Goal: Task Accomplishment & Management: Manage account settings

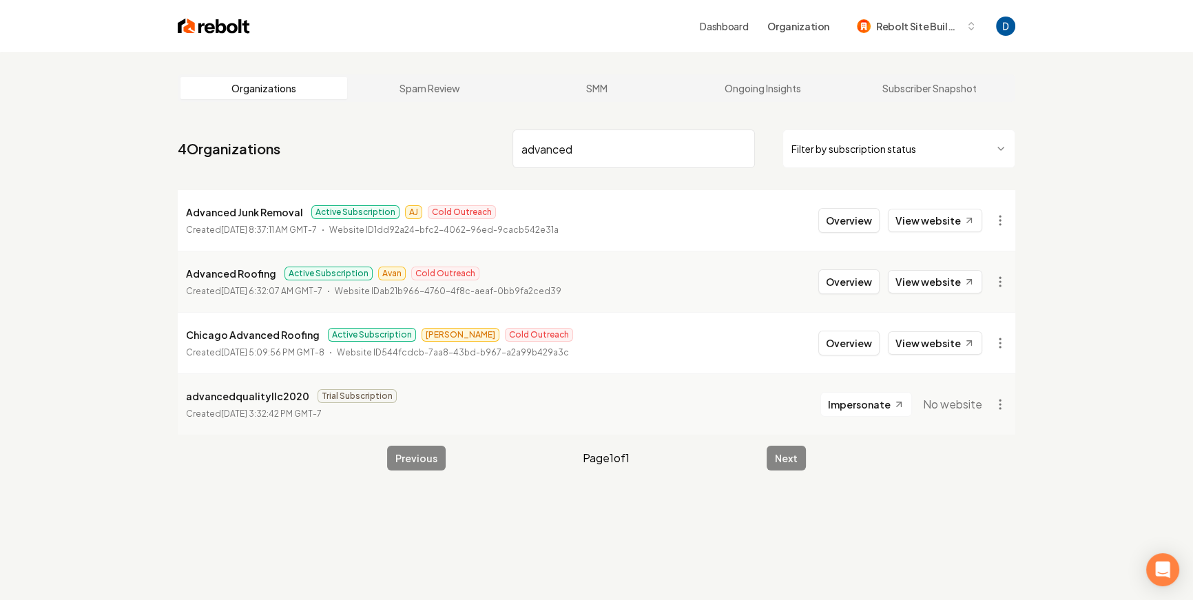
click at [617, 110] on main "Organizations Spam Review SMM Ongoing Insights Subscriber Snapshot 4 Organizati…" at bounding box center [597, 272] width 882 height 440
click at [585, 143] on input "advanced" at bounding box center [634, 149] width 242 height 39
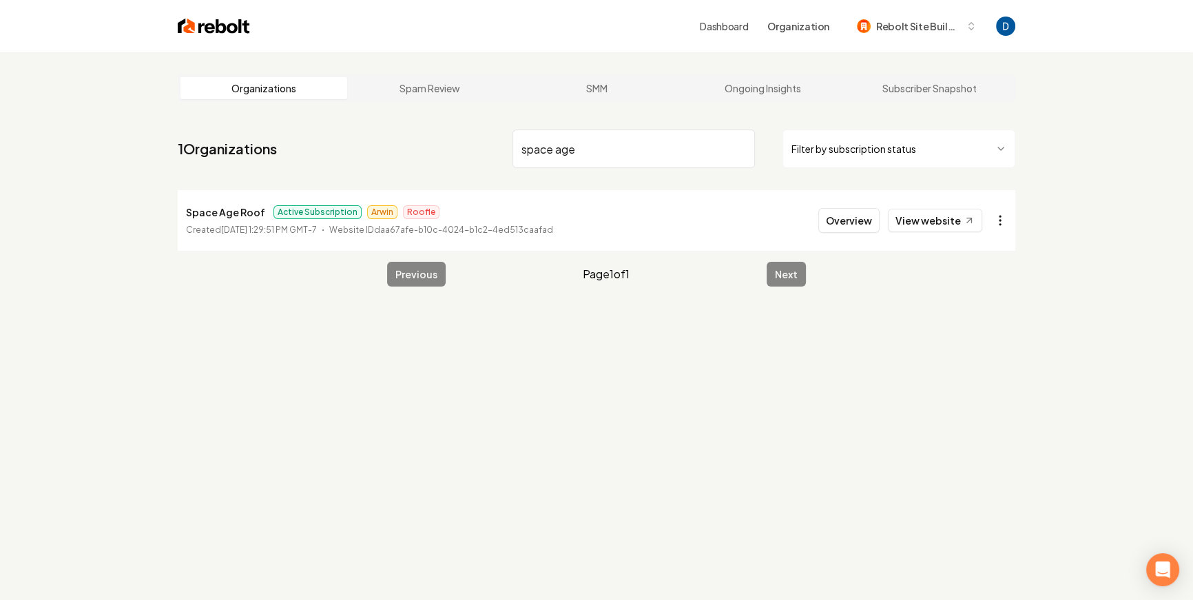
type input "space age"
click at [994, 224] on html "Dashboard Organization Rebolt Site Builder Organizations Spam Review SMM Ongoin…" at bounding box center [596, 300] width 1193 height 600
click at [854, 269] on html "Dashboard Organization Rebolt Site Builder Organizations Spam Review SMM Ongoin…" at bounding box center [596, 300] width 1193 height 600
click at [927, 215] on link "View website" at bounding box center [935, 220] width 94 height 23
click at [995, 214] on html "Dashboard Organization Rebolt Site Builder Organizations Spam Review SMM Ongoin…" at bounding box center [596, 300] width 1193 height 600
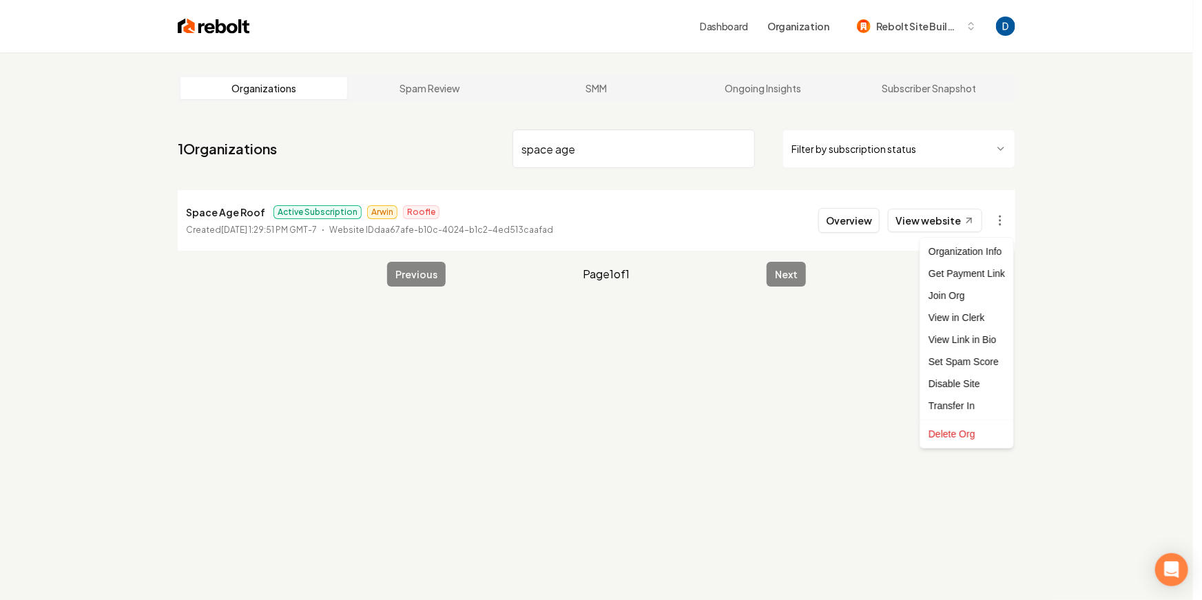
click at [837, 375] on html "Dashboard Organization Rebolt Site Builder Organizations Spam Review SMM Ongoin…" at bounding box center [601, 300] width 1202 height 600
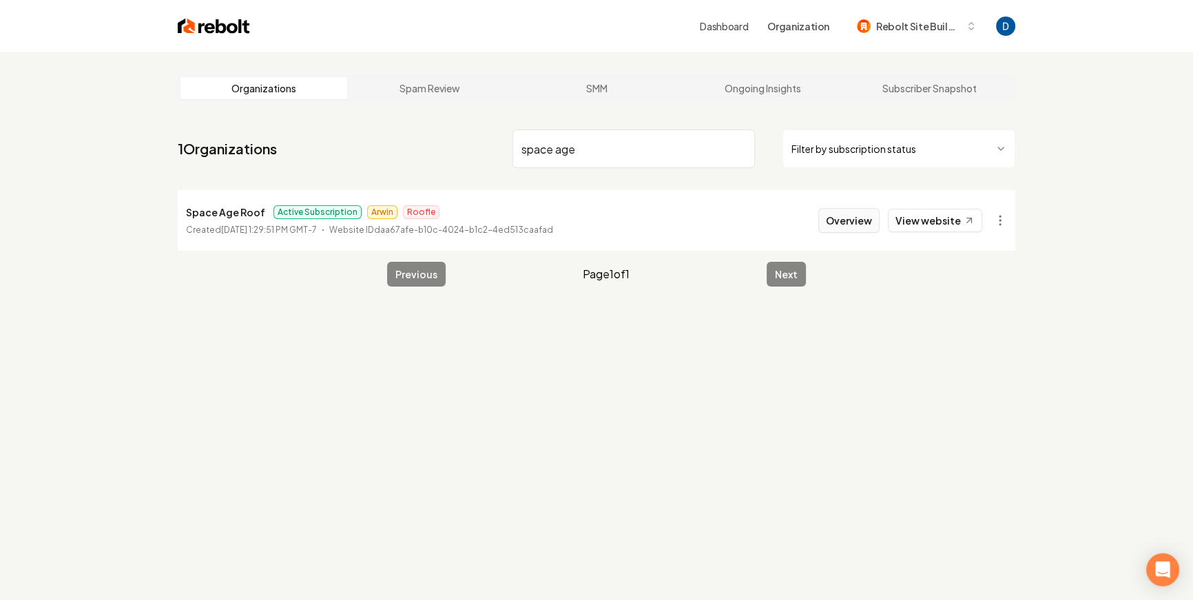
click at [845, 232] on button "Overview" at bounding box center [848, 220] width 61 height 25
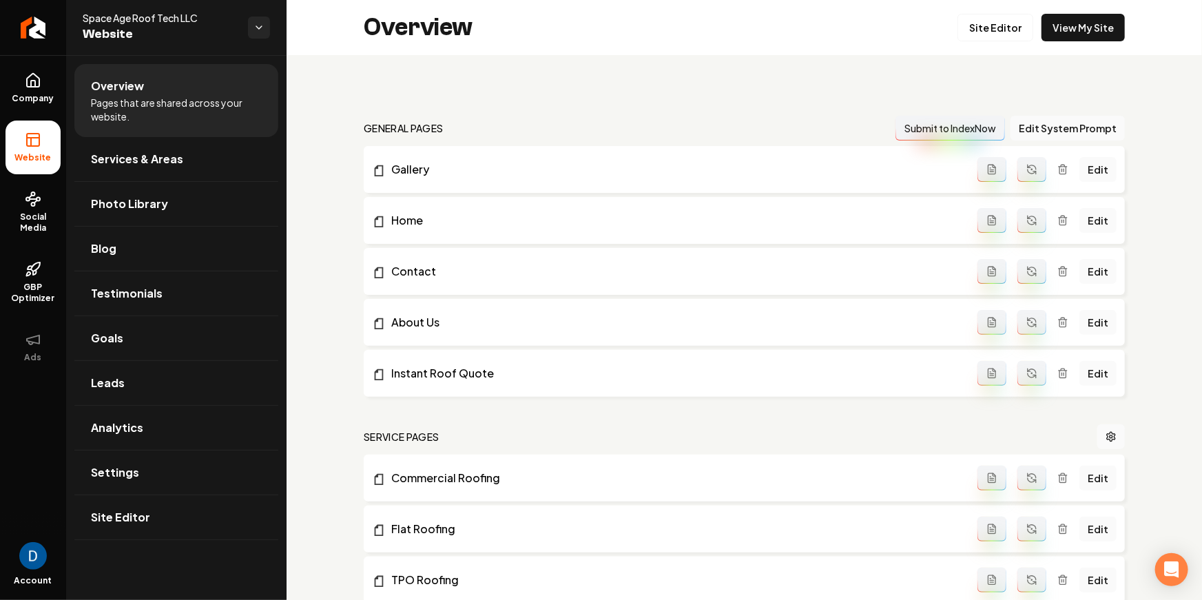
scroll to position [646, 0]
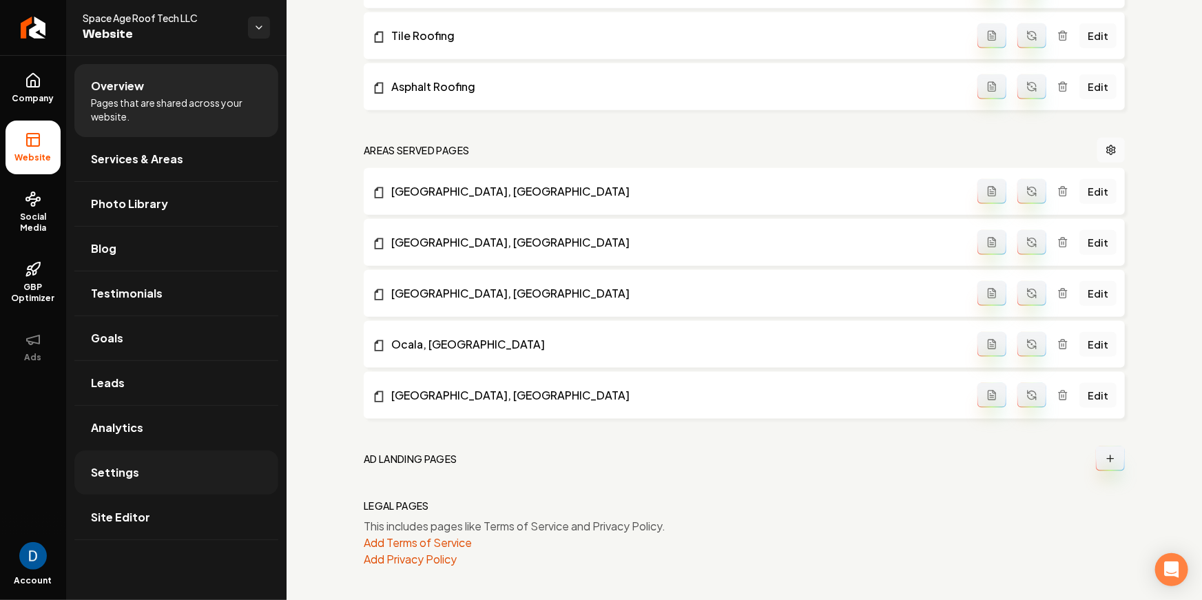
click at [152, 492] on link "Settings" at bounding box center [176, 473] width 204 height 44
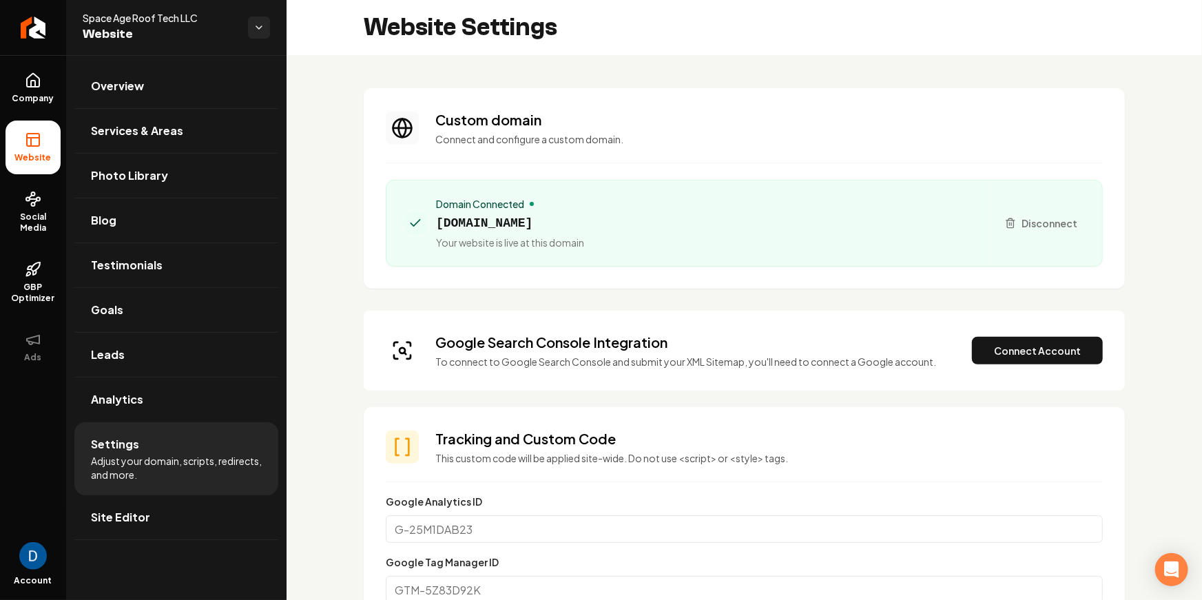
click at [148, 10] on div "Space Age Roof Tech LLC Website" at bounding box center [176, 27] width 220 height 55
click at [147, 14] on span "Space Age Roof Tech LLC" at bounding box center [160, 18] width 154 height 14
copy span "Space Age Roof Tech LLC"
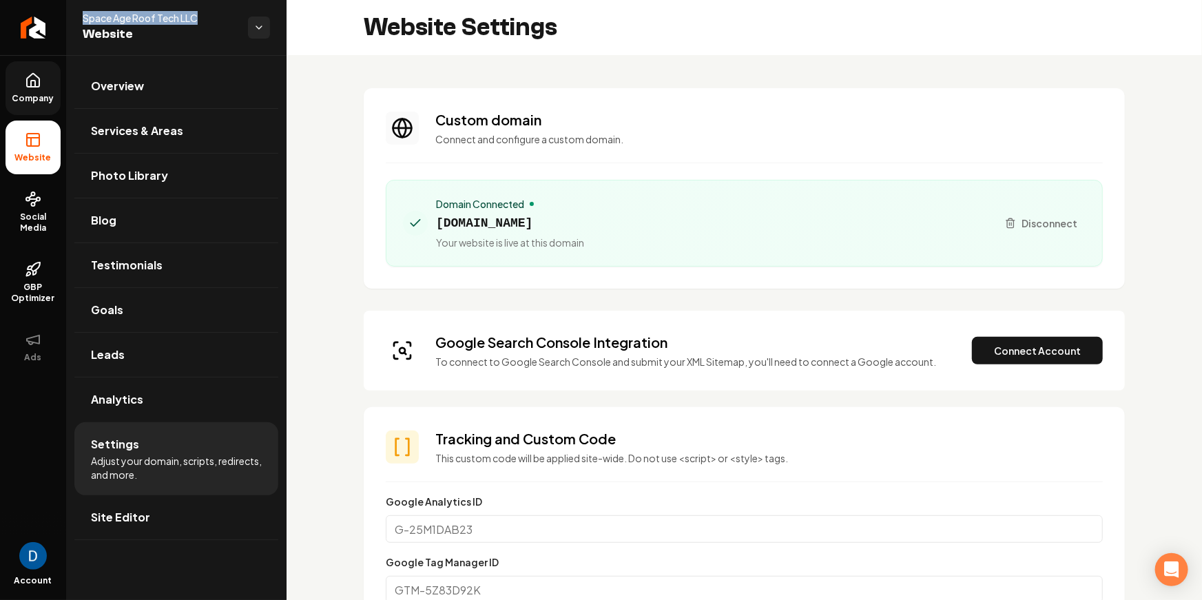
click at [39, 94] on span "Company" at bounding box center [33, 98] width 53 height 11
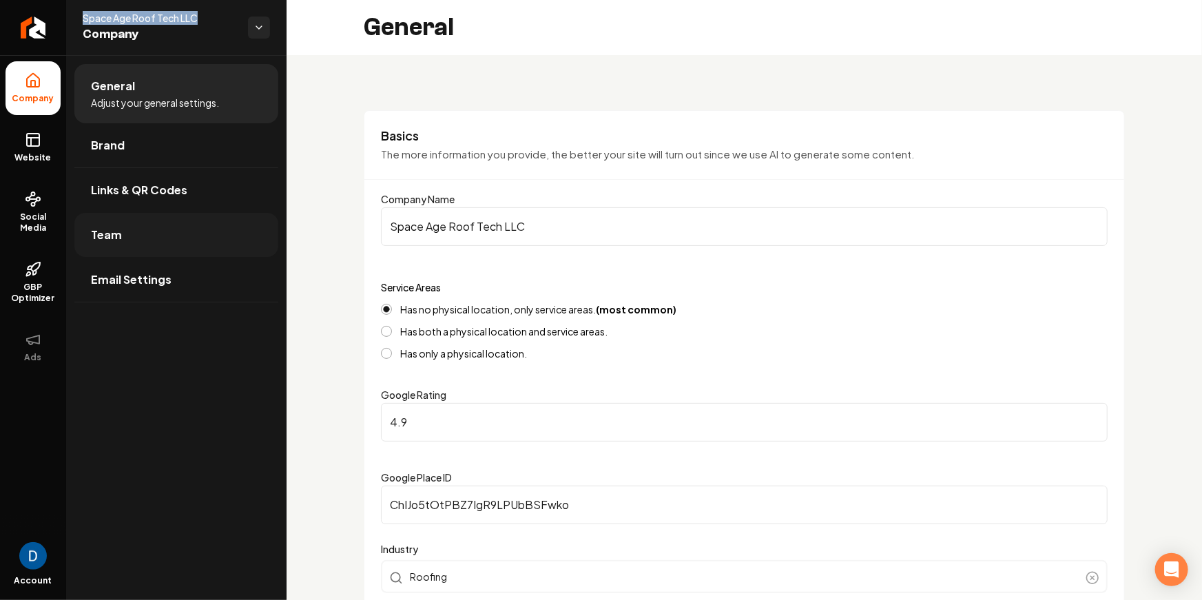
click at [145, 228] on link "Team" at bounding box center [176, 235] width 204 height 44
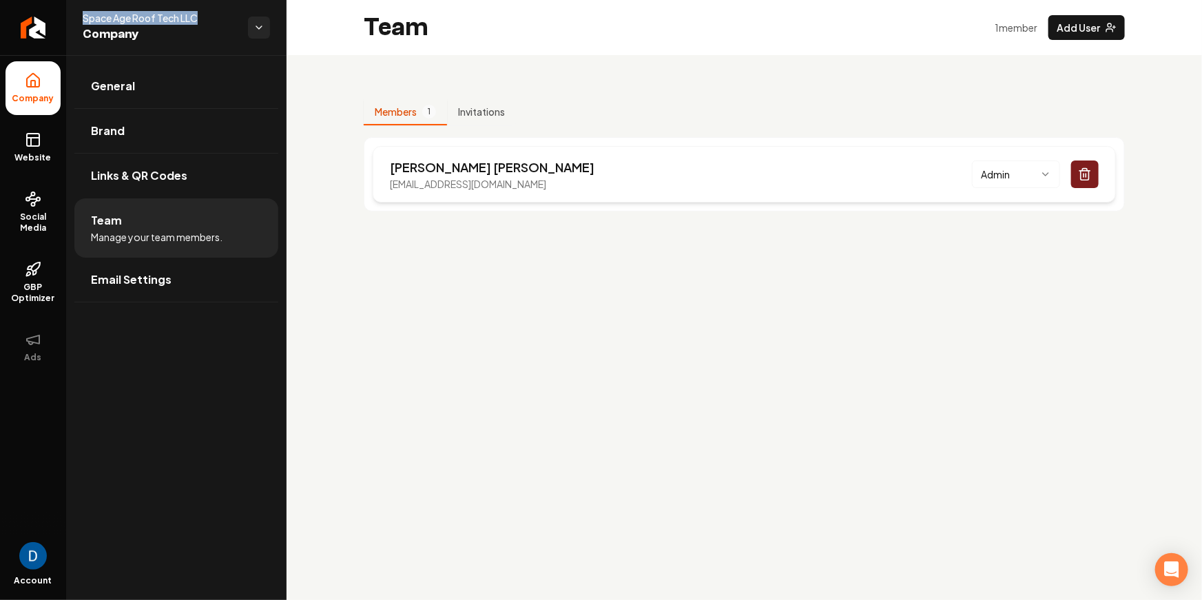
click at [444, 186] on p "ashley@fcsarooftech.com" at bounding box center [492, 184] width 205 height 14
copy p "ashley@fcsarooftech.com"
click at [100, 12] on span "Space Age Roof Tech LLC" at bounding box center [160, 18] width 154 height 14
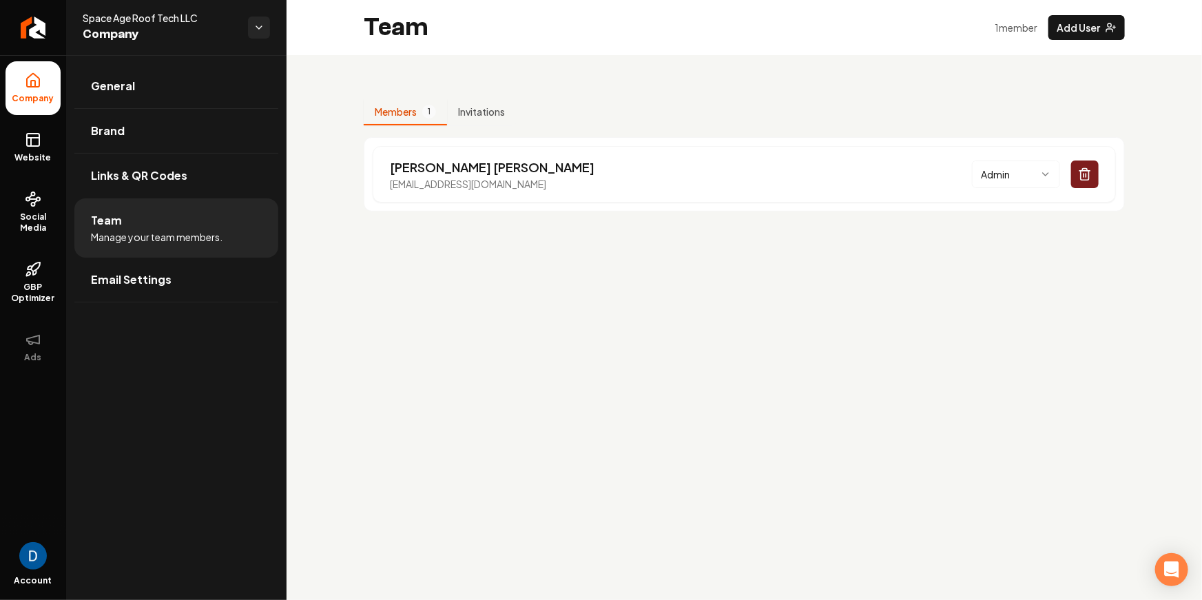
click at [100, 12] on span "Space Age Roof Tech LLC" at bounding box center [160, 18] width 154 height 14
copy span "Space"
click at [322, 158] on div "Members 1 Invitations Ashley Atwell ashley@fcsarooftech.com Admin" at bounding box center [744, 149] width 915 height 189
click at [105, 12] on span "Space Age Roof Tech LLC" at bounding box center [160, 18] width 154 height 14
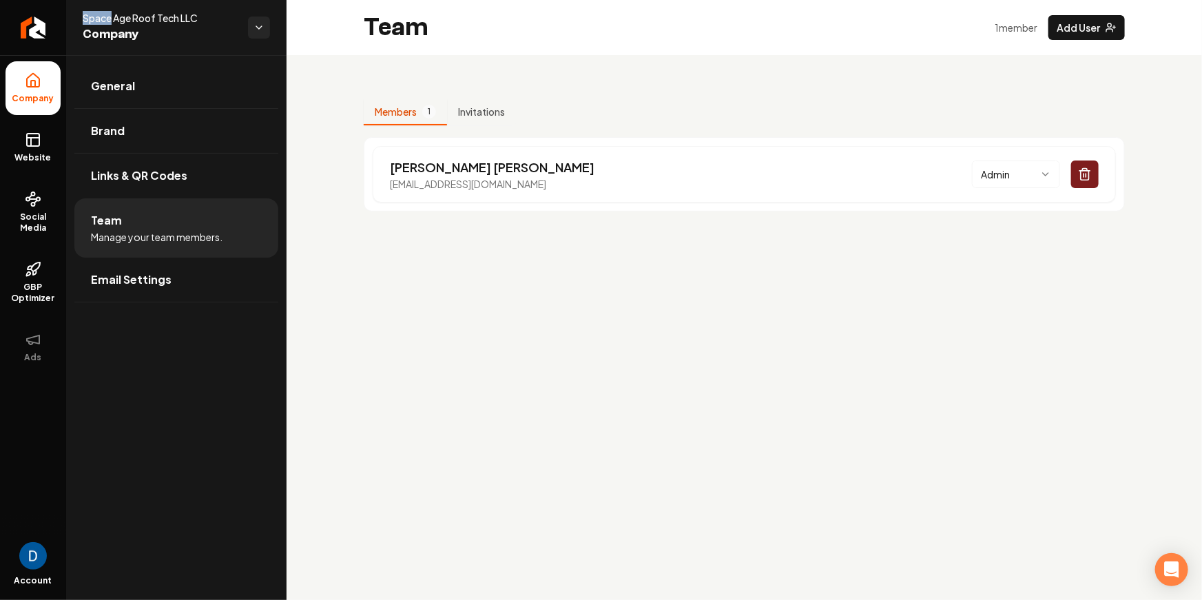
click at [105, 12] on span "Space Age Roof Tech LLC" at bounding box center [160, 18] width 154 height 14
copy span "Space Age Roof Tech LLC"
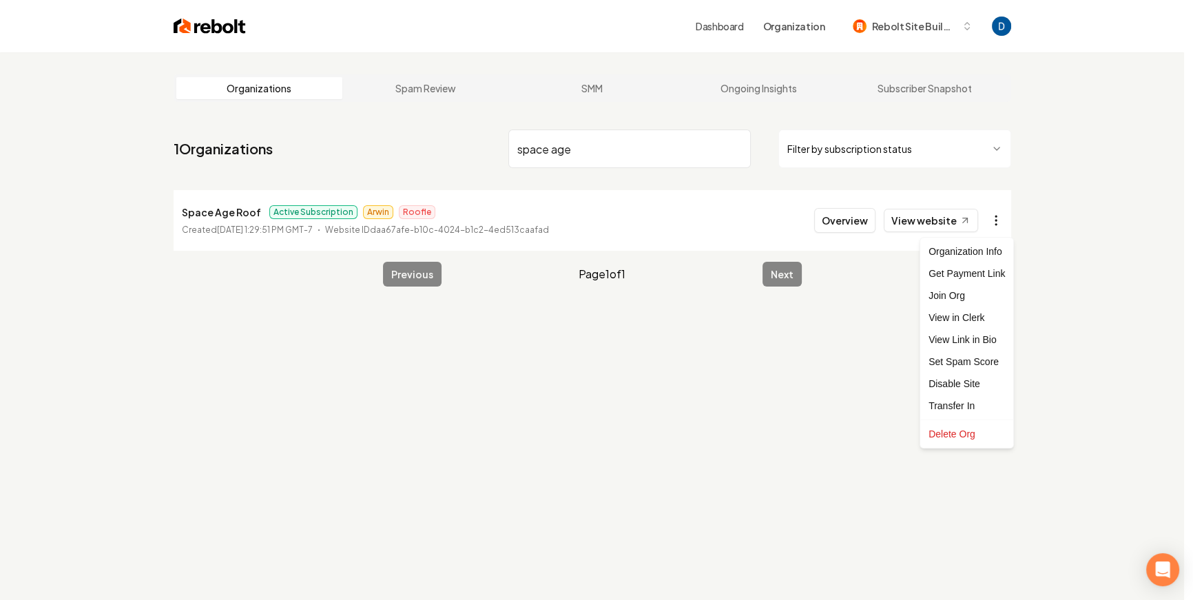
click at [1000, 233] on html "Dashboard Organization Rebolt Site Builder Organizations Spam Review SMM Ongoin…" at bounding box center [596, 300] width 1193 height 600
click at [218, 206] on html "Dashboard Organization Rebolt Site Builder Organizations Spam Review SMM Ongoin…" at bounding box center [601, 300] width 1202 height 600
click at [218, 206] on p "Space Age Roof" at bounding box center [221, 212] width 79 height 17
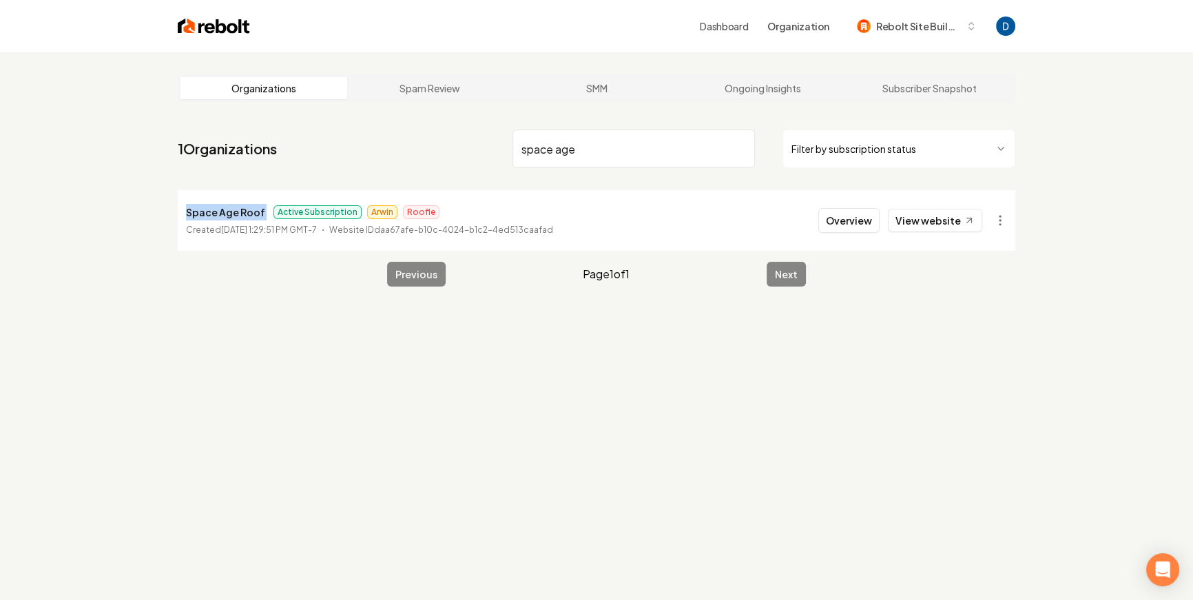
click at [218, 206] on p "Space Age Roof" at bounding box center [225, 212] width 79 height 17
copy p "Space Age Roof"
click at [1008, 223] on html "Dashboard Organization Rebolt Site Builder Organizations Spam Review SMM Ongoin…" at bounding box center [596, 300] width 1193 height 600
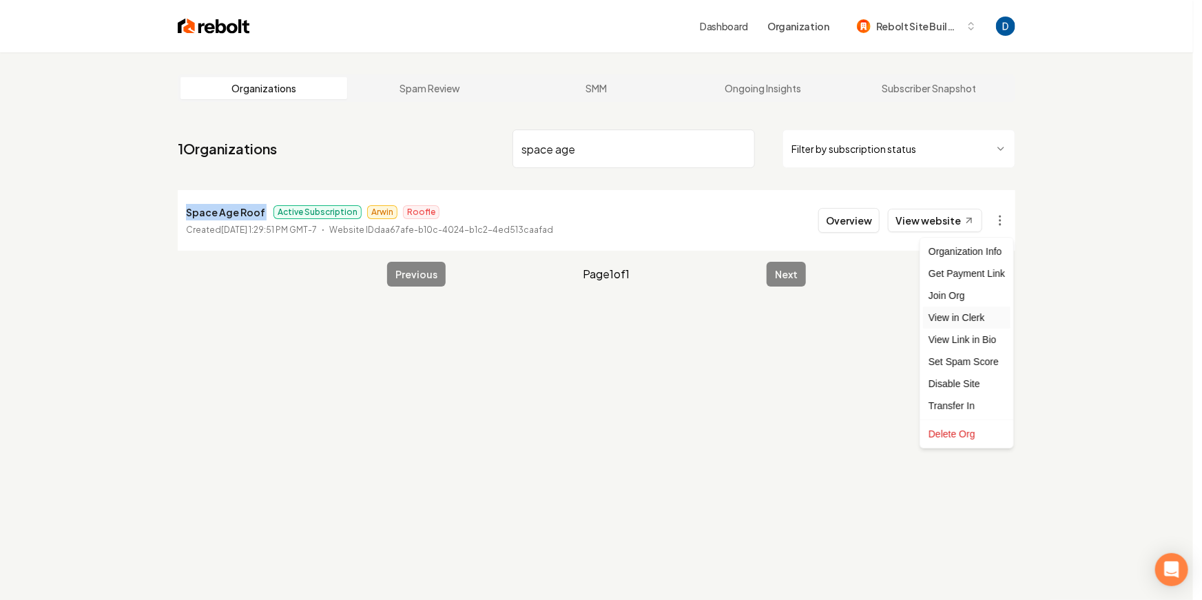
click at [975, 312] on link "View in Clerk" at bounding box center [966, 318] width 87 height 22
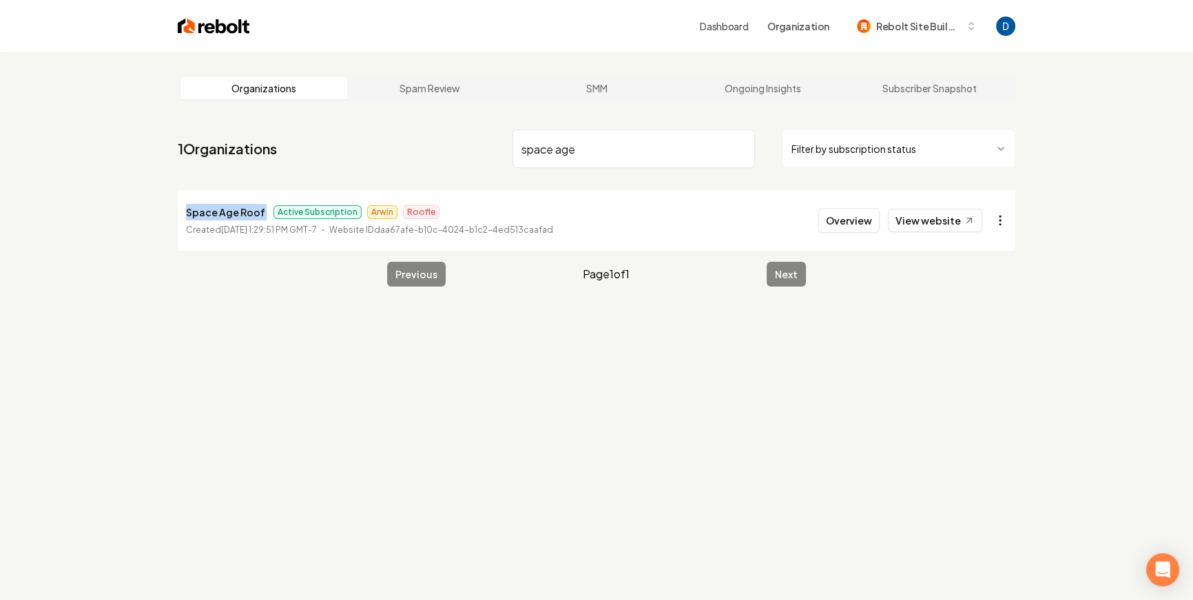
click at [996, 220] on html "Dashboard Organization Rebolt Site Builder Organizations Spam Review SMM Ongoin…" at bounding box center [596, 300] width 1193 height 600
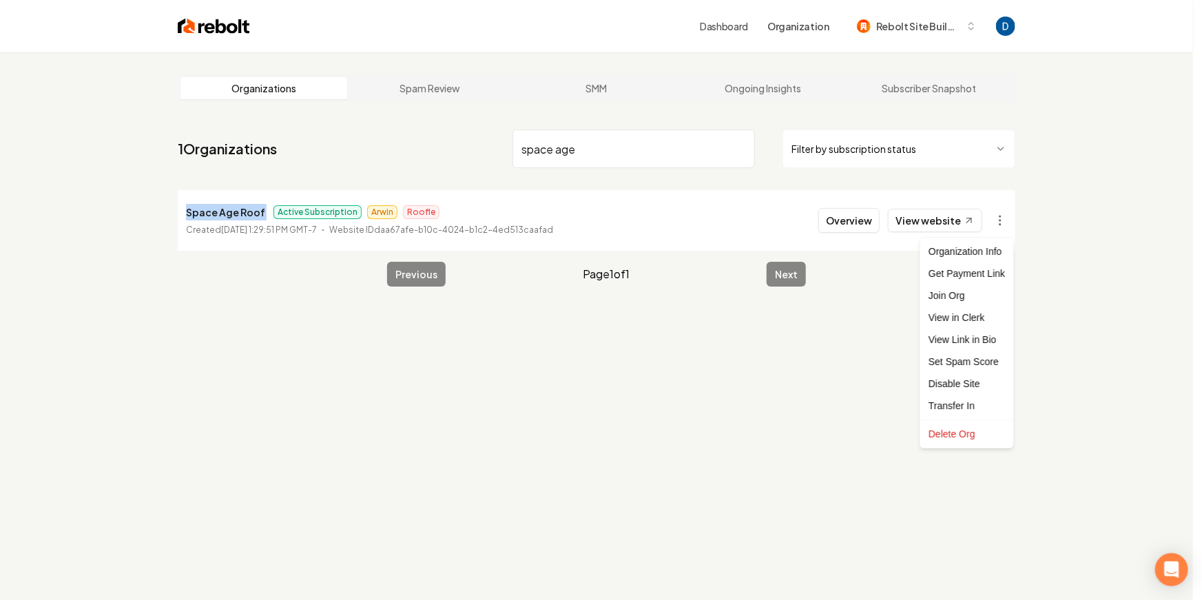
click at [223, 204] on html "Dashboard Organization Rebolt Site Builder Organizations Spam Review SMM Ongoin…" at bounding box center [601, 300] width 1202 height 600
click at [223, 204] on p "Space Age Roof" at bounding box center [225, 212] width 79 height 17
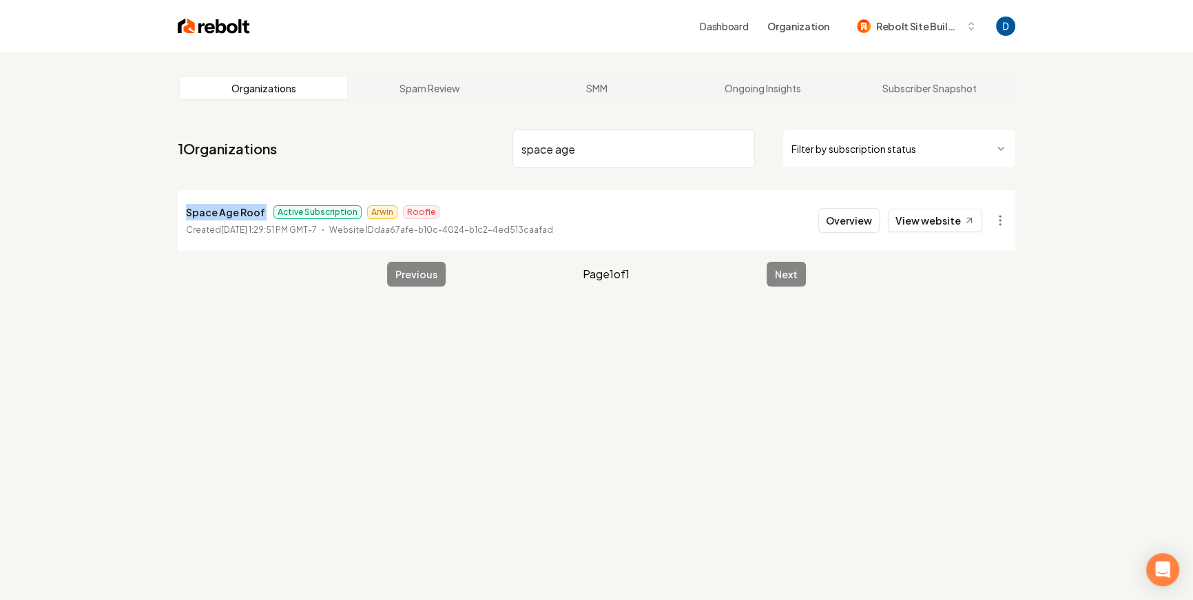
copy p "Space Age Roof"
click at [752, 74] on div "Organizations Spam Review SMM Ongoing Insights Subscriber Snapshot" at bounding box center [597, 88] width 838 height 28
click at [738, 85] on link "Ongoing Insights" at bounding box center [763, 88] width 167 height 22
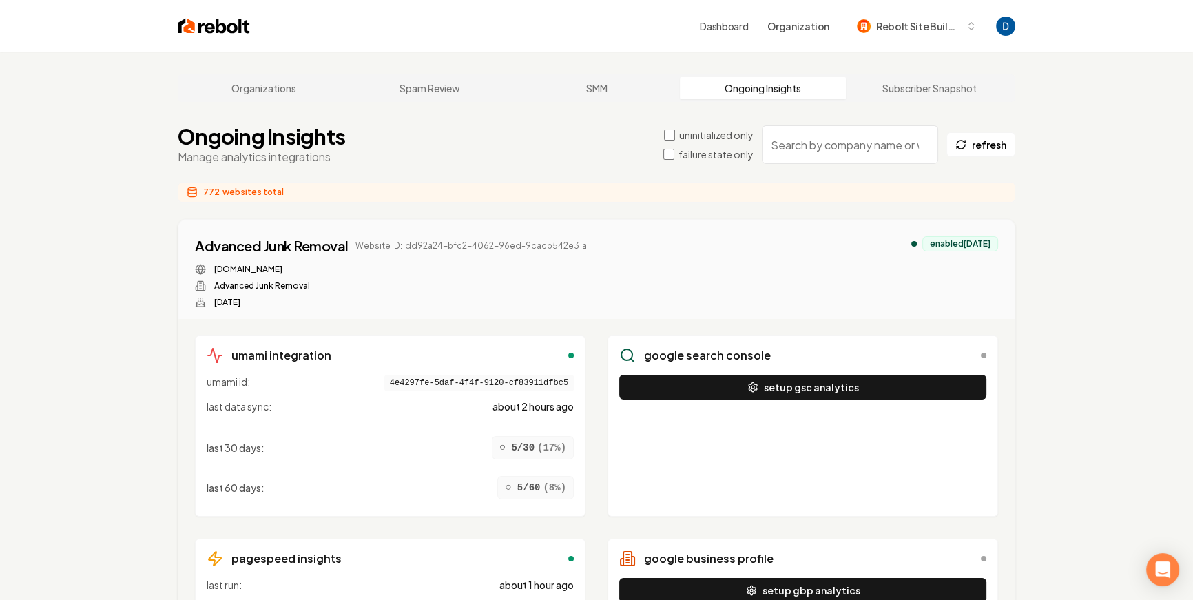
click at [849, 137] on input "search" at bounding box center [850, 144] width 176 height 39
paste input "Space Age Roof"
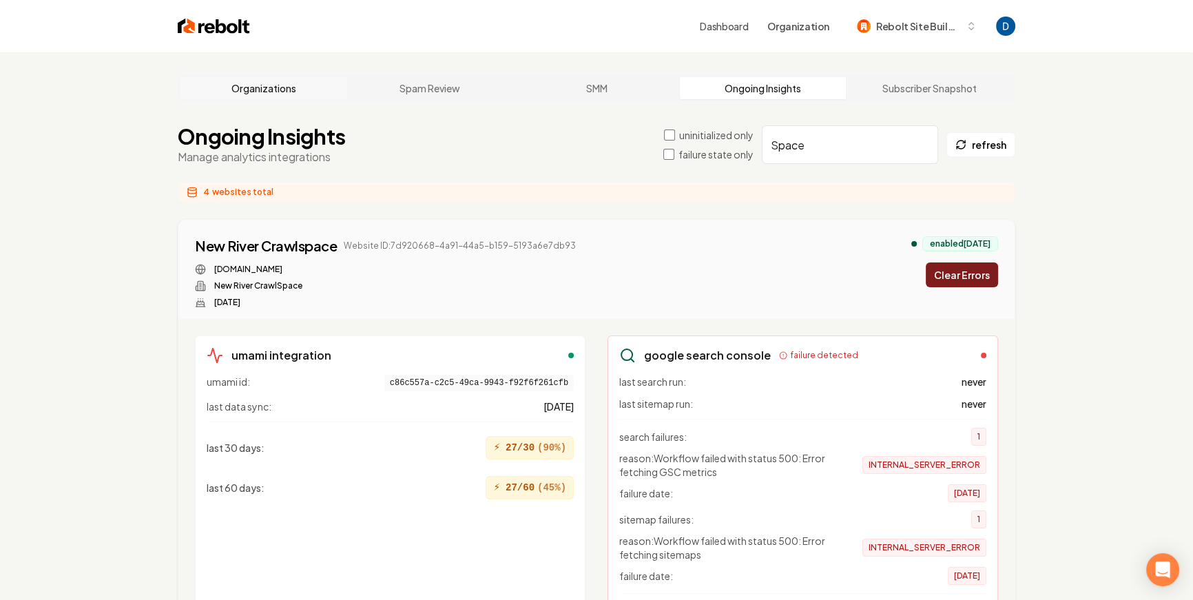
type input "Space"
click at [218, 87] on link "Organizations" at bounding box center [263, 88] width 167 height 22
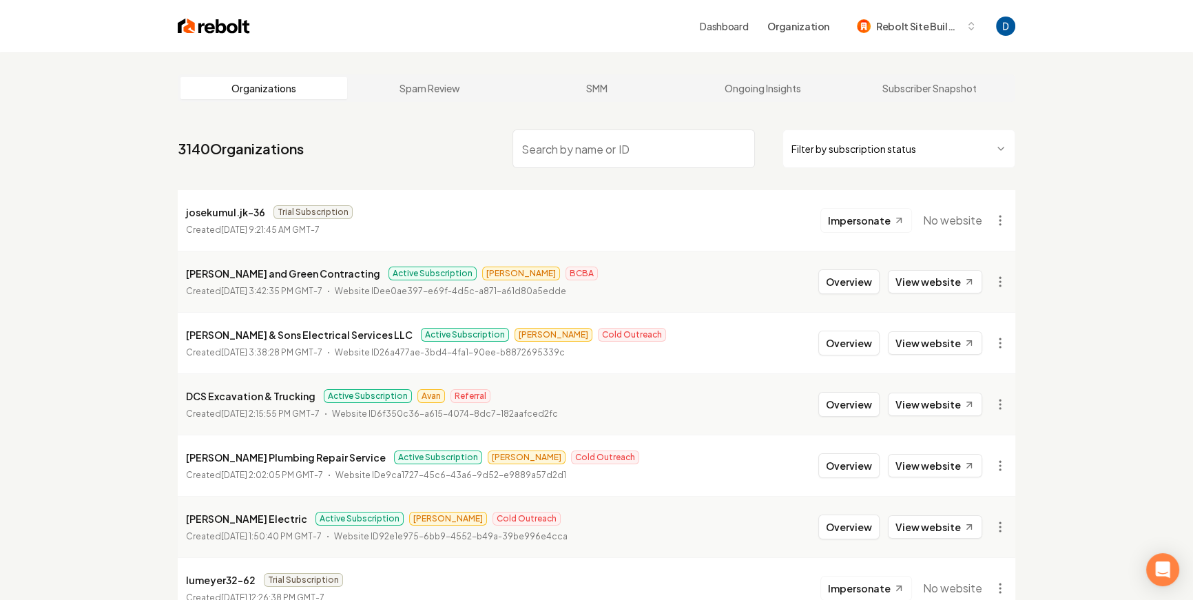
click at [586, 144] on input "search" at bounding box center [634, 149] width 242 height 39
paste input "Space Age Roof"
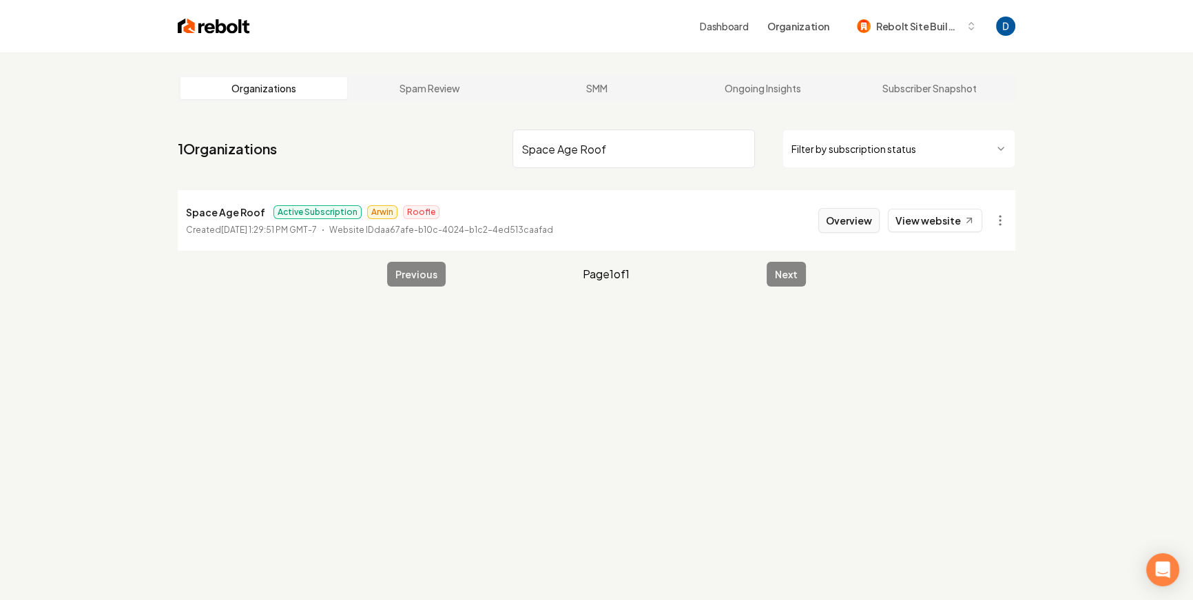
type input "Space Age Roof"
click at [829, 220] on button "Overview" at bounding box center [848, 220] width 61 height 25
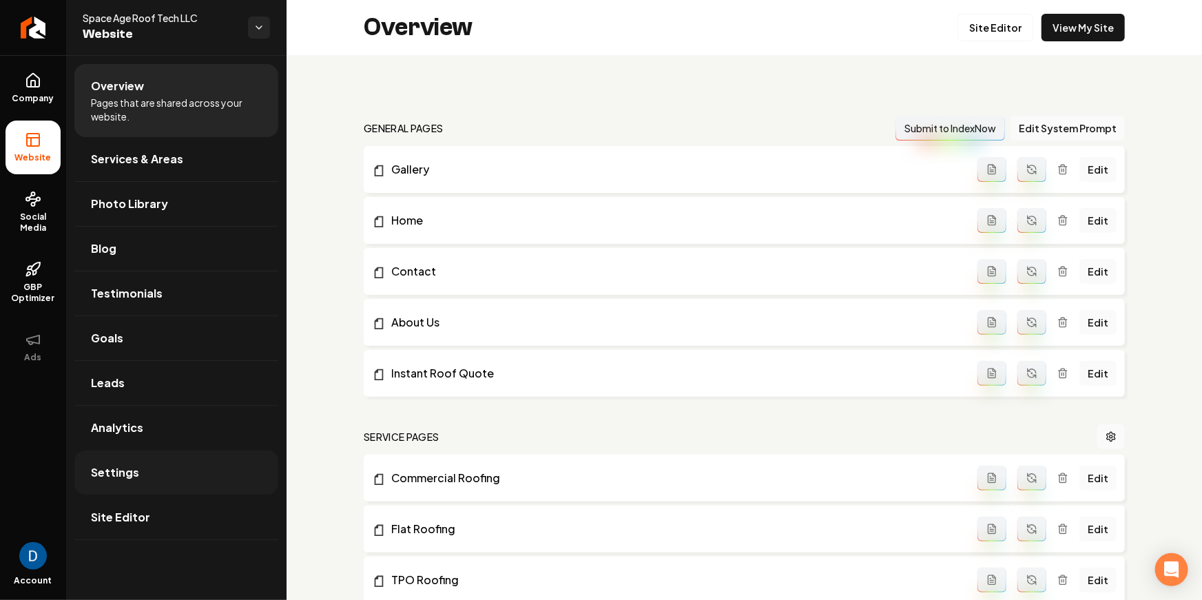
click at [161, 481] on link "Settings" at bounding box center [176, 473] width 204 height 44
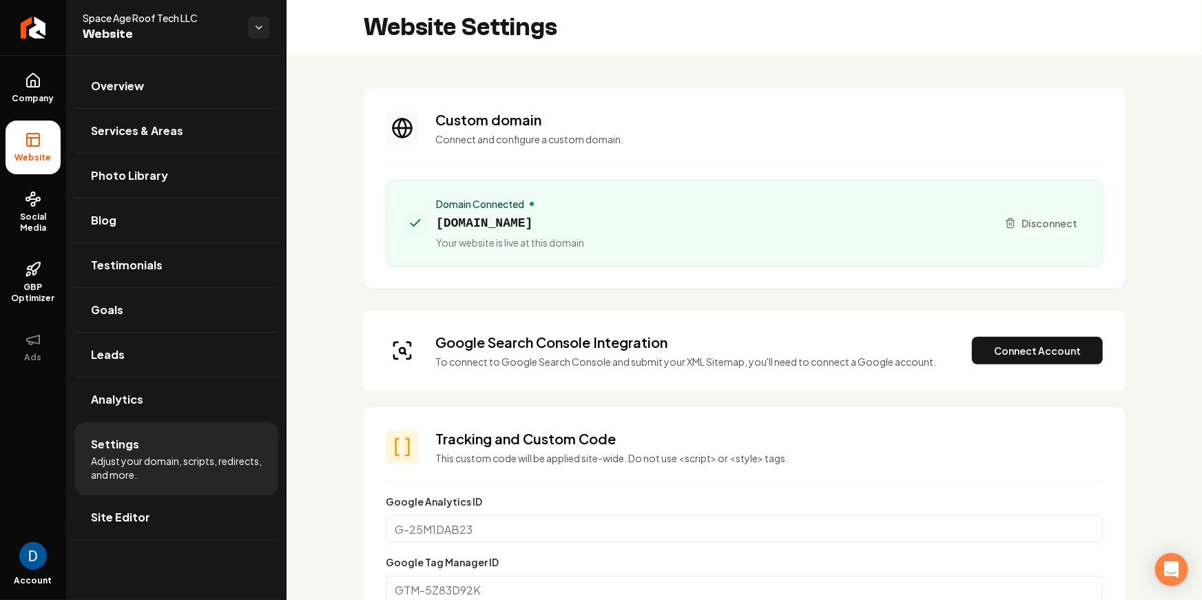
scroll to position [124, 0]
click at [1037, 355] on button "Connect Account" at bounding box center [1037, 351] width 131 height 28
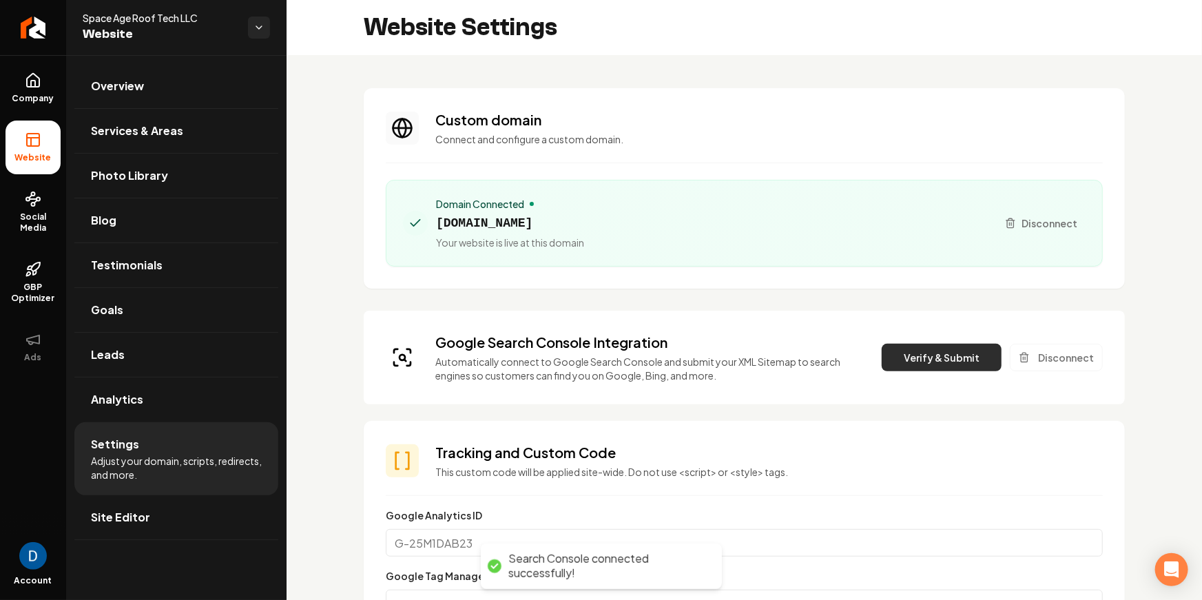
click at [910, 348] on button "Verify & Submit" at bounding box center [942, 358] width 120 height 28
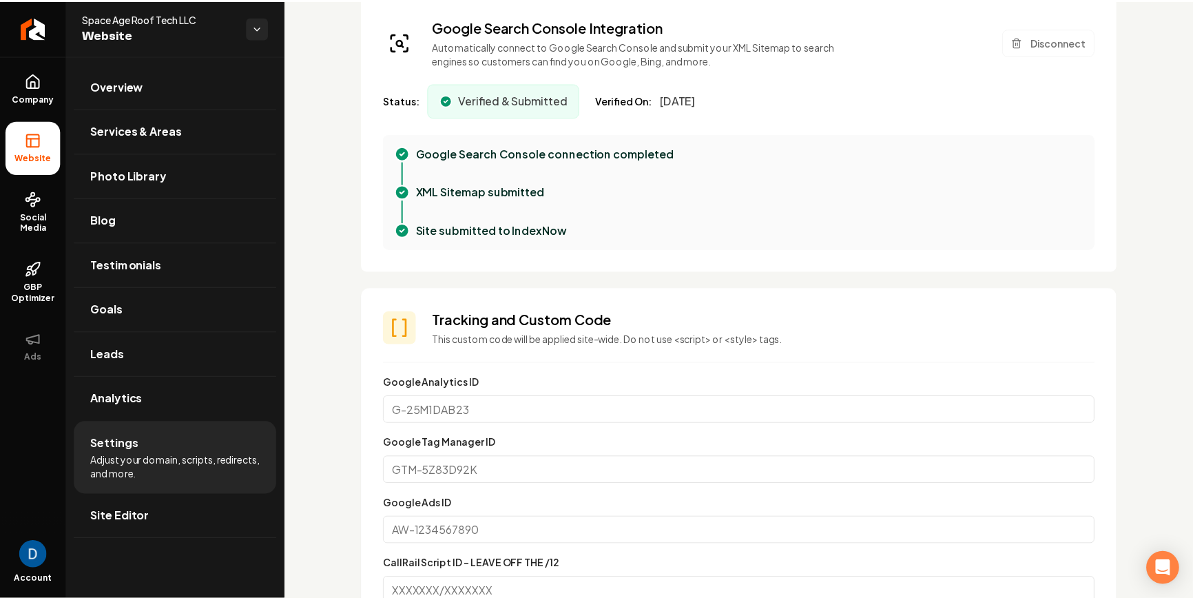
scroll to position [267, 0]
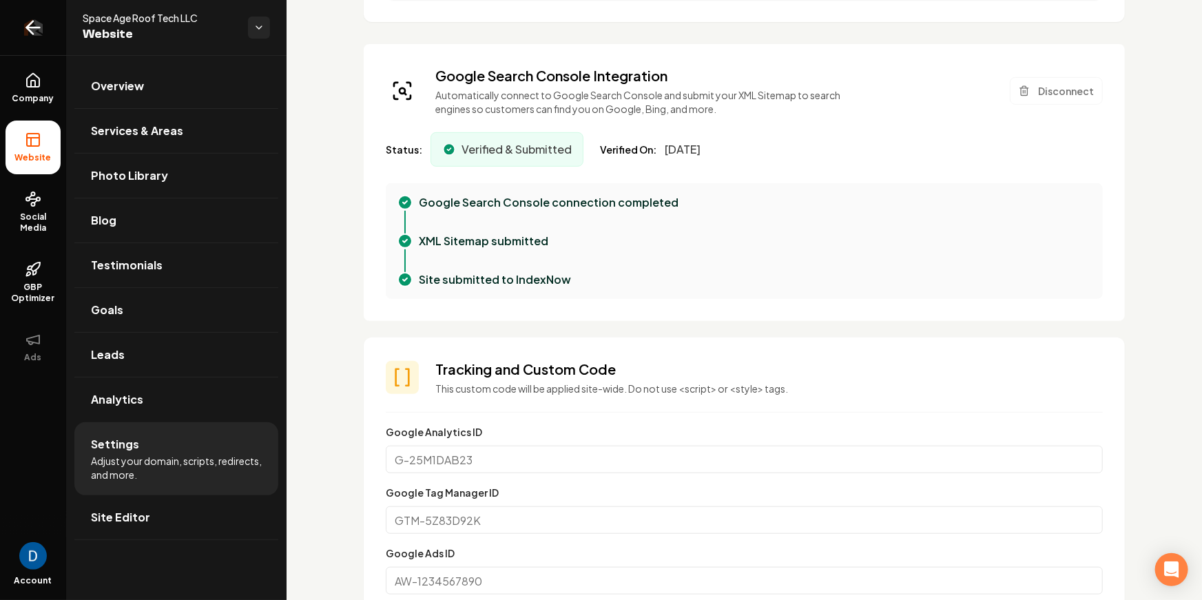
click at [34, 12] on link "Return to dashboard" at bounding box center [33, 27] width 66 height 55
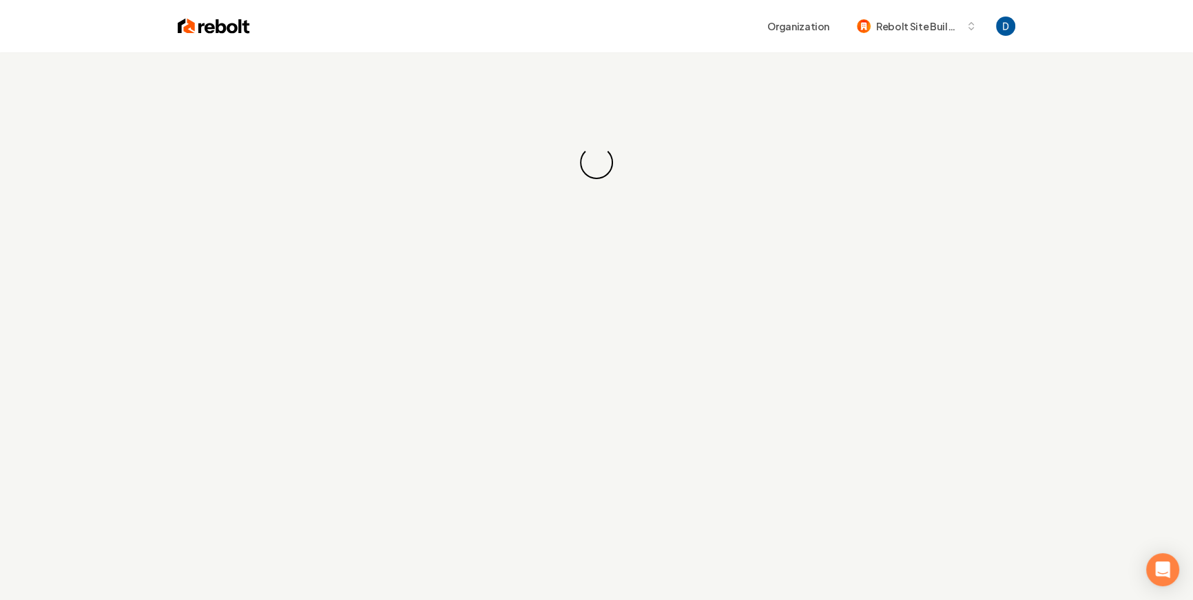
click at [508, 145] on div "Loading... Loading..." at bounding box center [596, 162] width 1193 height 220
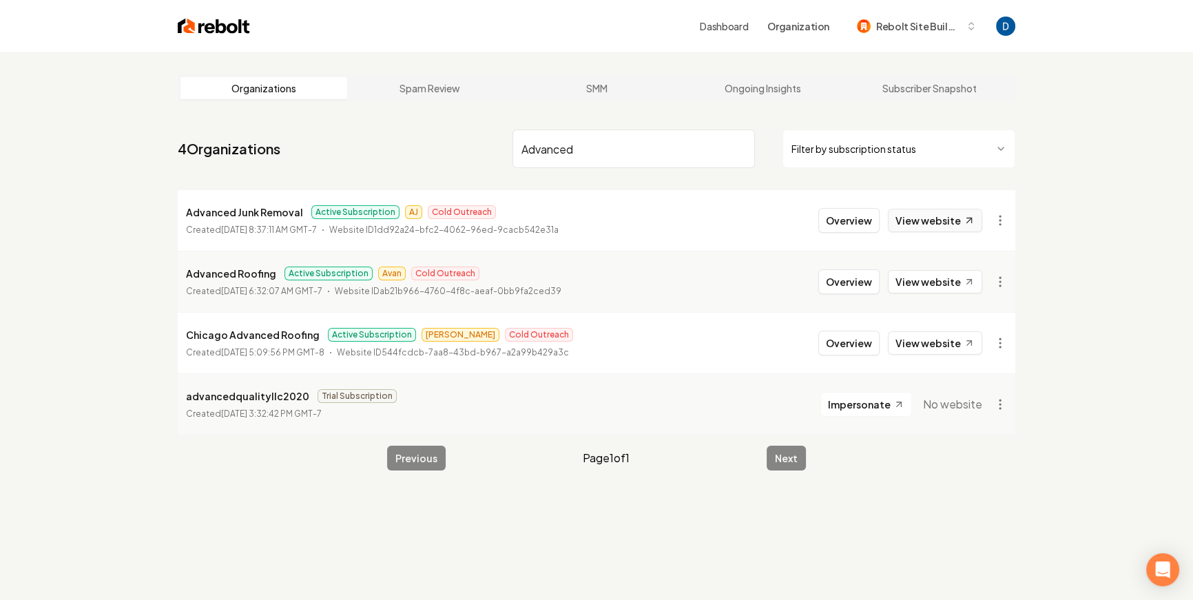
type input "Advanced"
click at [968, 229] on link "View website" at bounding box center [935, 220] width 94 height 23
click at [843, 224] on button "Overview" at bounding box center [848, 220] width 61 height 25
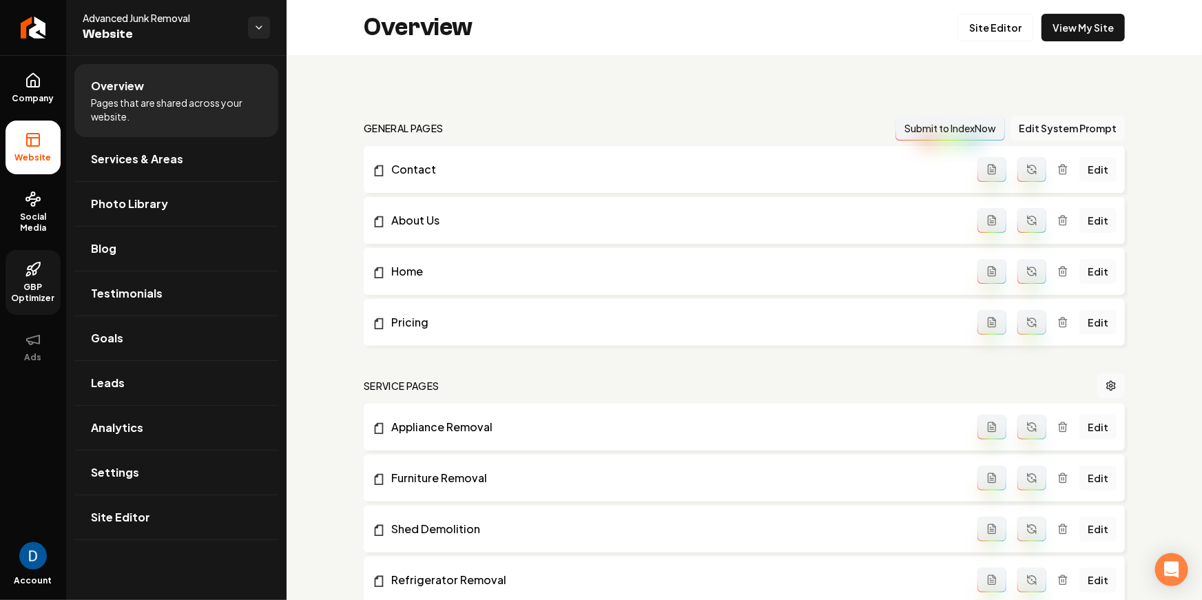
click at [28, 267] on icon at bounding box center [30, 268] width 5 height 3
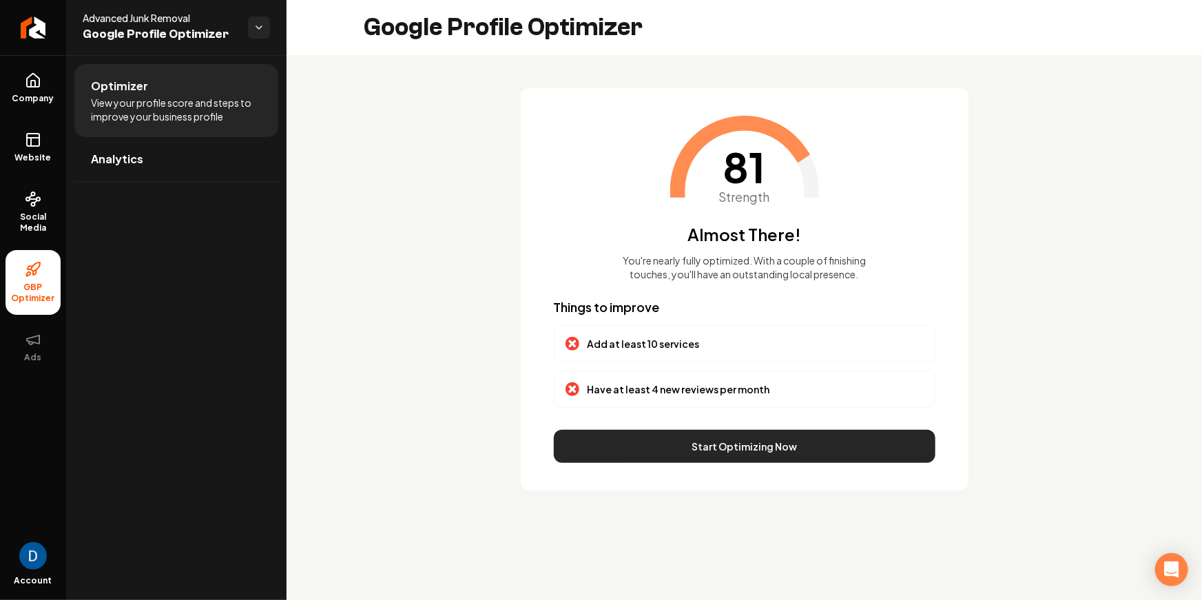
click at [763, 443] on button "Start Optimizing Now" at bounding box center [745, 446] width 382 height 33
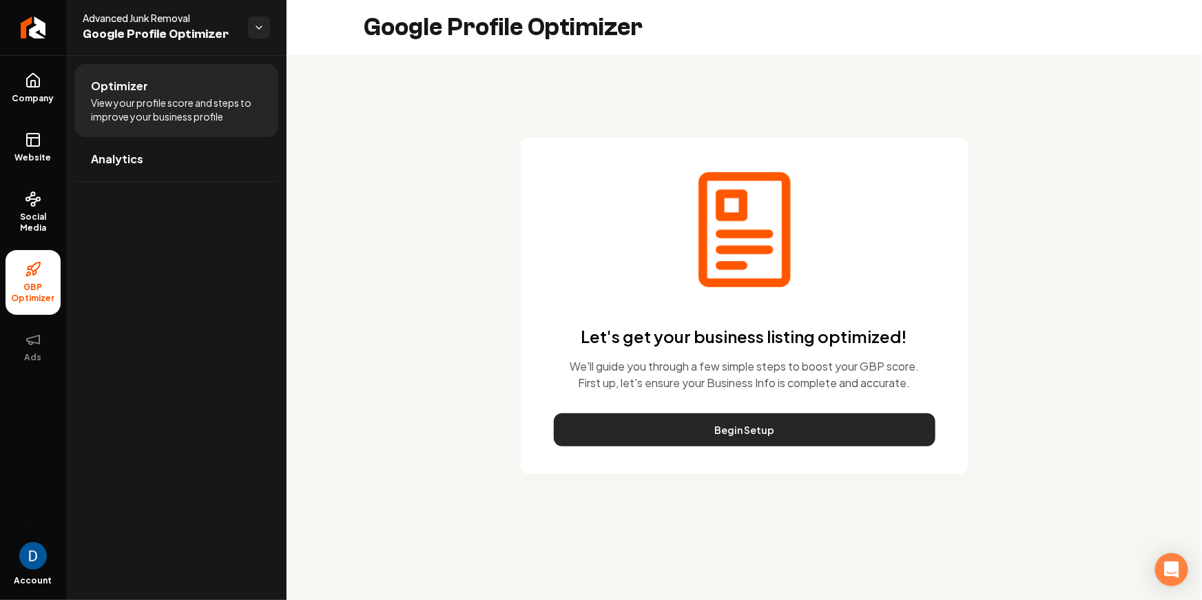
click at [757, 429] on button "Begin Setup" at bounding box center [745, 429] width 382 height 33
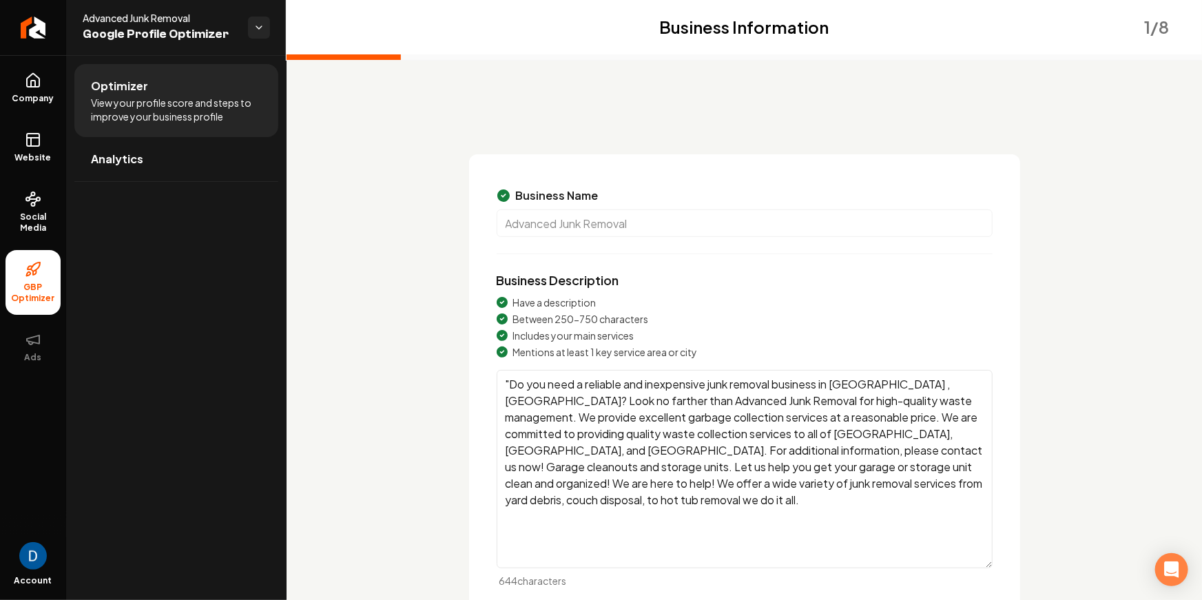
scroll to position [109, 0]
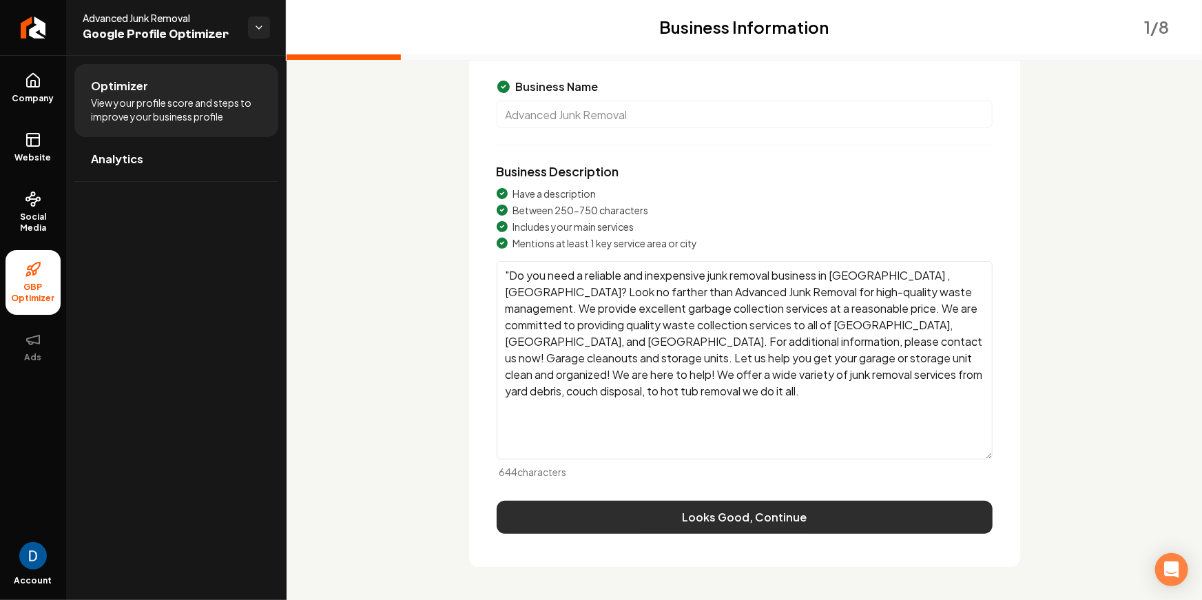
click at [655, 504] on button "Looks Good, Continue" at bounding box center [745, 517] width 496 height 33
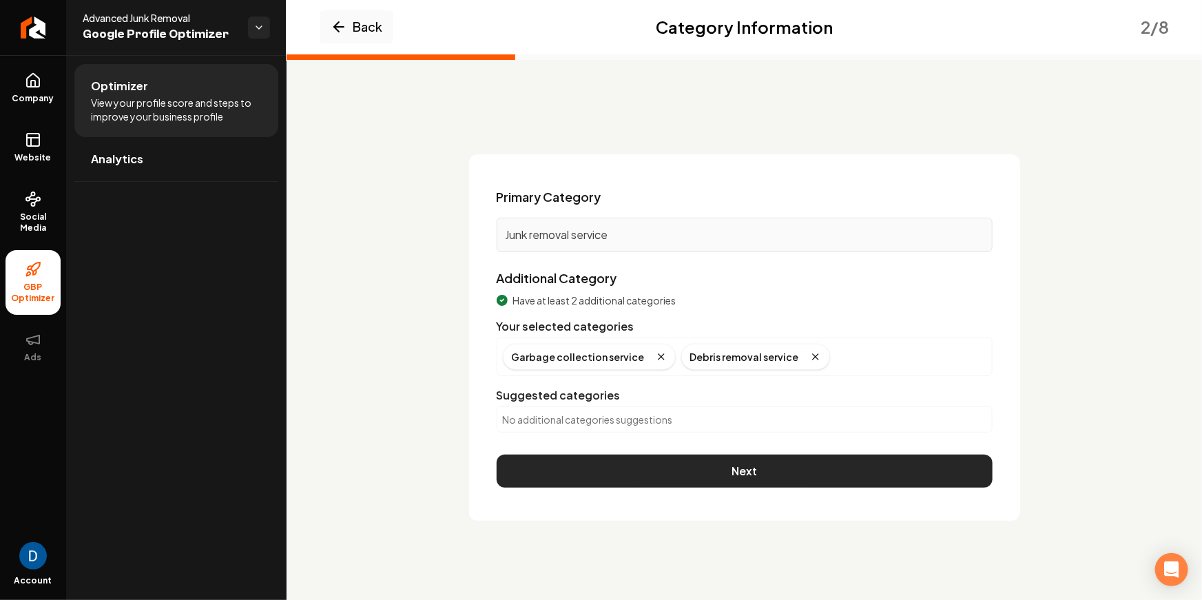
click at [683, 455] on button "Next" at bounding box center [745, 471] width 496 height 33
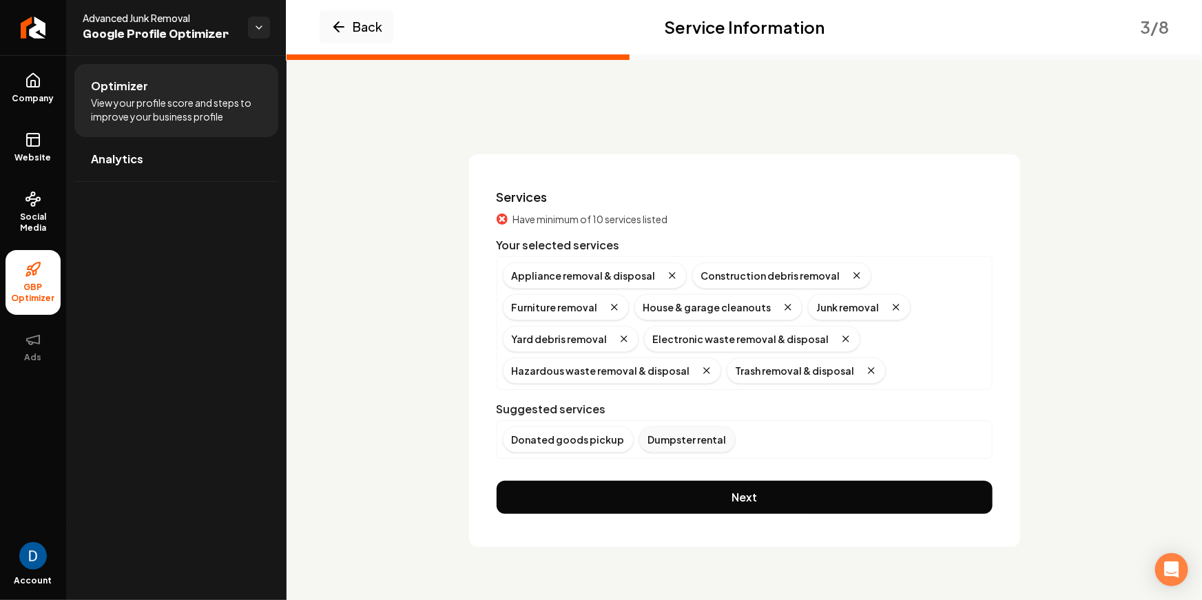
click at [674, 436] on div "Dumpster rental" at bounding box center [687, 439] width 96 height 26
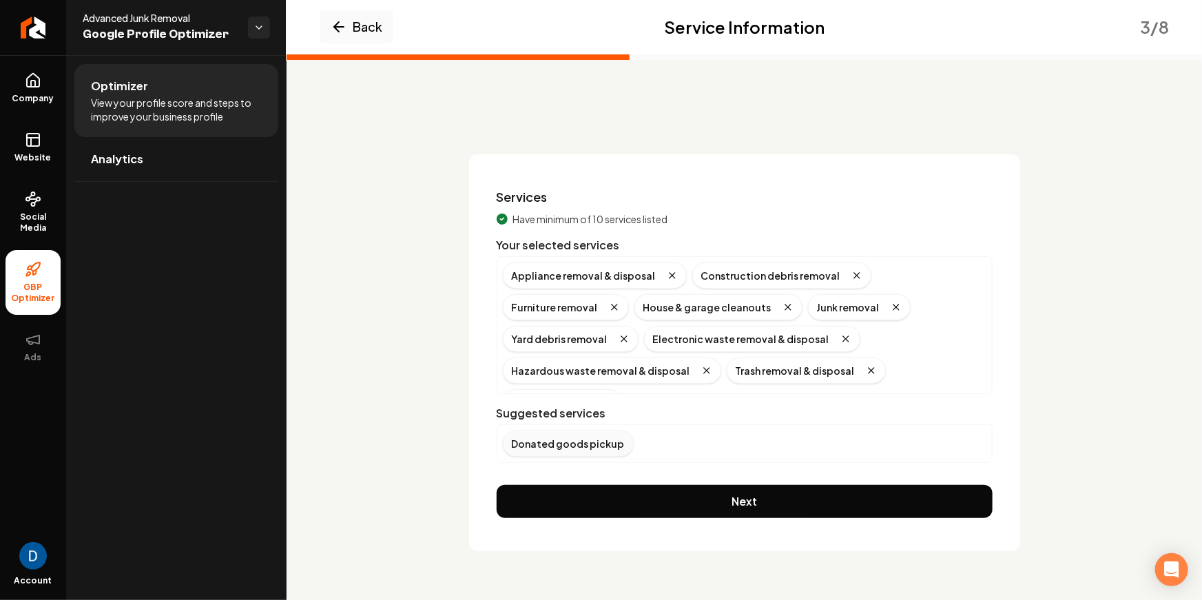
click at [599, 437] on div "Donated goods pickup" at bounding box center [568, 444] width 131 height 26
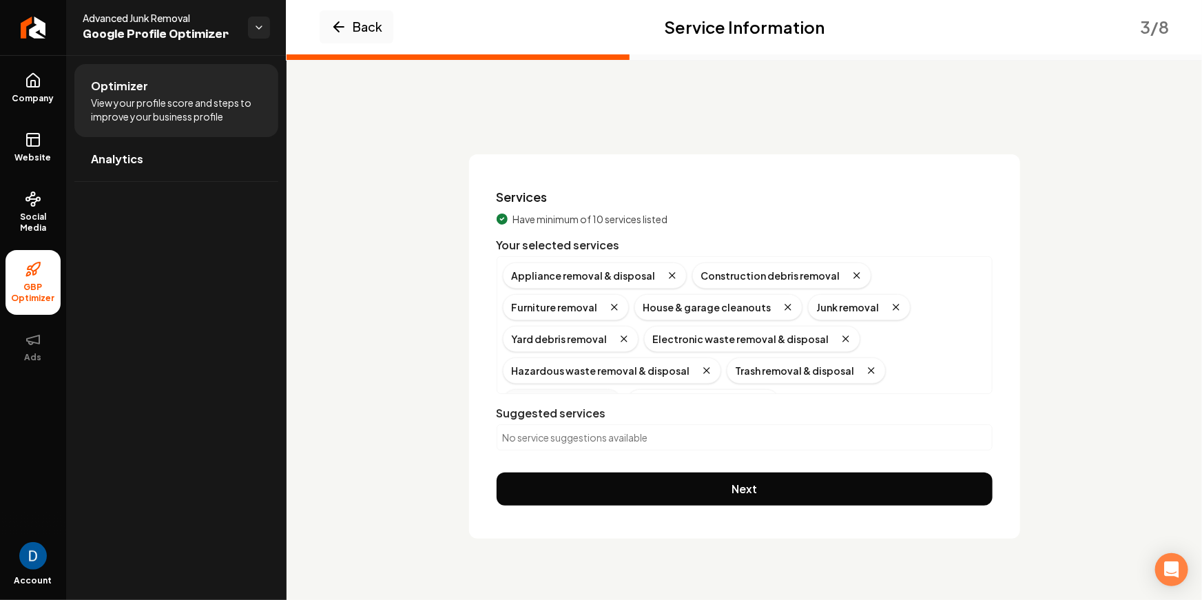
click at [612, 397] on icon "Remove badge" at bounding box center [606, 402] width 11 height 11
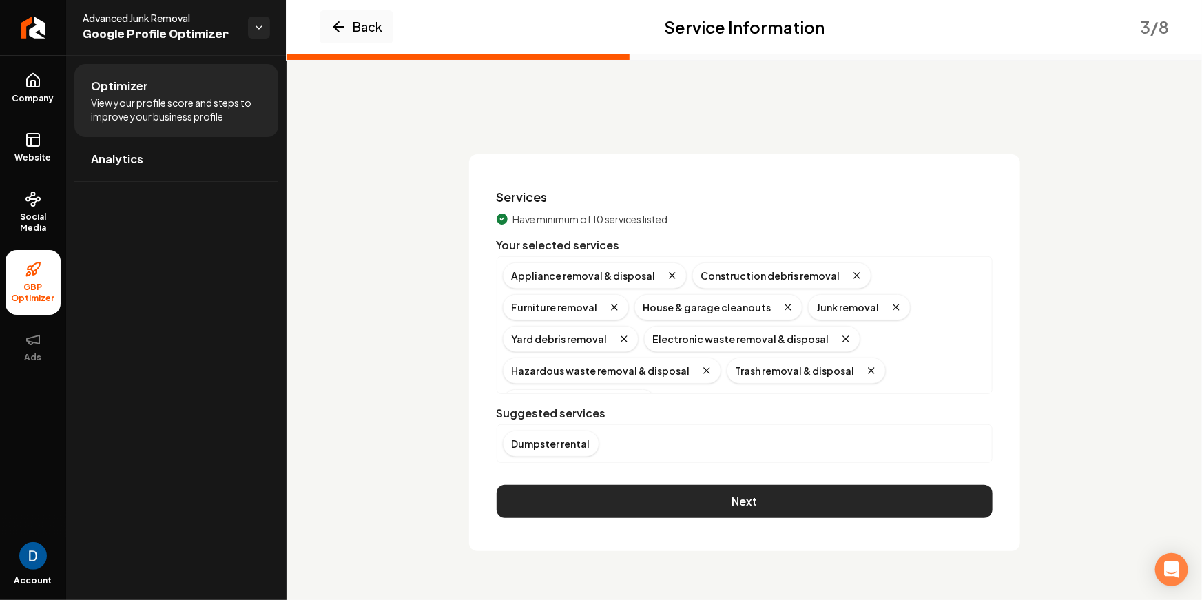
click at [708, 503] on button "Next" at bounding box center [745, 501] width 496 height 33
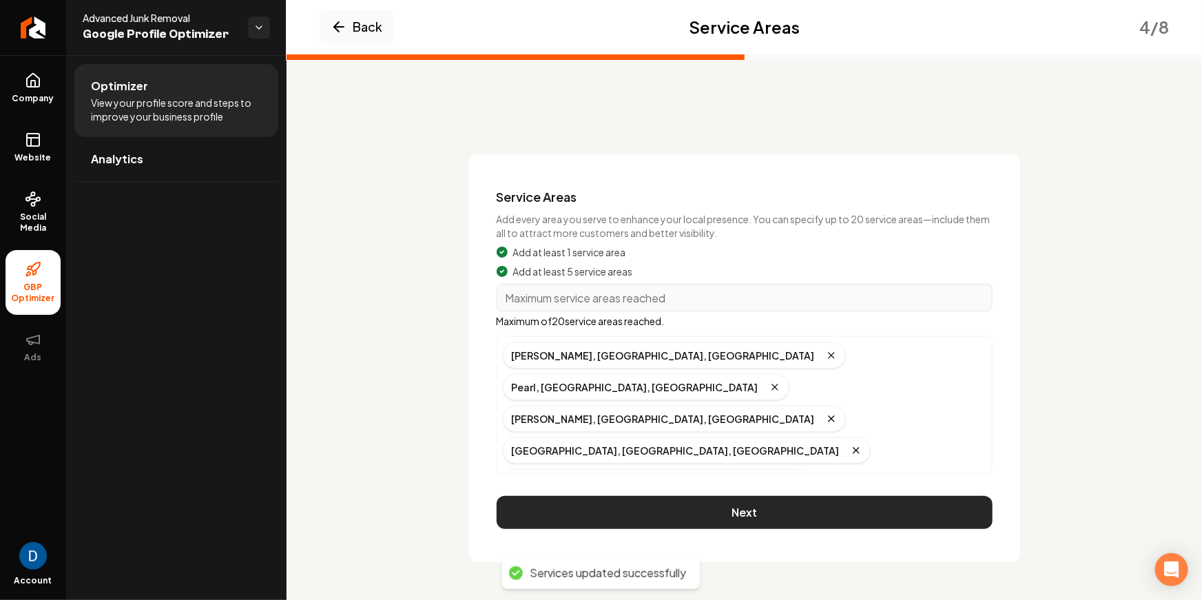
click at [702, 504] on button "Next" at bounding box center [745, 512] width 496 height 33
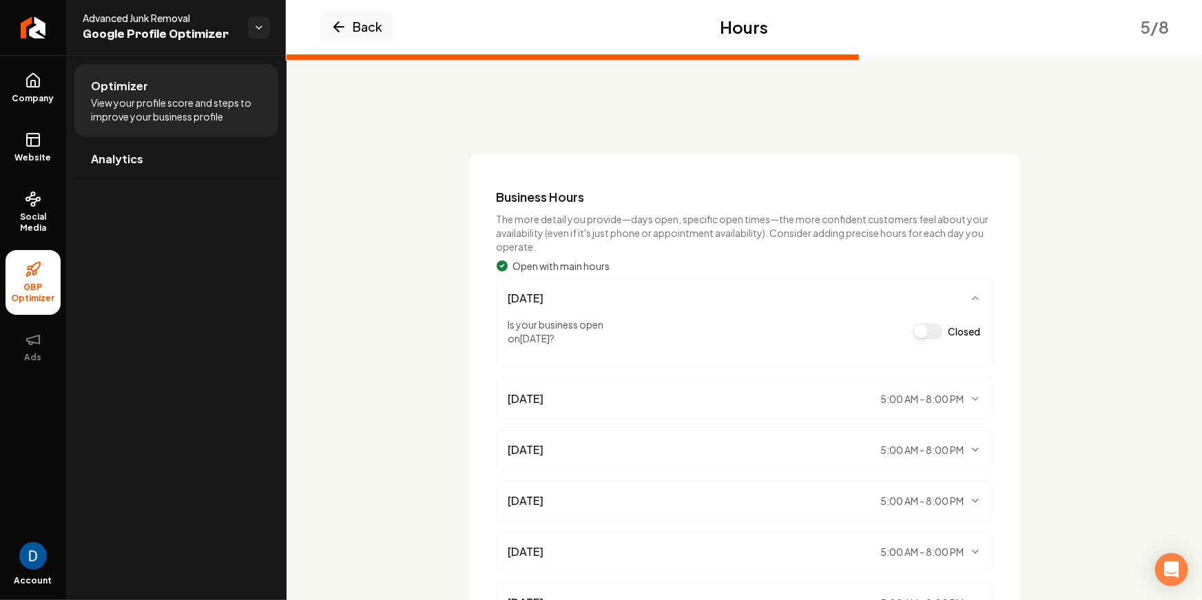
scroll to position [194, 0]
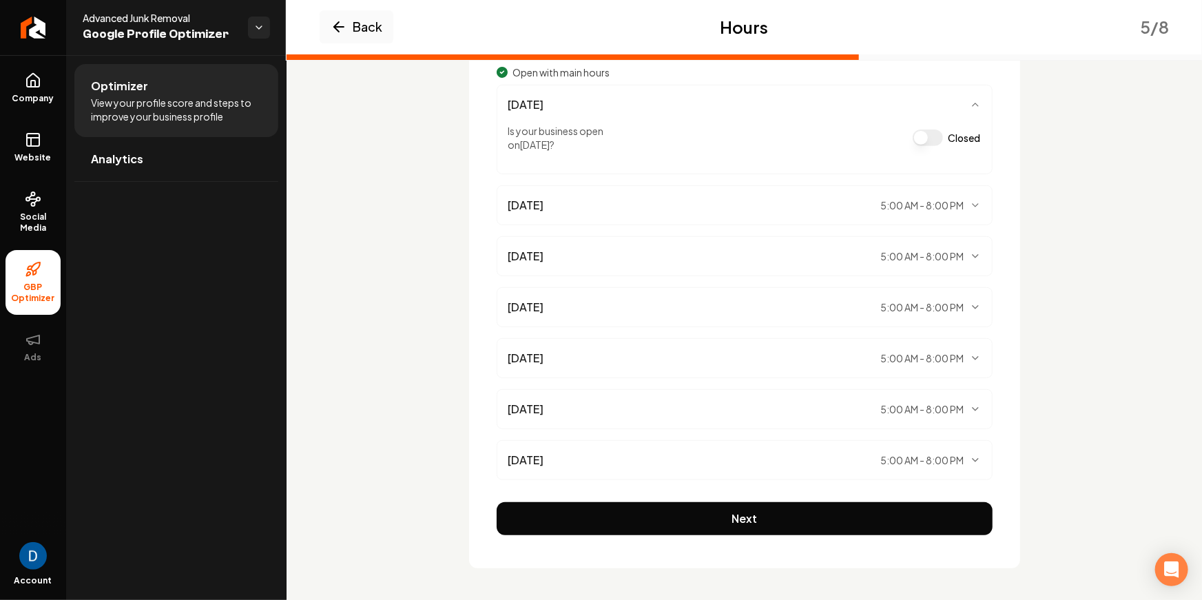
click at [702, 504] on button "Next" at bounding box center [745, 518] width 496 height 33
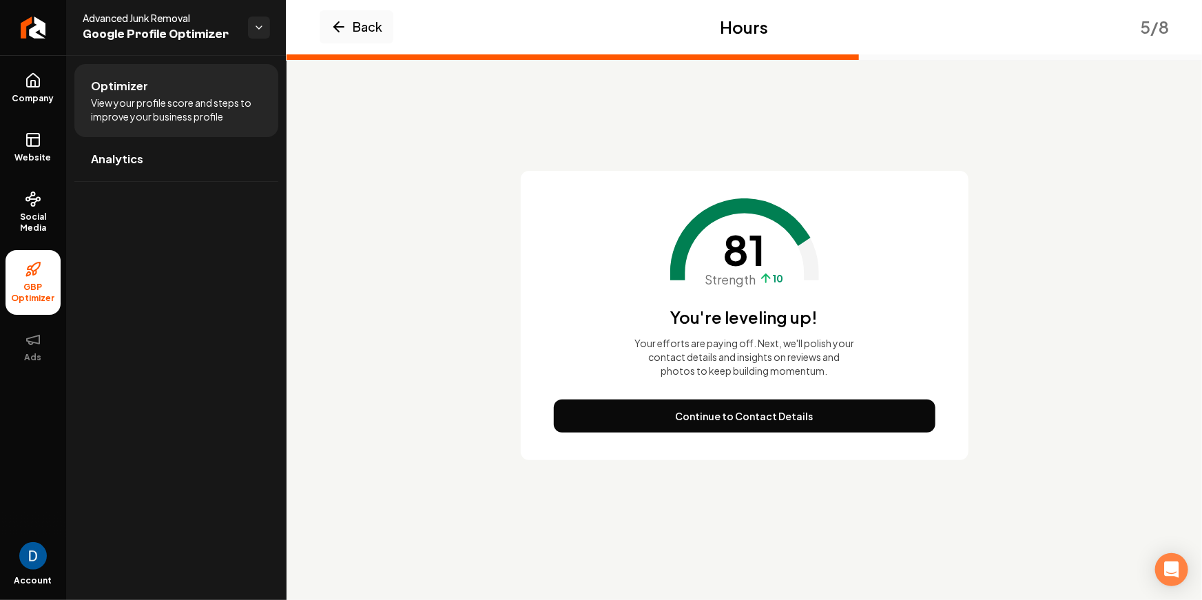
scroll to position [0, 0]
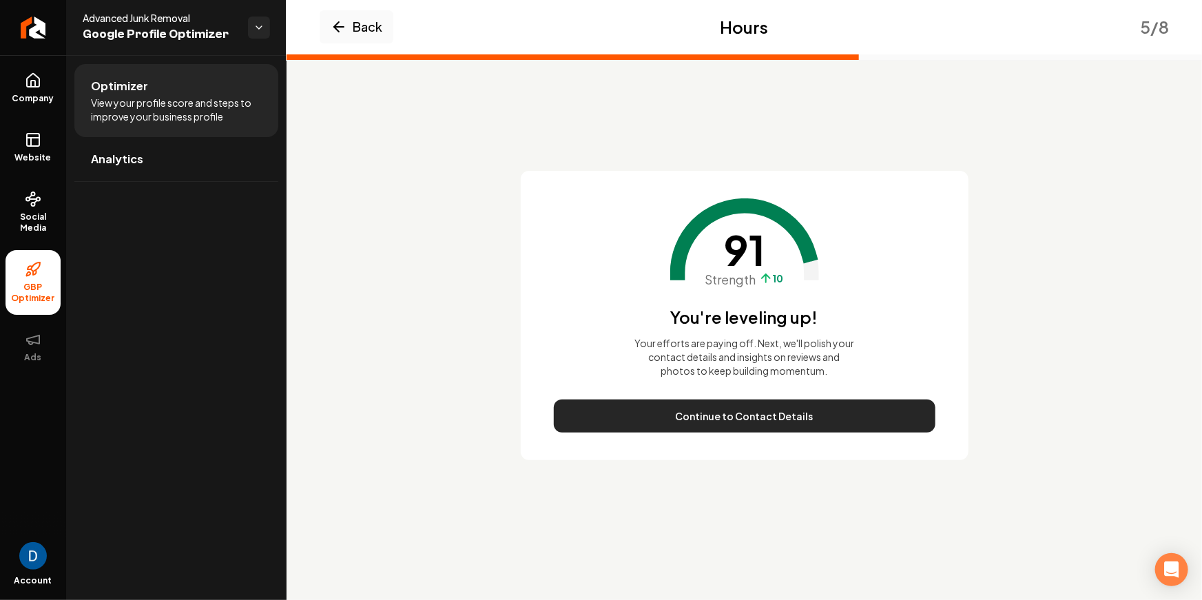
click at [724, 420] on button "Continue to Contact Details" at bounding box center [745, 416] width 382 height 33
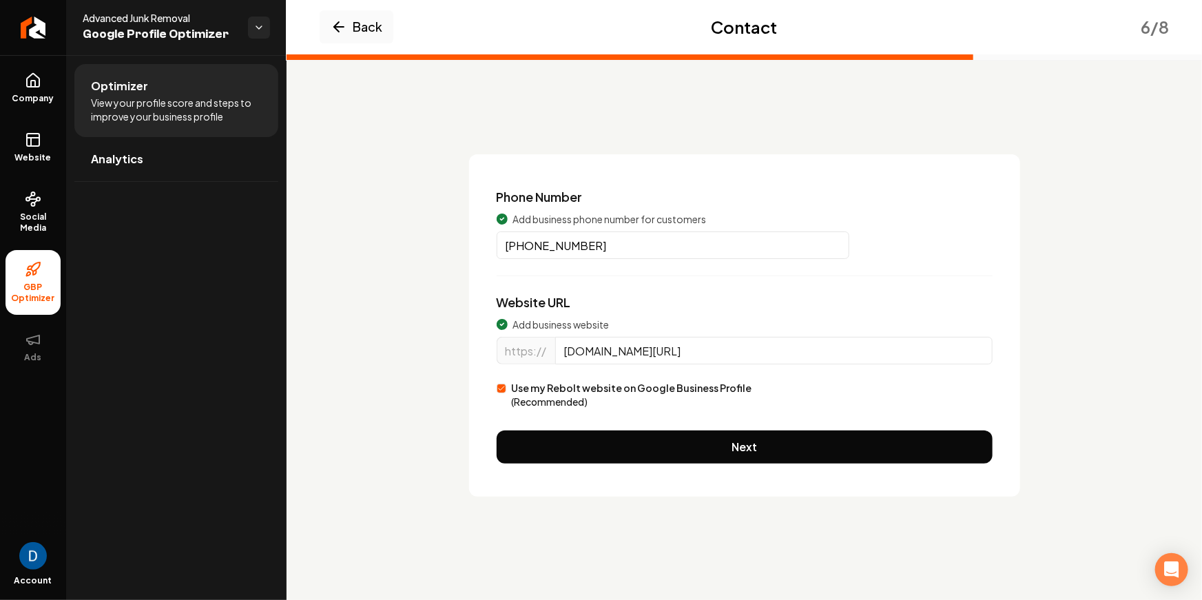
click at [693, 352] on input "www.advancedjunkremovals.com/" at bounding box center [773, 351] width 437 height 28
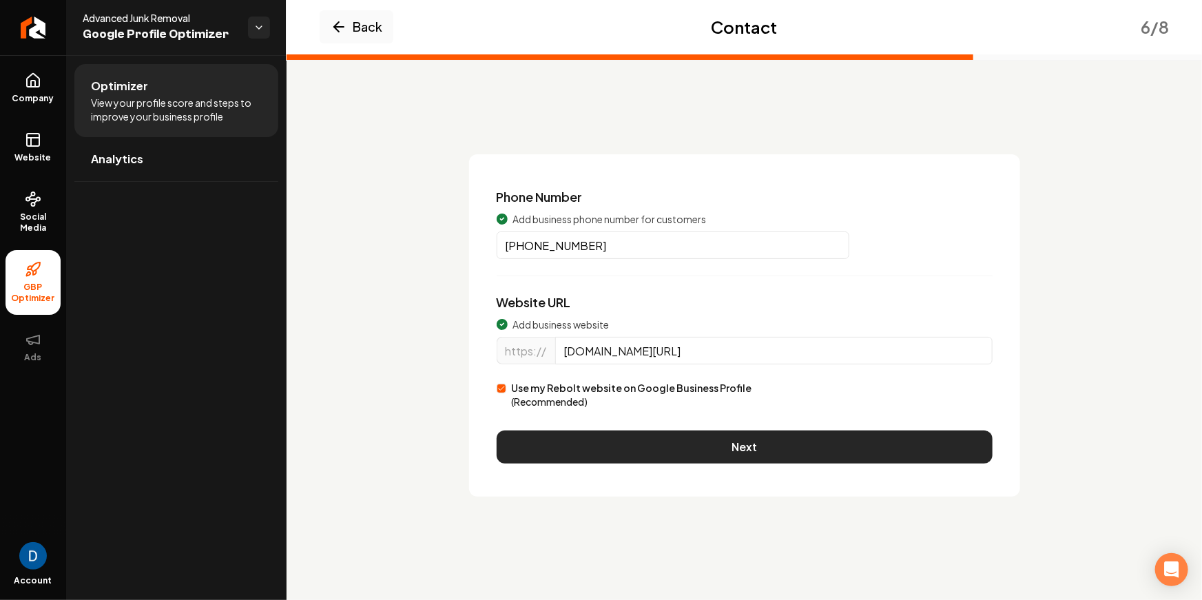
click at [654, 448] on button "Next" at bounding box center [745, 447] width 496 height 33
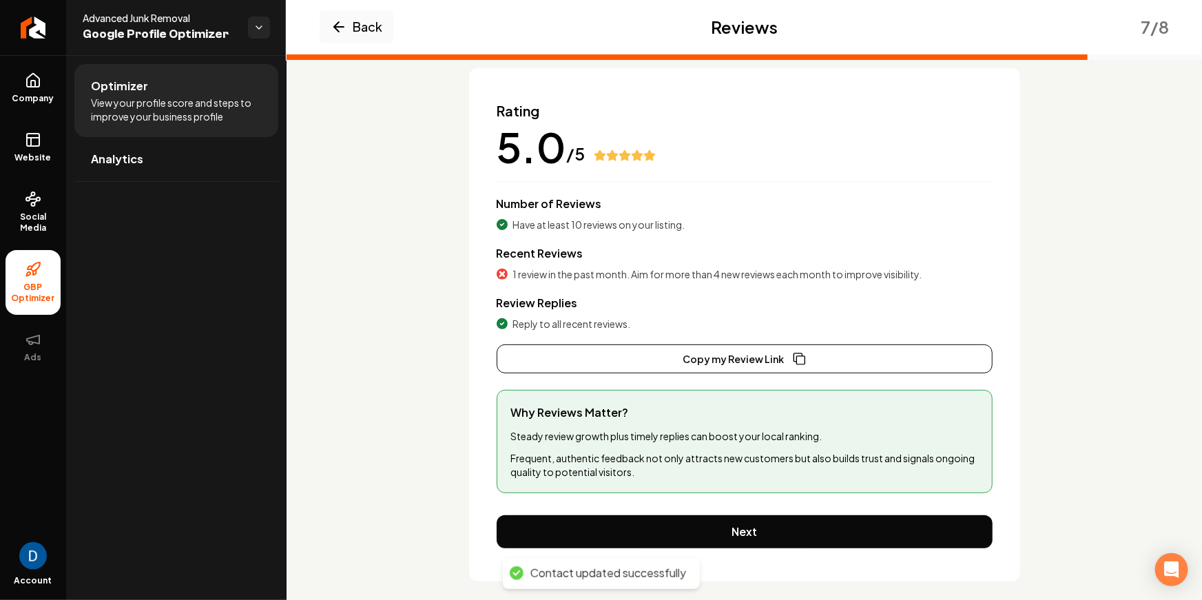
scroll to position [100, 0]
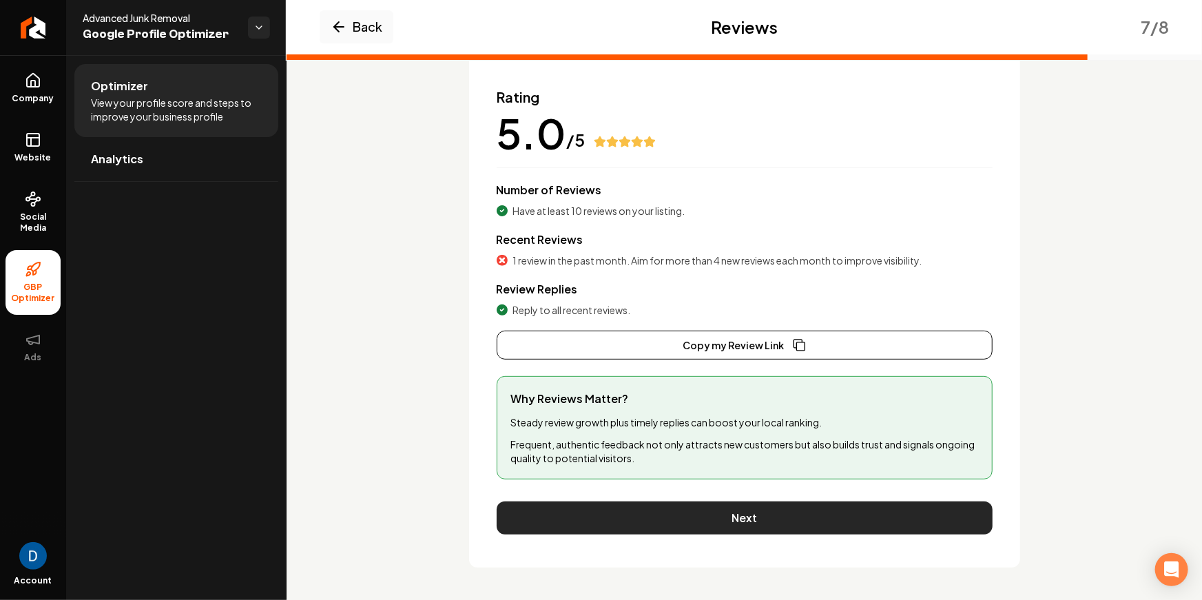
click at [650, 518] on button "Next" at bounding box center [745, 517] width 496 height 33
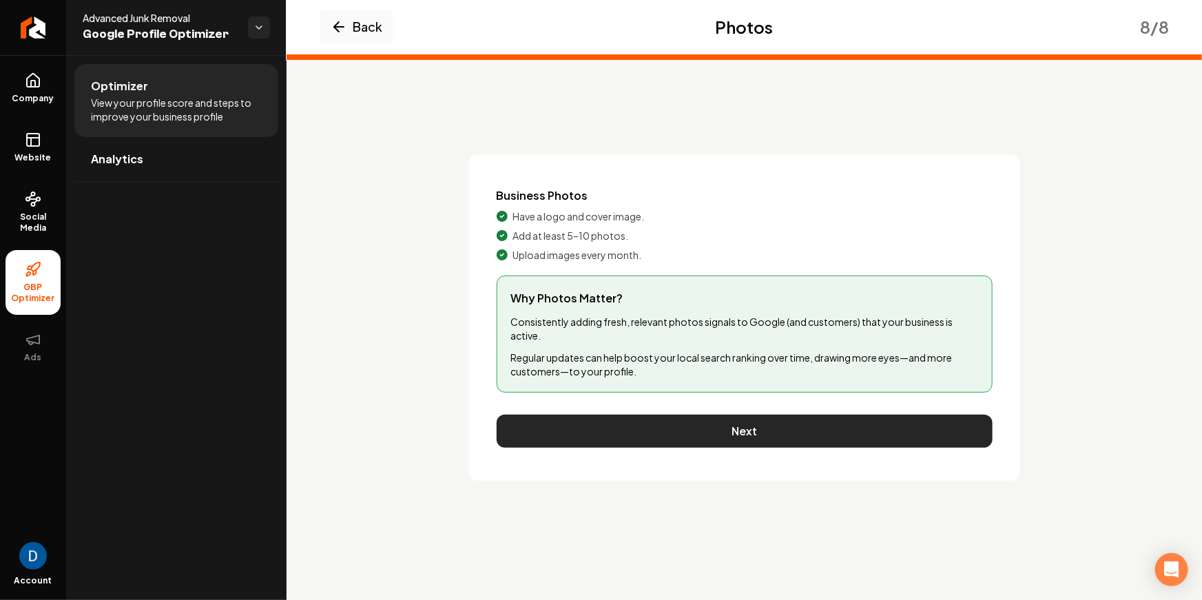
click at [688, 443] on button "Next" at bounding box center [745, 431] width 496 height 33
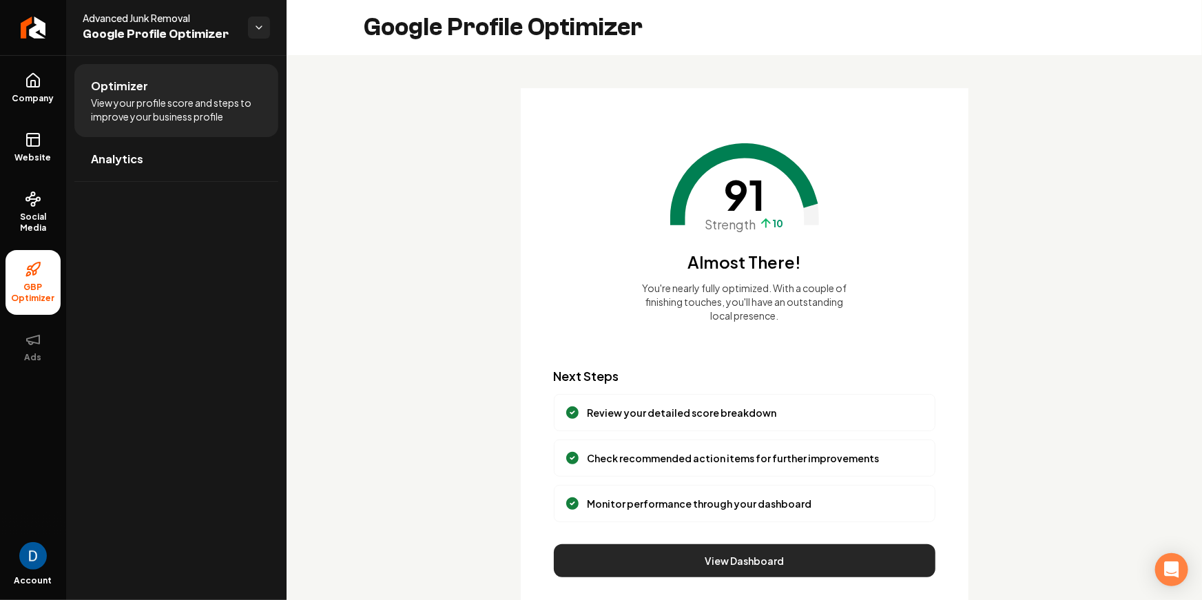
click at [716, 563] on button "View Dashboard" at bounding box center [745, 560] width 382 height 33
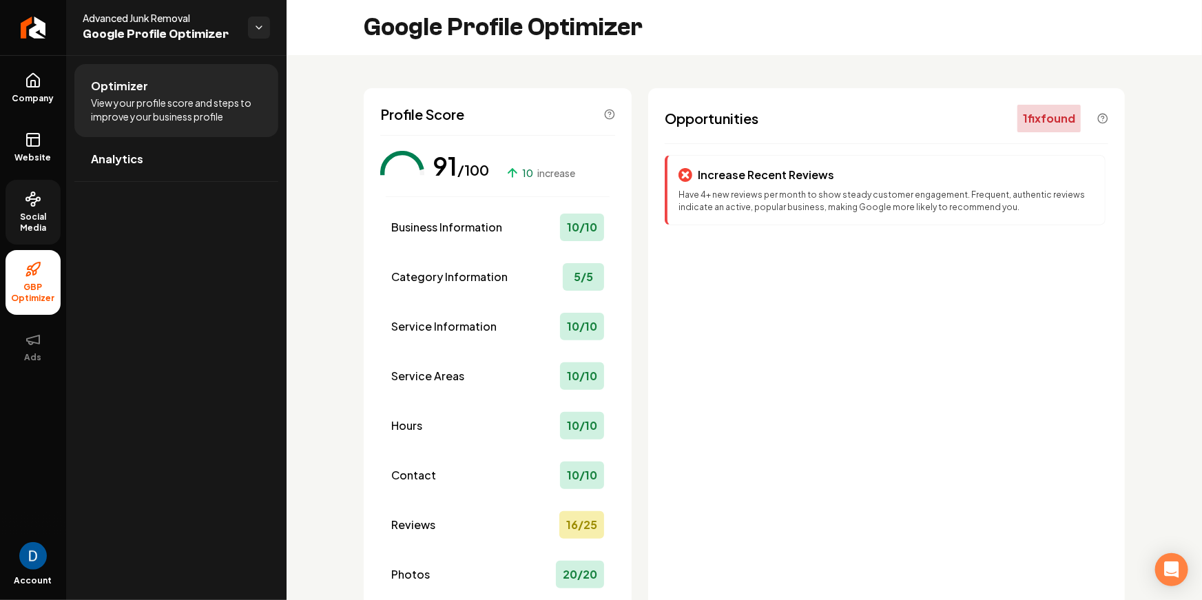
click at [30, 209] on link "Social Media" at bounding box center [33, 212] width 55 height 65
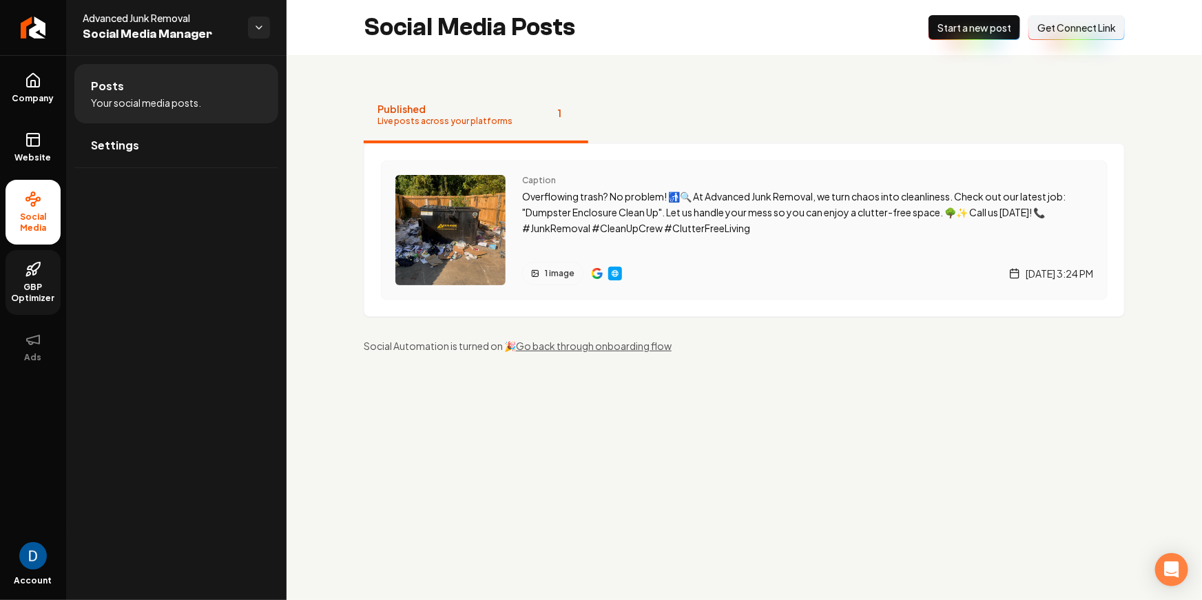
click at [597, 275] on img "Main content area" at bounding box center [597, 273] width 11 height 11
click at [35, 34] on icon "Return to dashboard" at bounding box center [33, 28] width 22 height 22
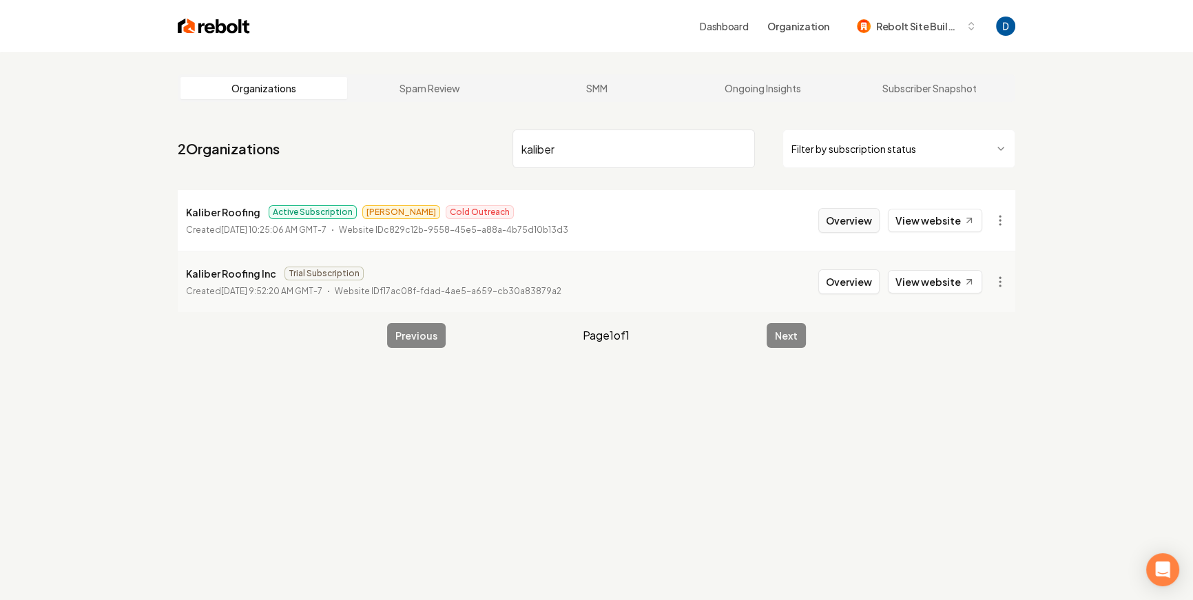
type input "kaliber"
click at [859, 214] on button "Overview" at bounding box center [848, 220] width 61 height 25
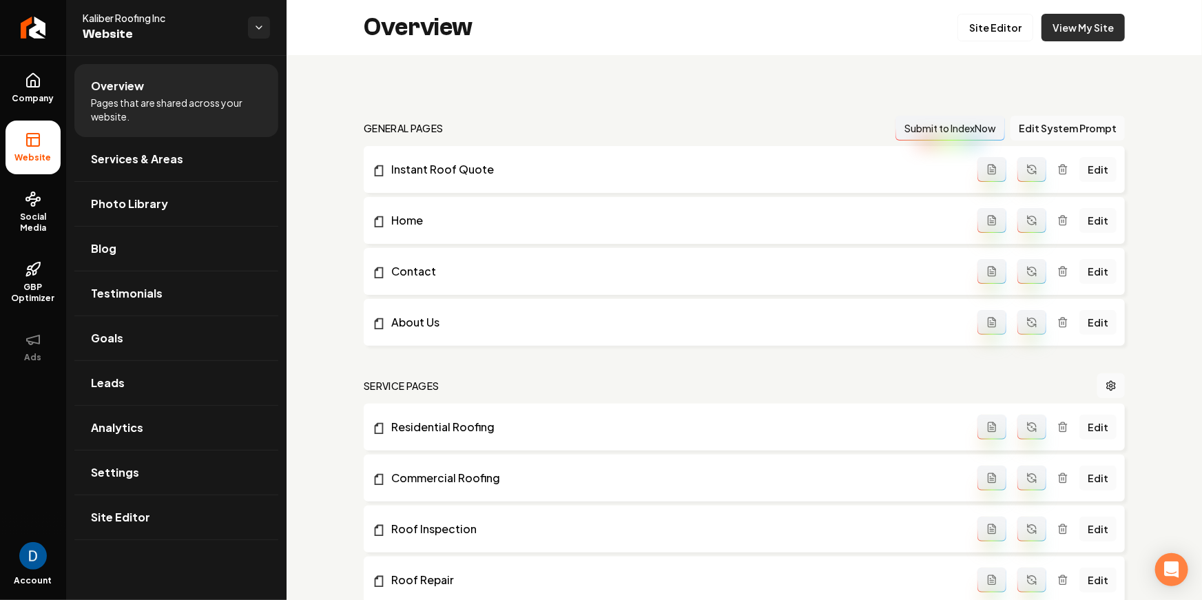
click at [1064, 26] on link "View My Site" at bounding box center [1083, 28] width 83 height 28
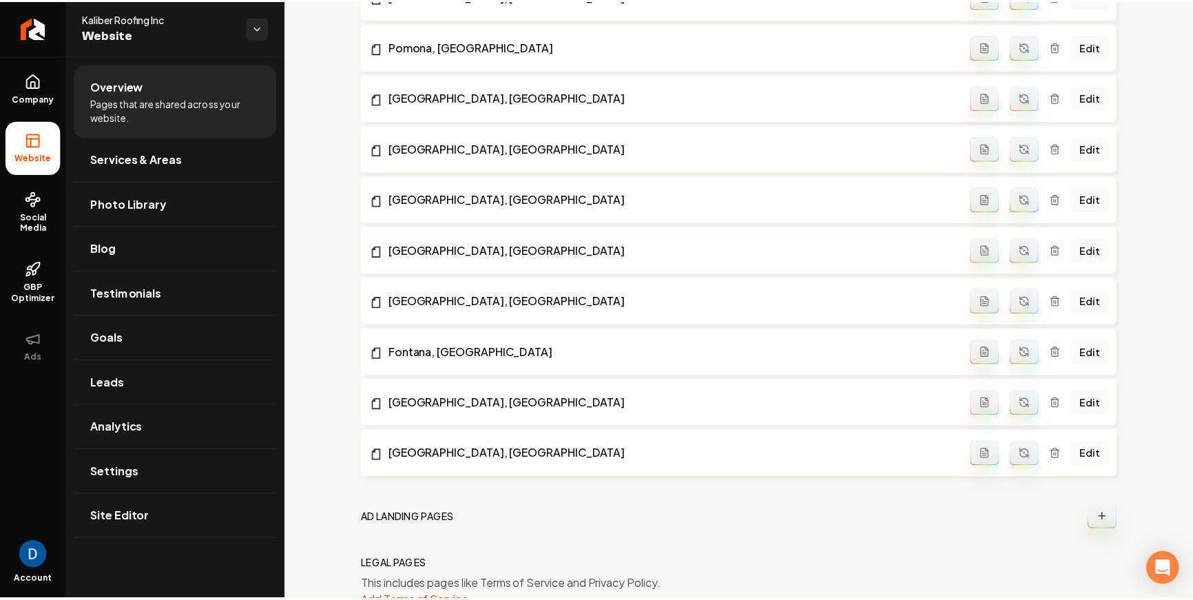
scroll to position [1258, 0]
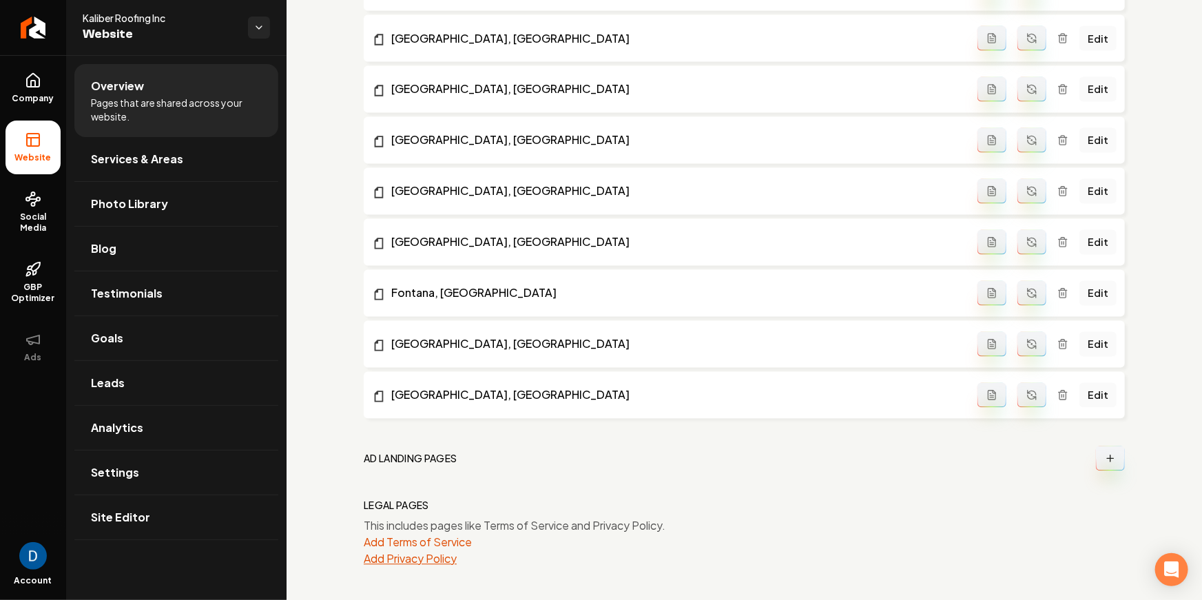
click at [400, 555] on button "Add Privacy Policy" at bounding box center [410, 559] width 93 height 17
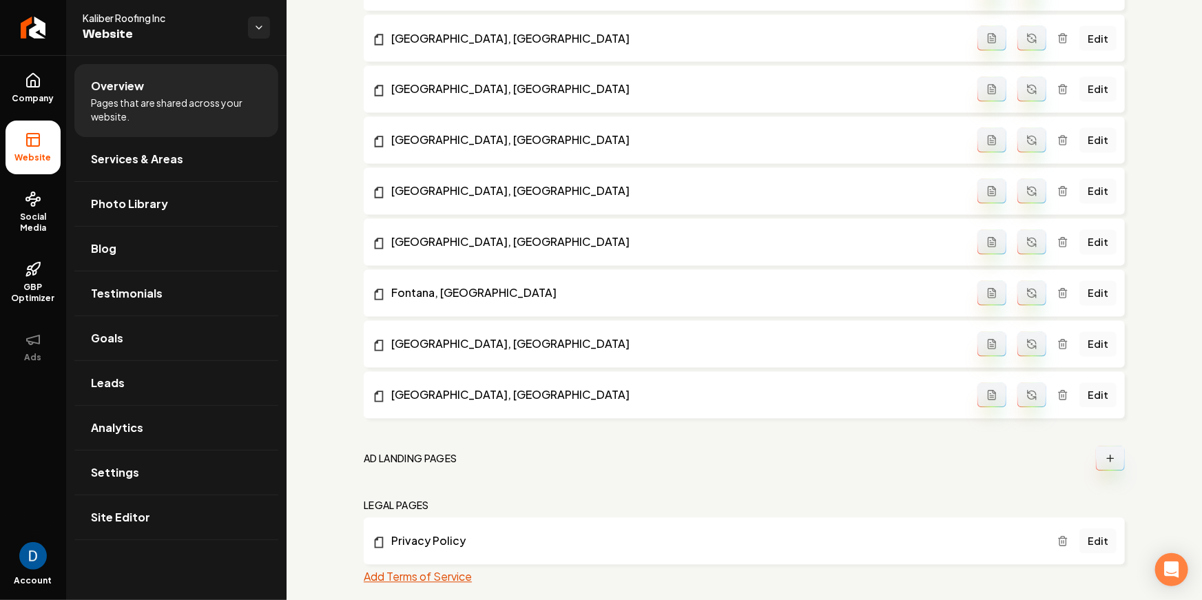
click at [421, 575] on button "Add Terms of Service" at bounding box center [418, 577] width 108 height 17
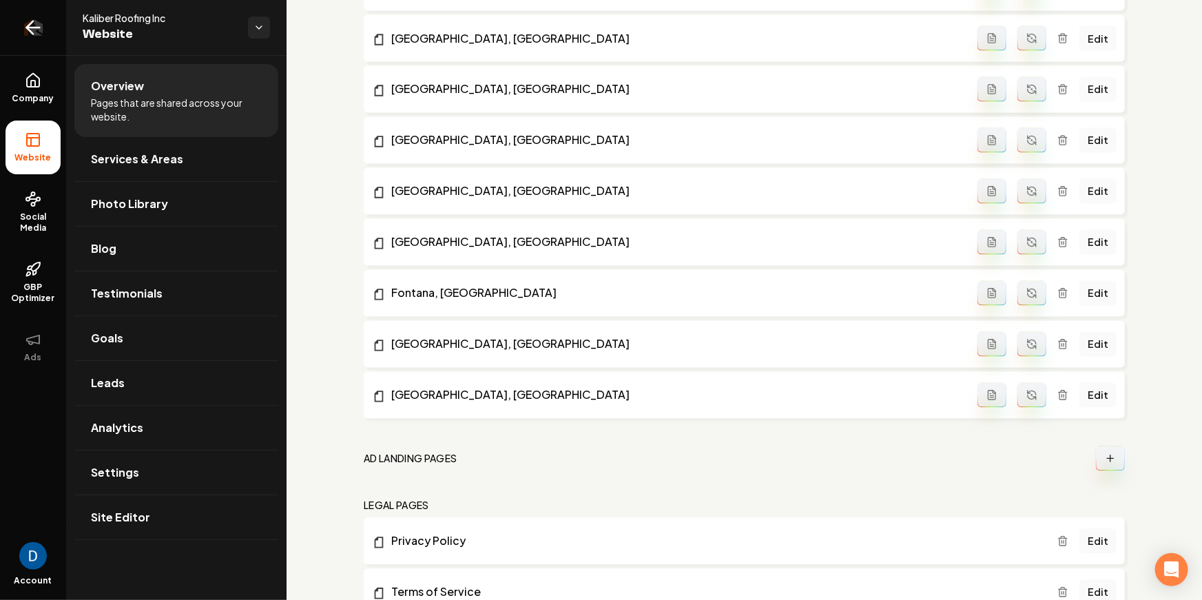
click at [48, 29] on link "Return to dashboard" at bounding box center [33, 27] width 66 height 55
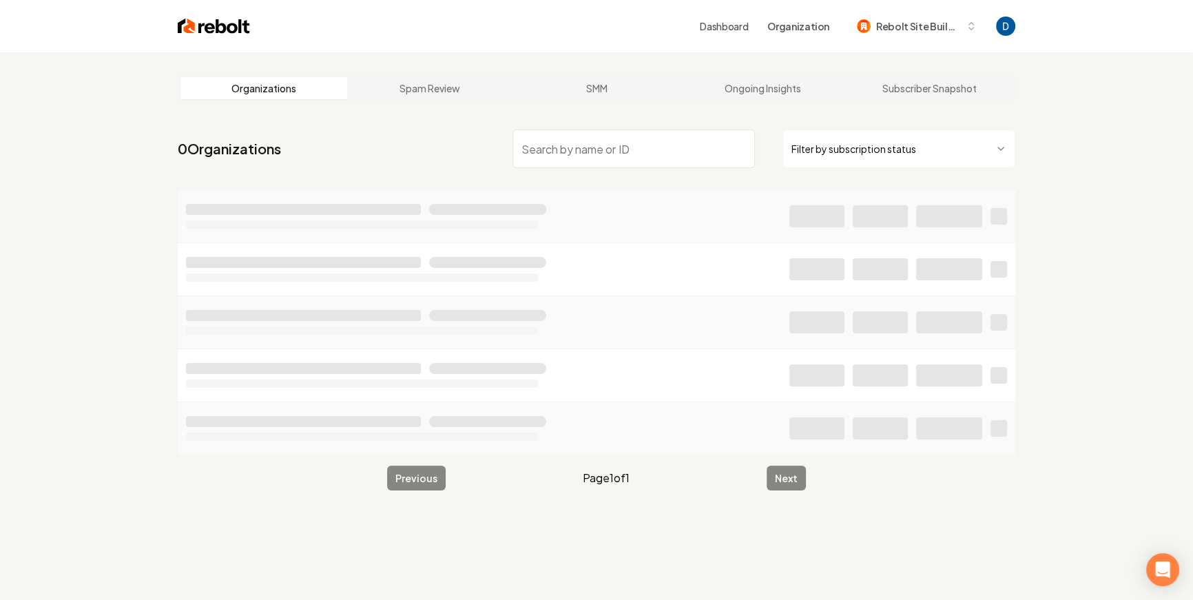
click at [780, 72] on main "Organizations Spam Review SMM Ongoing Insights Subscriber Snapshot 0 Organizati…" at bounding box center [597, 282] width 882 height 460
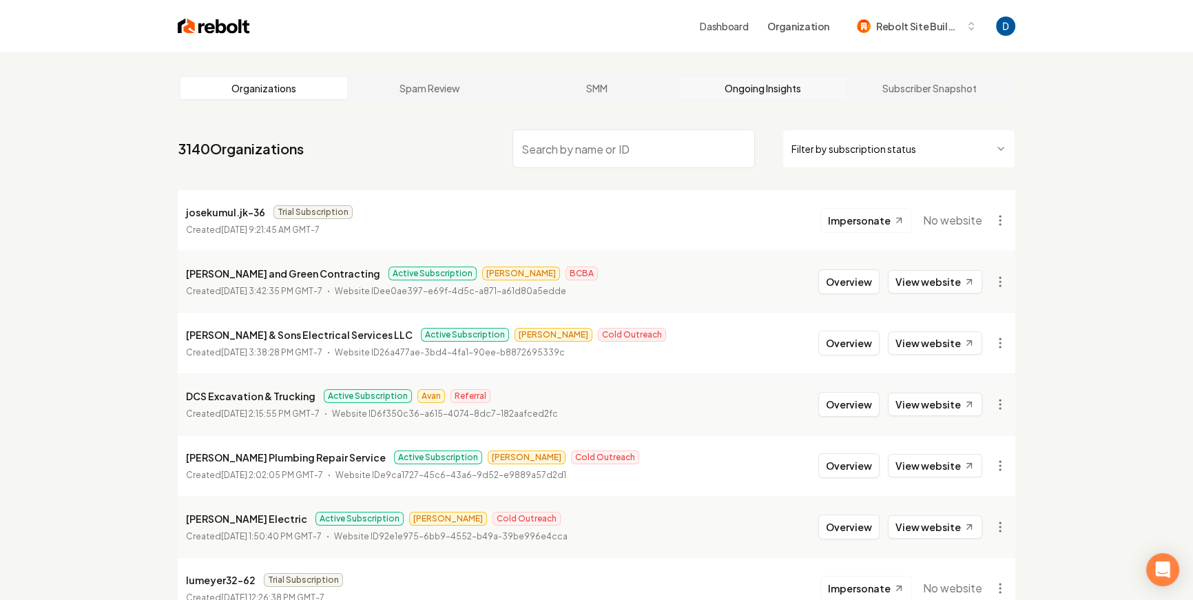
click at [780, 86] on link "Ongoing Insights" at bounding box center [763, 88] width 167 height 22
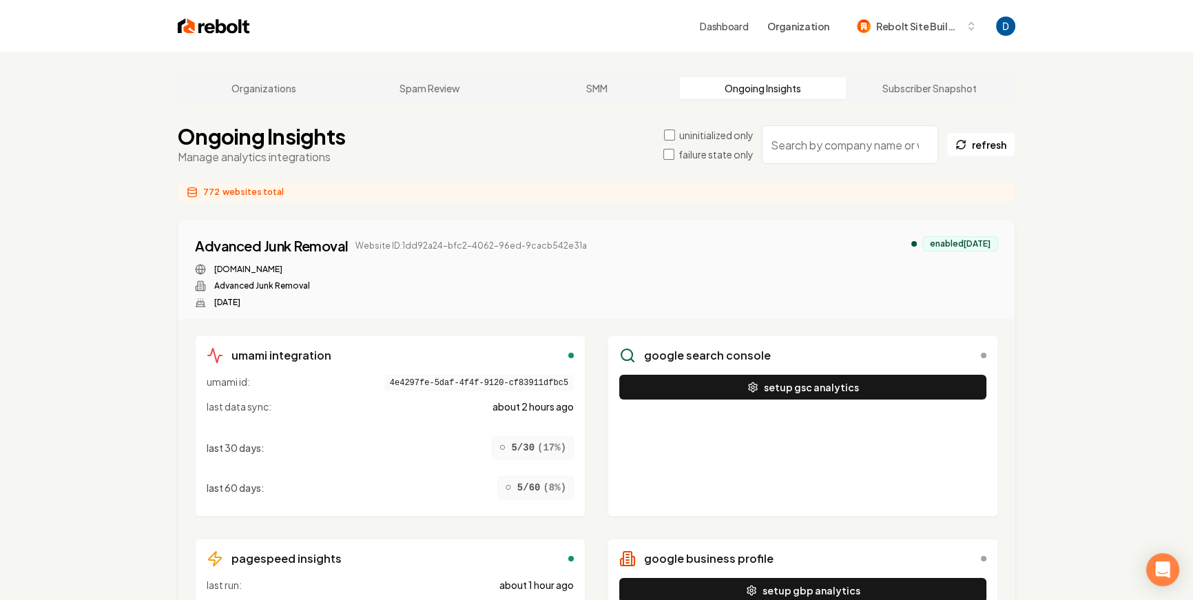
click at [830, 138] on input "search" at bounding box center [850, 144] width 176 height 39
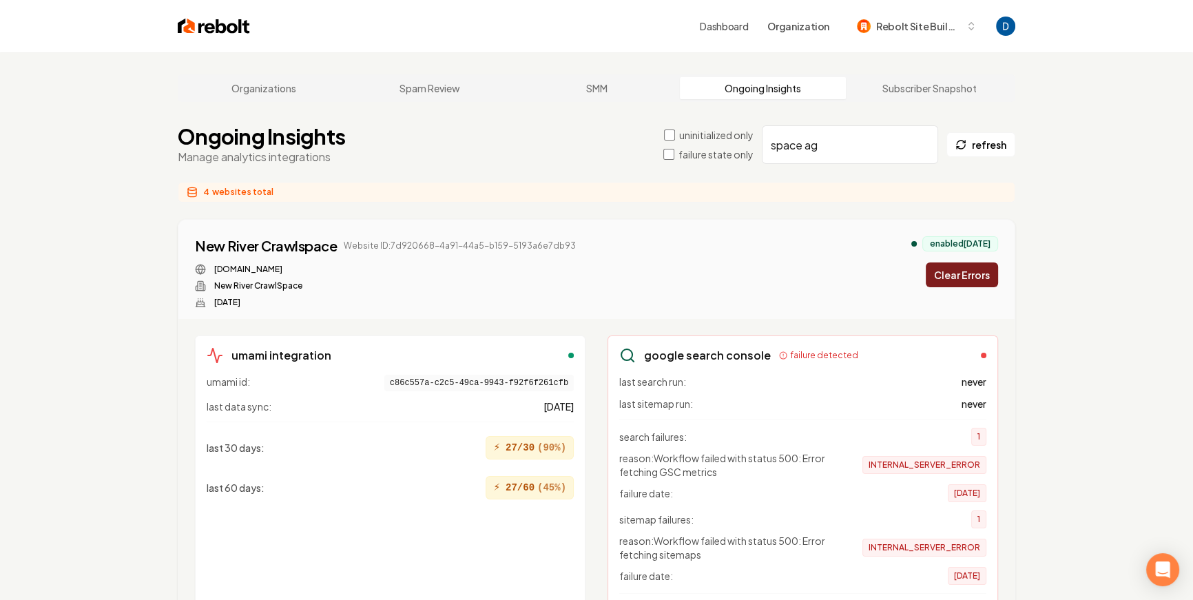
type input "space age"
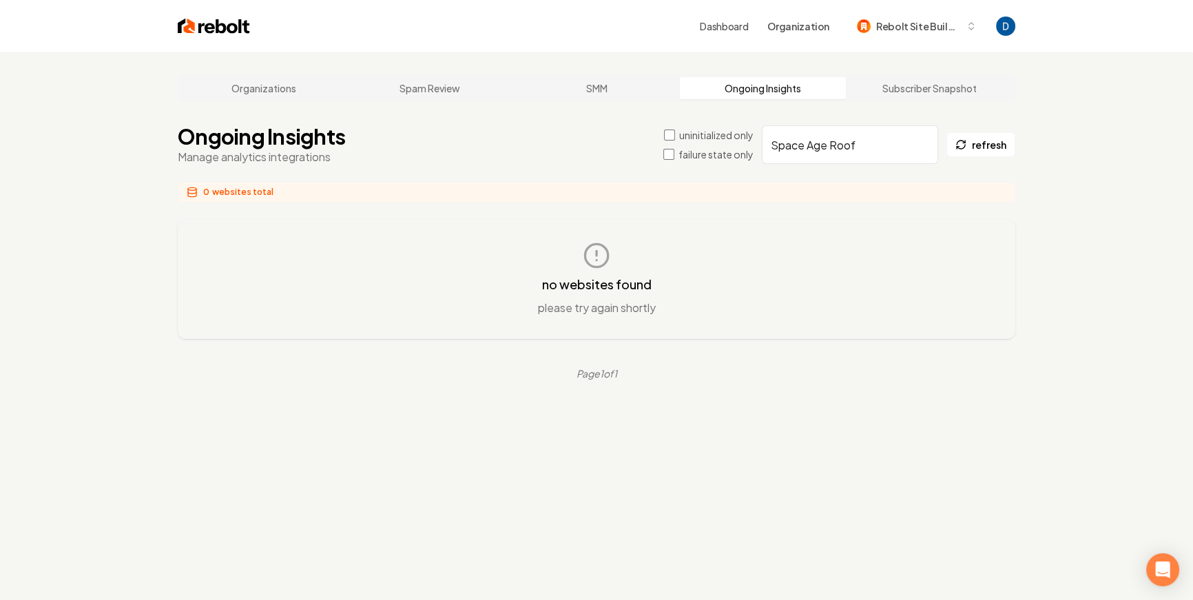
type input "Space Age Roof"
click at [373, 136] on div "Ongoing Insights Manage analytics integrations uninitialized only failure state…" at bounding box center [597, 144] width 838 height 41
click at [287, 86] on link "Organizations" at bounding box center [263, 88] width 167 height 22
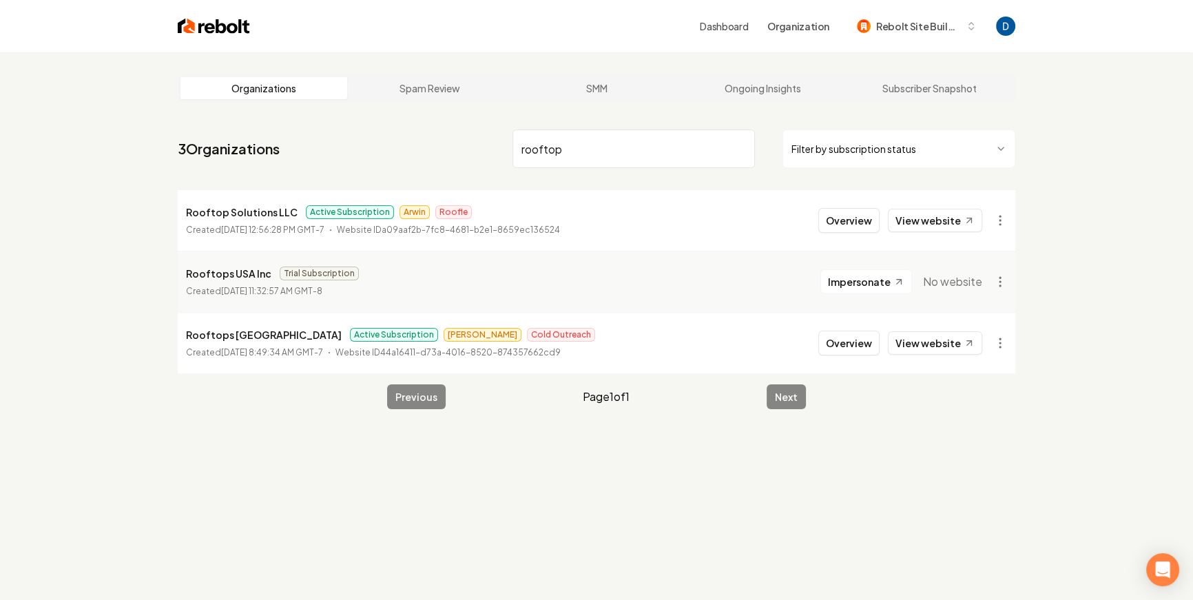
type input "rooftop"
click at [274, 205] on p "Rooftop Solutions LLC" at bounding box center [242, 212] width 112 height 17
copy p "Rooftop Solutions LLC"
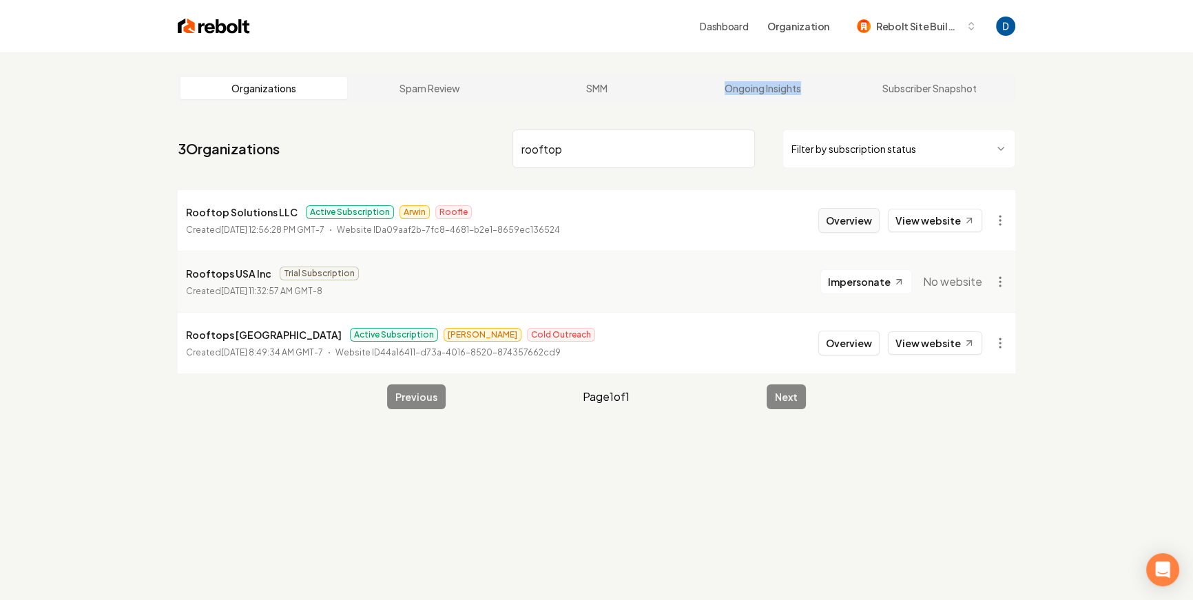
click at [832, 220] on button "Overview" at bounding box center [848, 220] width 61 height 25
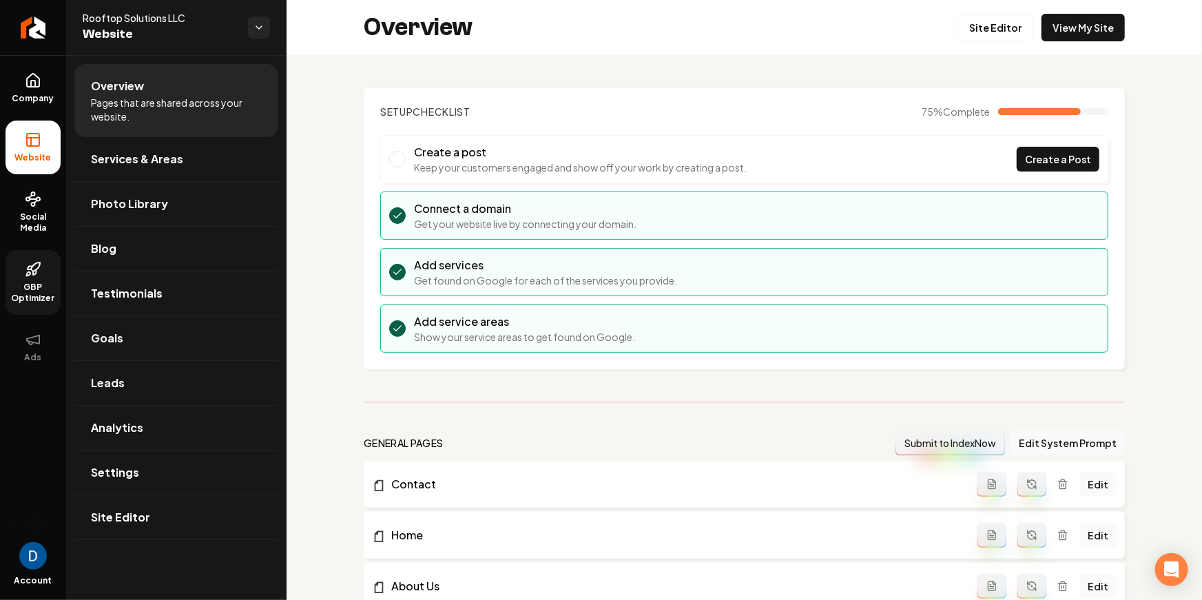
click at [29, 292] on span "GBP Optimizer" at bounding box center [33, 293] width 55 height 22
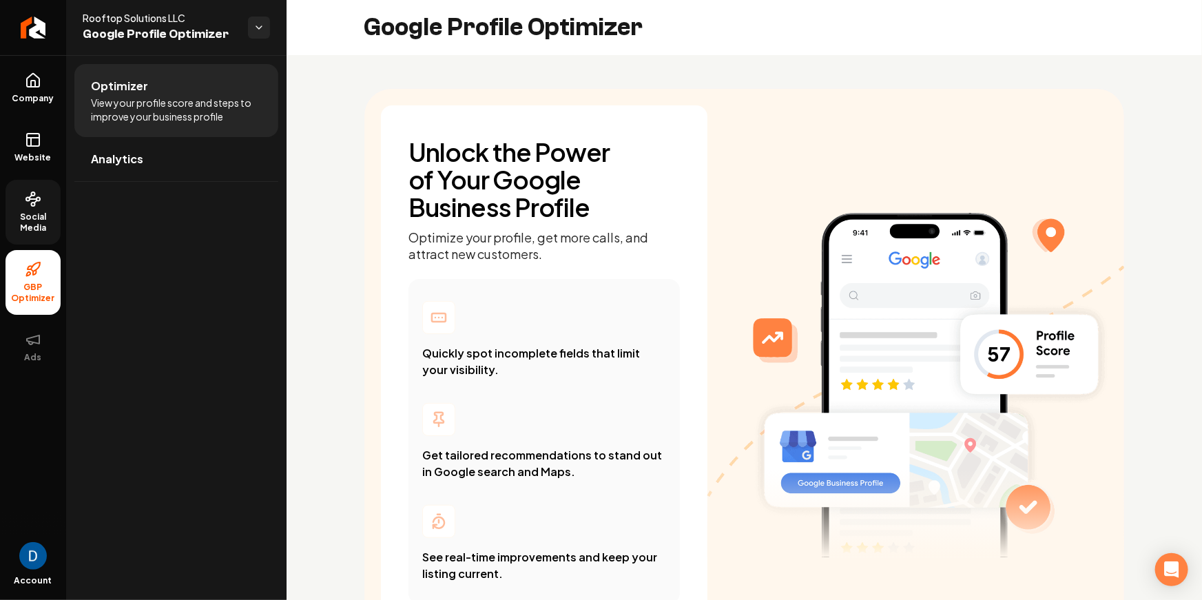
click at [18, 205] on link "Social Media" at bounding box center [33, 212] width 55 height 65
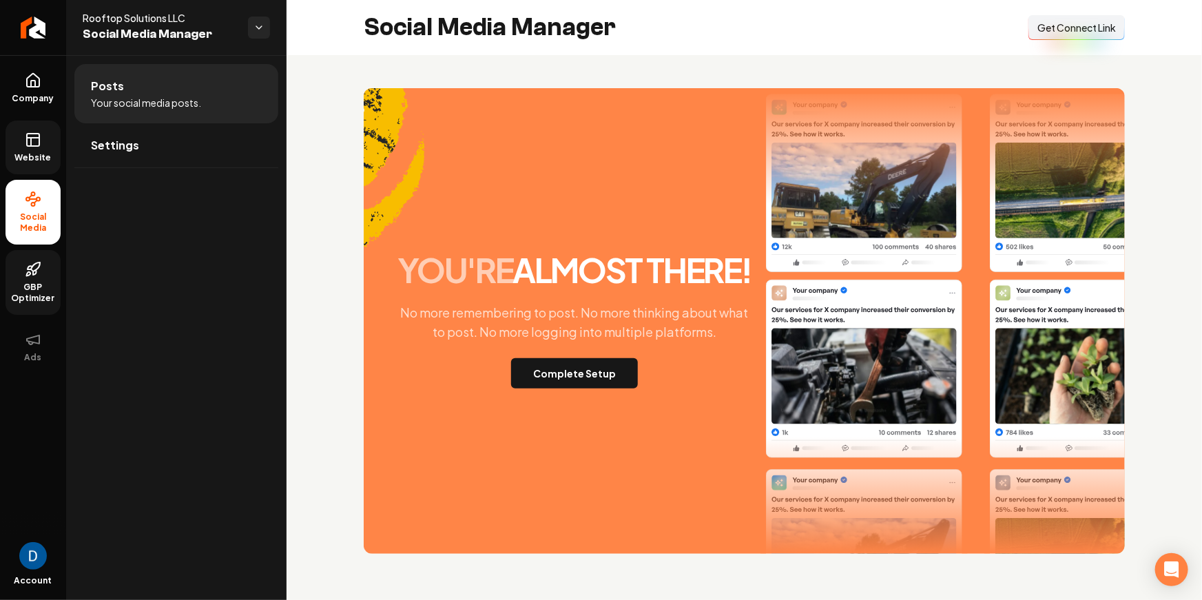
click at [21, 132] on link "Website" at bounding box center [33, 148] width 55 height 54
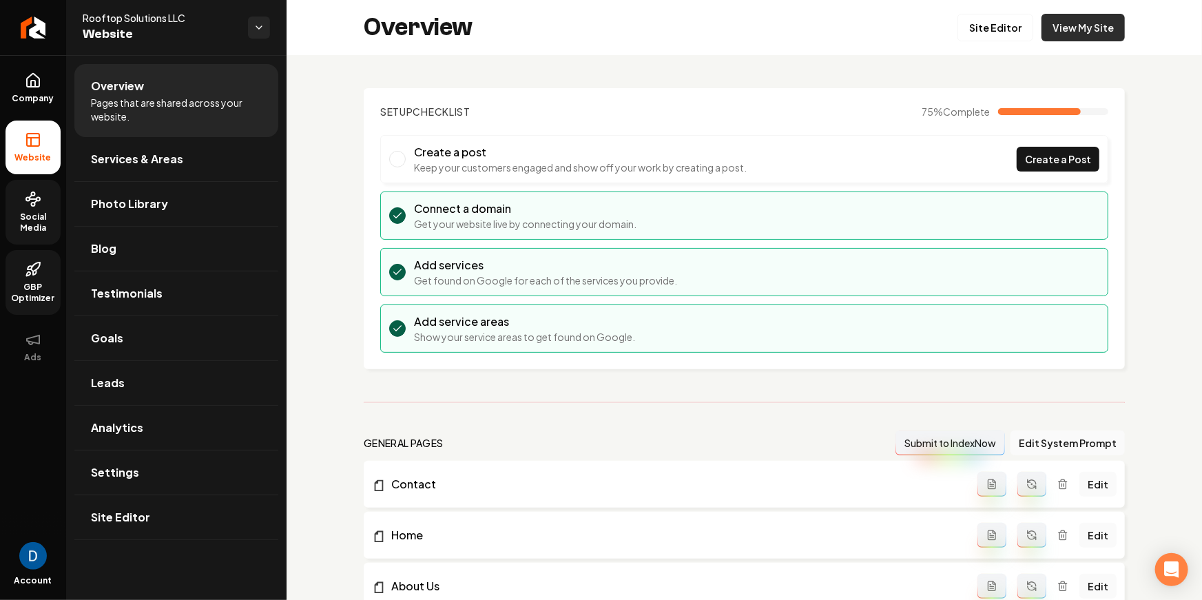
click at [1061, 29] on link "View My Site" at bounding box center [1083, 28] width 83 height 28
click at [1008, 24] on link "Site Editor" at bounding box center [996, 28] width 76 height 28
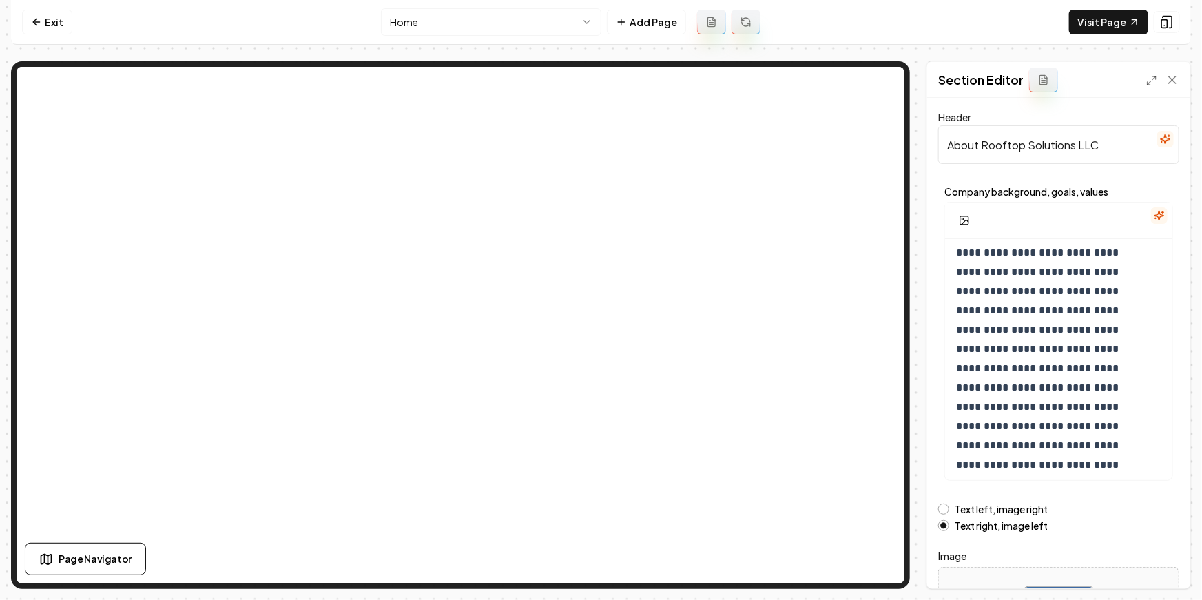
scroll to position [90, 0]
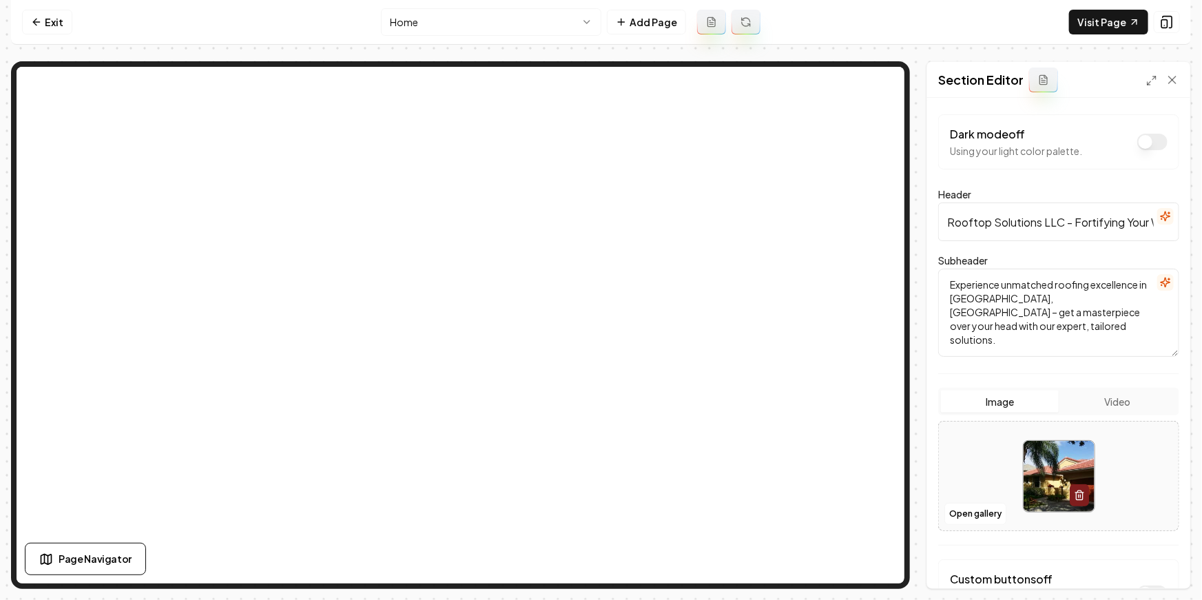
click at [959, 212] on input "Rooftop Solutions LLC - Fortifying Your World Above" at bounding box center [1058, 222] width 241 height 39
paste input "Expert Roofing Services in Hialeah & Miami, FL – Metal, Tile & Shingle Roofs"
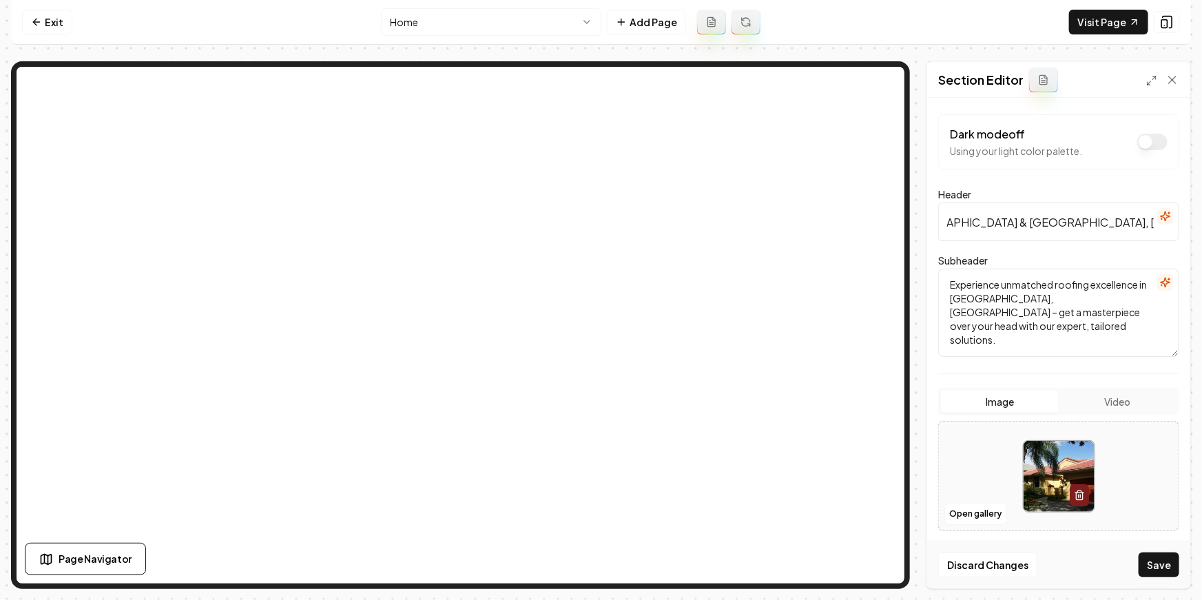
drag, startPoint x: 1040, startPoint y: 222, endPoint x: 1014, endPoint y: 222, distance: 26.2
click at [1014, 222] on input "Expert Roofing Services in Hialeah & Miami, FL – Metal, Tile & Shingle Roofs" at bounding box center [1058, 222] width 241 height 39
click at [991, 223] on input "Expert Roofing Services in Hialeah & Miami, FL, Tile & Shingle Roofs" at bounding box center [1058, 222] width 241 height 39
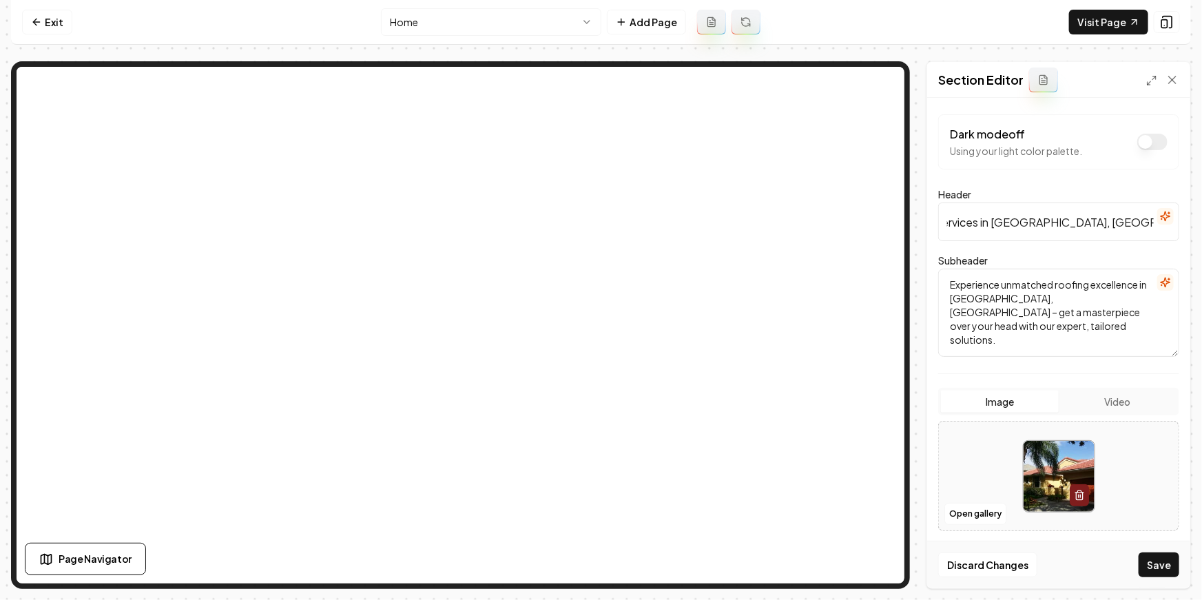
type input "Expert Roofing Services in Miami, FL, Tile & Shingle Roofs"
drag, startPoint x: 1014, startPoint y: 300, endPoint x: 933, endPoint y: 291, distance: 81.2
click at [933, 291] on div "Dark mode off Using your light color palette. Header Expert Roofing Services in…" at bounding box center [1058, 343] width 263 height 490
click at [1157, 288] on button "button" at bounding box center [1165, 282] width 17 height 17
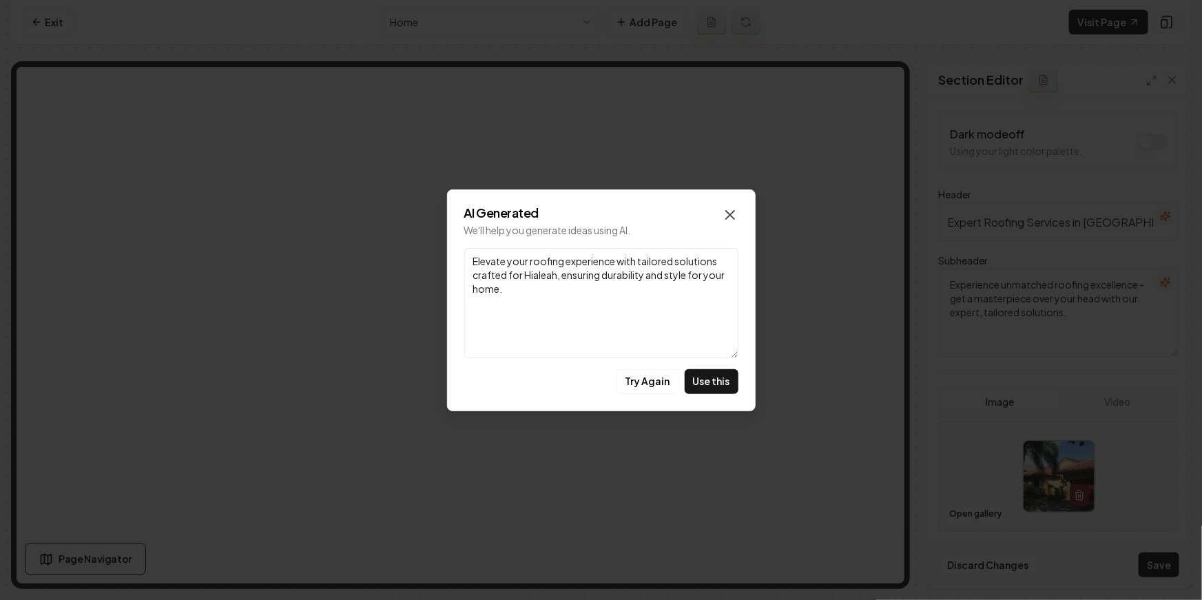
click at [724, 211] on icon "button" at bounding box center [730, 215] width 17 height 17
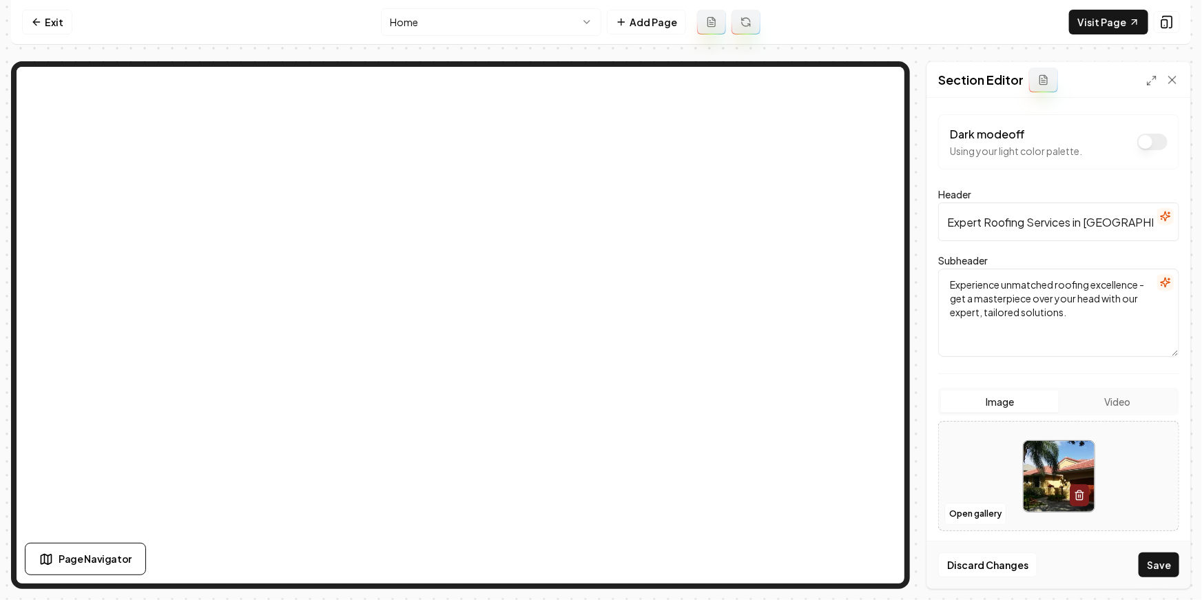
drag, startPoint x: 951, startPoint y: 302, endPoint x: 1107, endPoint y: 298, distance: 155.7
click at [1108, 298] on textarea "Experience unmatched roofing excellence - get a masterpiece over your head with…" at bounding box center [1058, 313] width 241 height 88
type textarea "Experience unmatched roofing excellence with our expert, tailored solutions."
click at [1165, 559] on button "Save" at bounding box center [1159, 564] width 41 height 25
click at [1134, 223] on input "Expert Roofing Services in Miami, FL, Tile & Shingle Roofs" at bounding box center [1058, 222] width 241 height 39
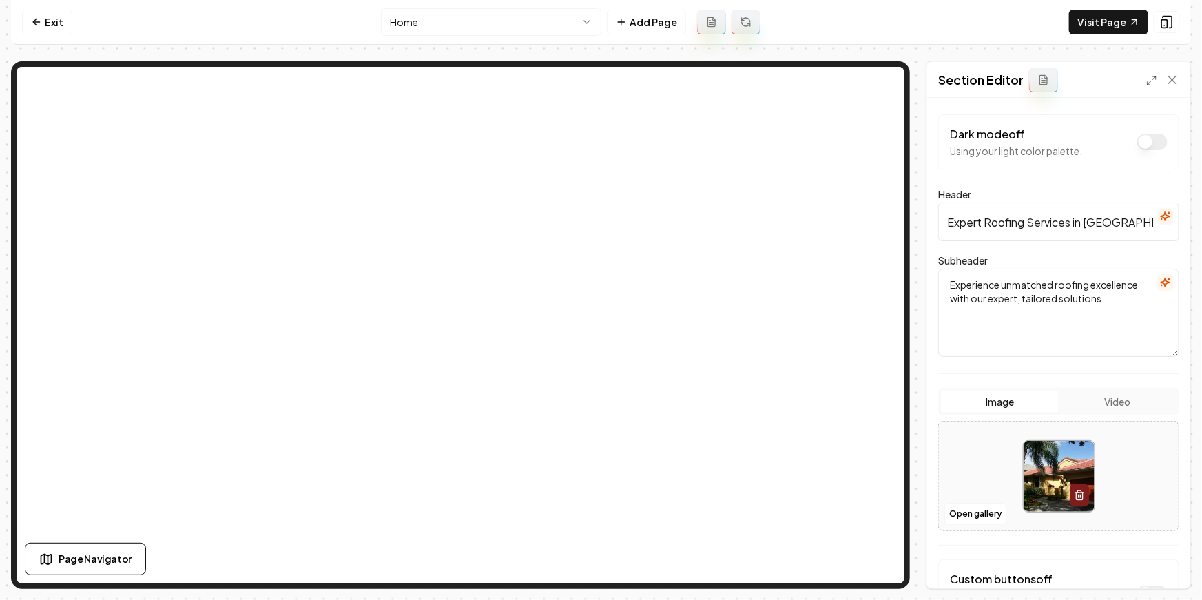
scroll to position [0, 92]
click at [1037, 220] on input "Expert Roofing Services in Miami, FL, Tile & Shingle Roofs" at bounding box center [1058, 222] width 241 height 39
type input "Expert Roofing Services in Miami, FL"
click at [1146, 565] on button "Save" at bounding box center [1159, 564] width 41 height 25
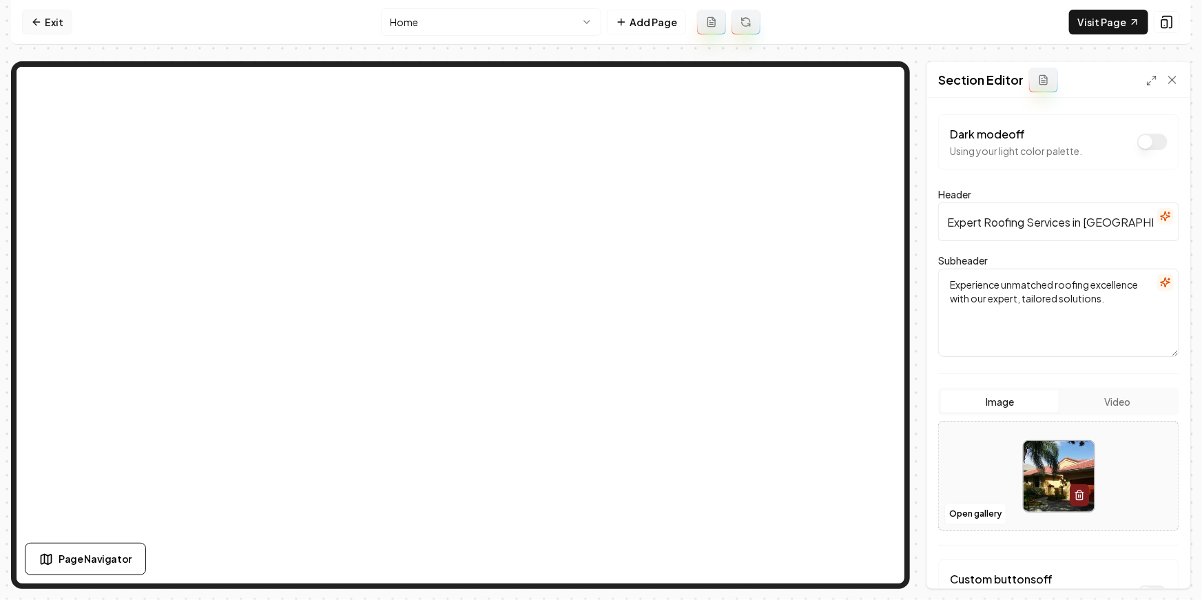
click at [41, 23] on icon at bounding box center [36, 22] width 11 height 11
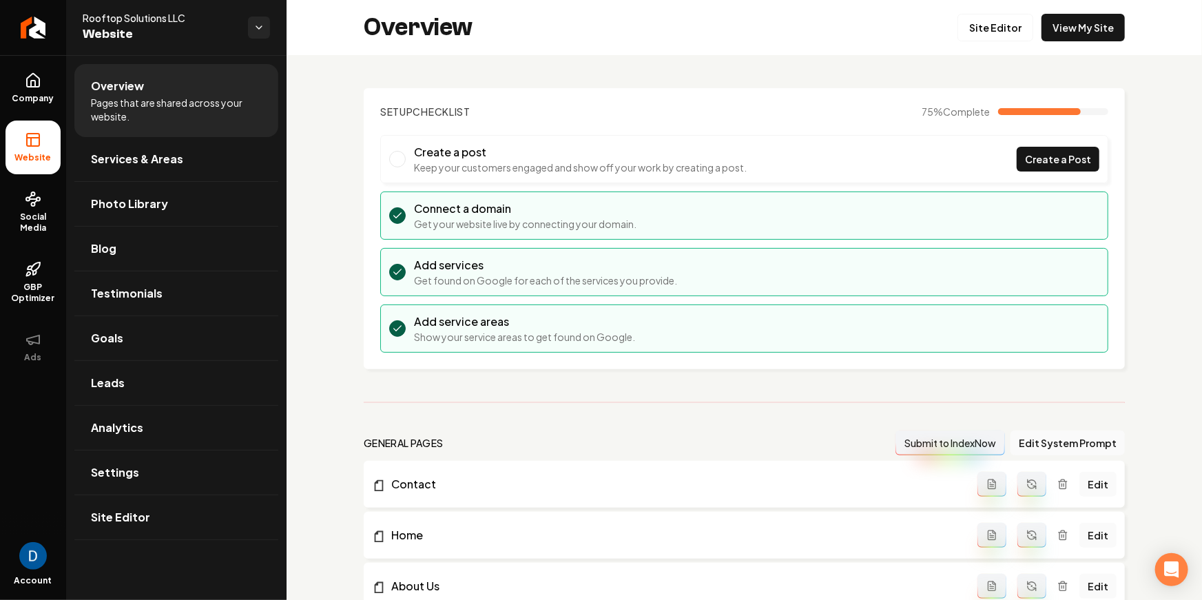
click at [127, 19] on span "Rooftop Solutions LLC" at bounding box center [160, 18] width 154 height 14
copy span "Rooftop Solutions LLC"
click at [44, 30] on link "Return to dashboard" at bounding box center [33, 27] width 66 height 55
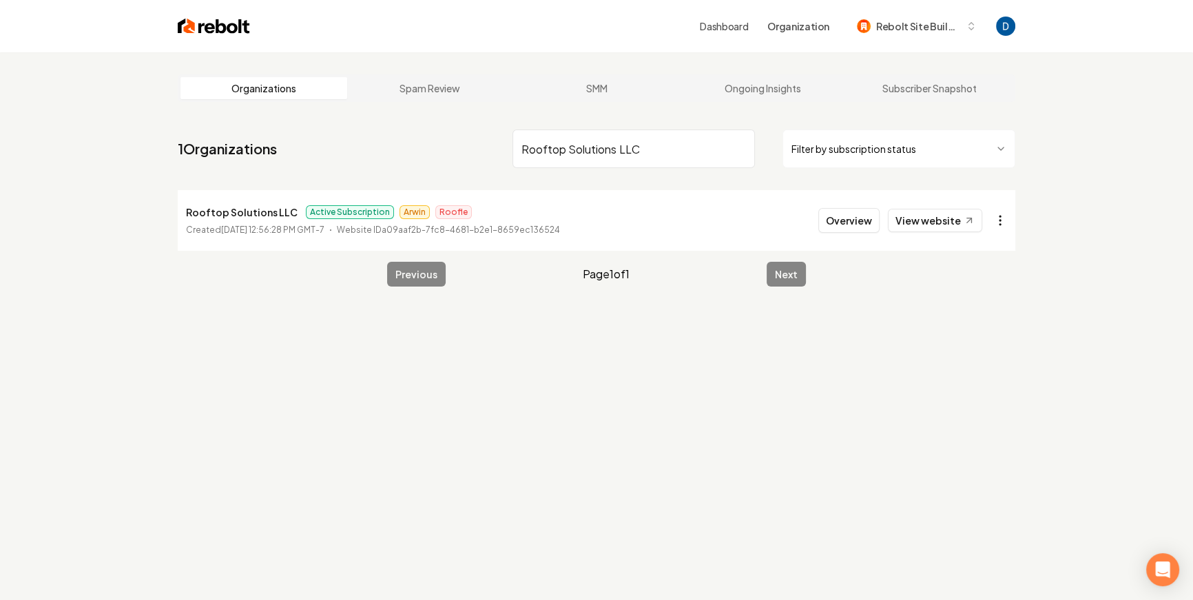
type input "Rooftop Solutions LLC"
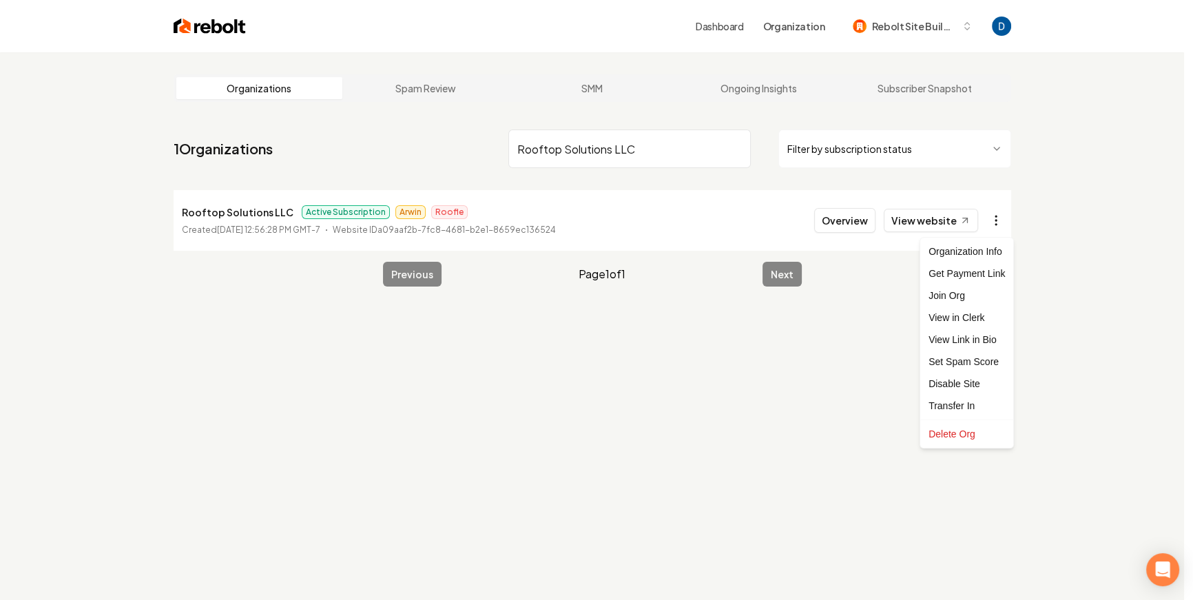
click at [1008, 224] on html "Dashboard Organization Rebolt Site Builder Organizations Spam Review SMM Ongoin…" at bounding box center [596, 300] width 1193 height 600
click at [249, 473] on html "Dashboard Organization Rebolt Site Builder Organizations Spam Review SMM Ongoin…" at bounding box center [601, 300] width 1202 height 600
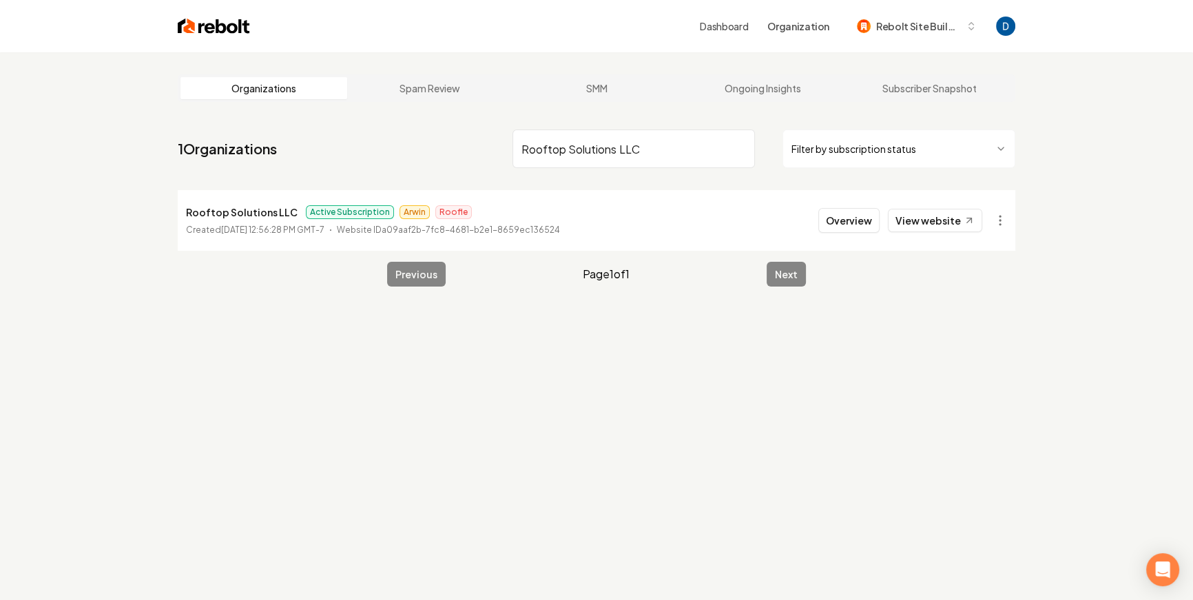
click at [227, 210] on p "Rooftop Solutions LLC" at bounding box center [242, 212] width 112 height 17
copy p "Rooftop Solutions LLC"
click at [582, 148] on input "Rooftop Solutions LLC" at bounding box center [634, 149] width 242 height 39
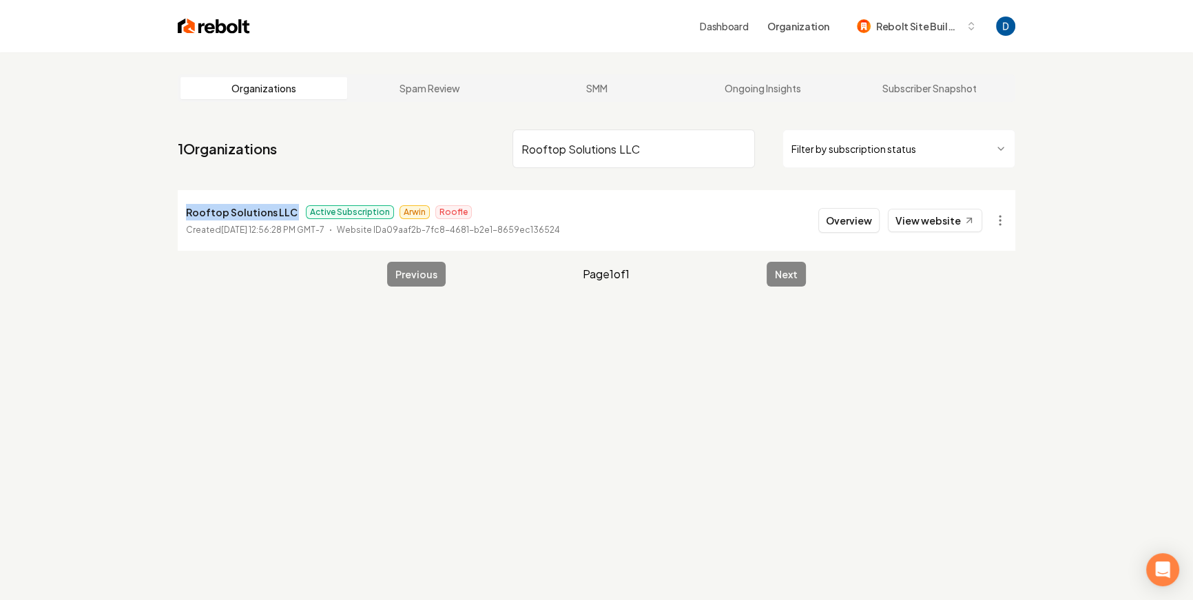
click at [582, 148] on input "Rooftop Solutions LLC" at bounding box center [634, 149] width 242 height 39
click at [914, 213] on link "View website" at bounding box center [935, 220] width 94 height 23
click at [842, 218] on button "Overview" at bounding box center [848, 220] width 61 height 25
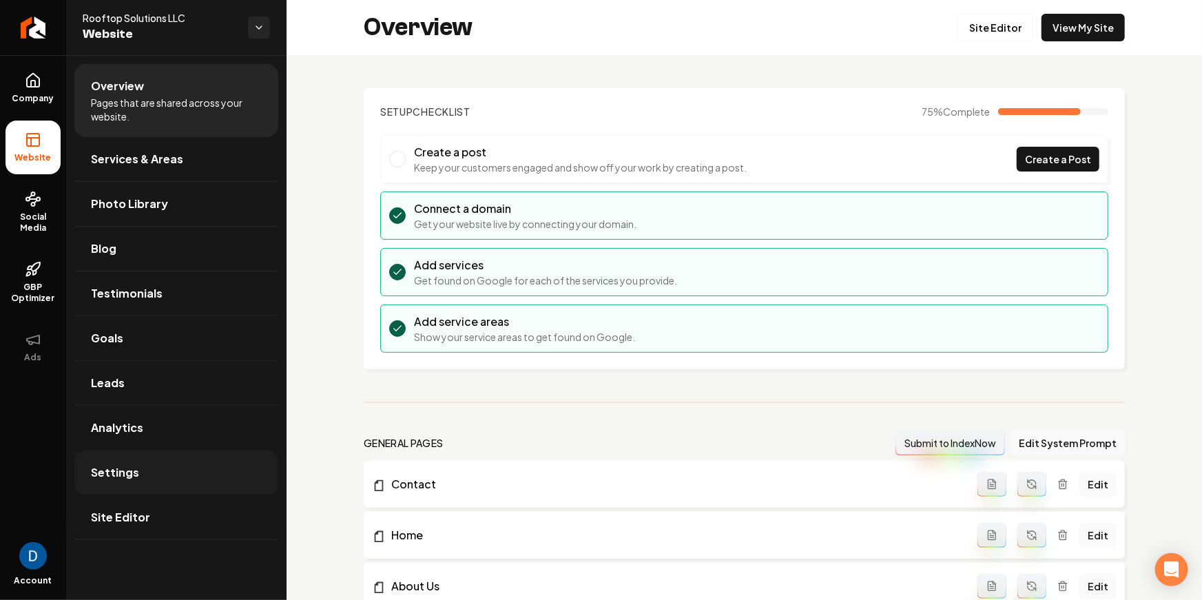
click at [119, 455] on link "Settings" at bounding box center [176, 473] width 204 height 44
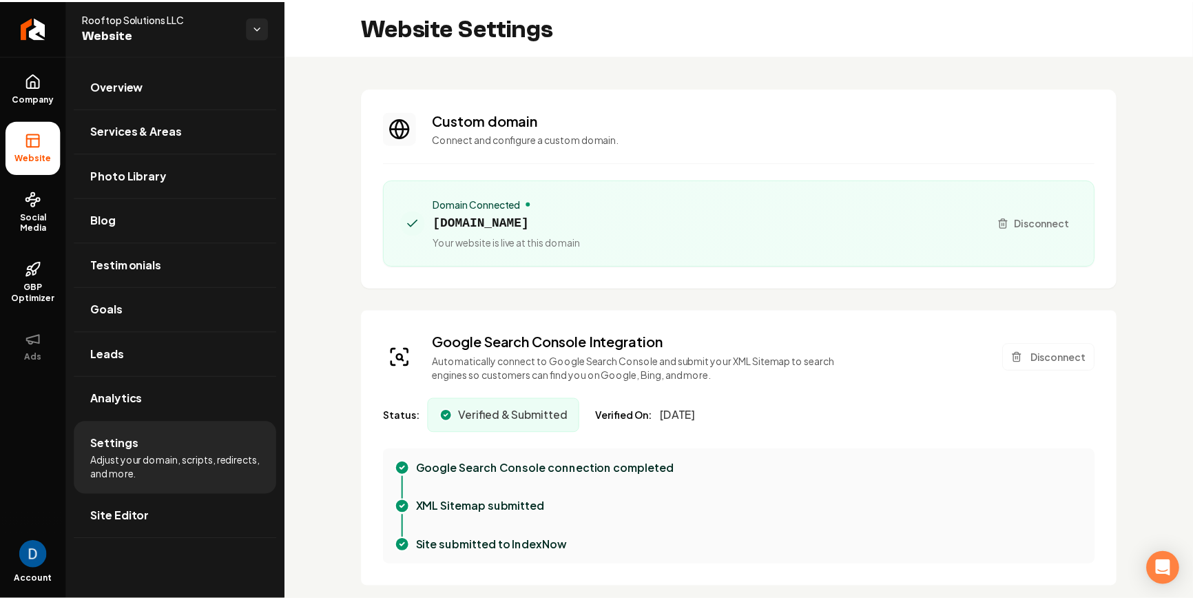
scroll to position [599, 0]
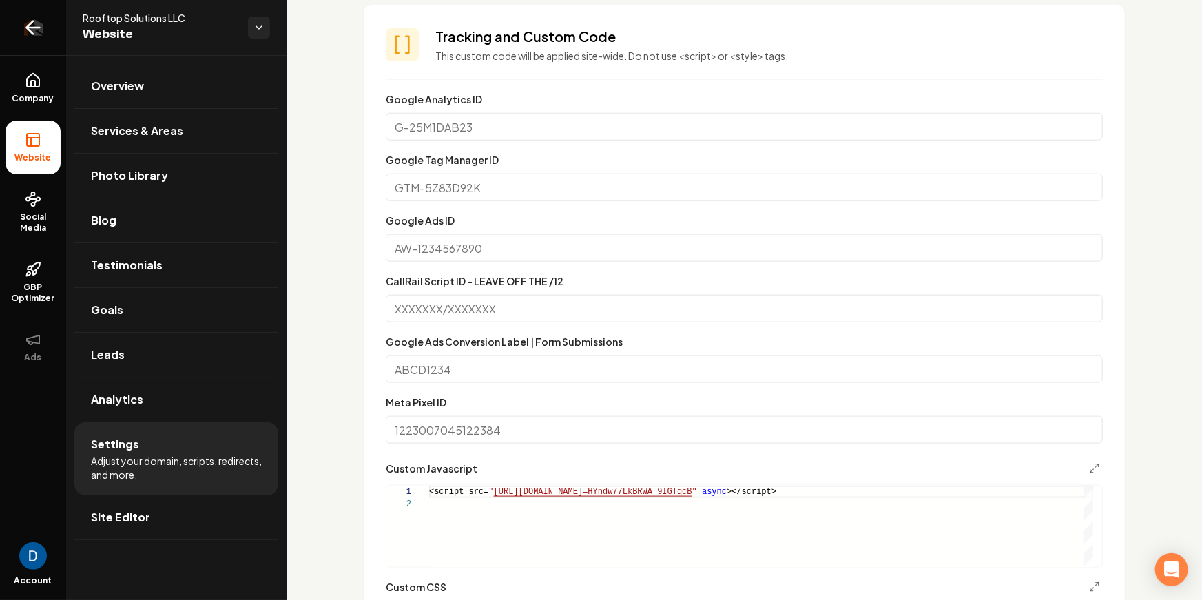
click at [52, 33] on link "Return to dashboard" at bounding box center [33, 27] width 66 height 55
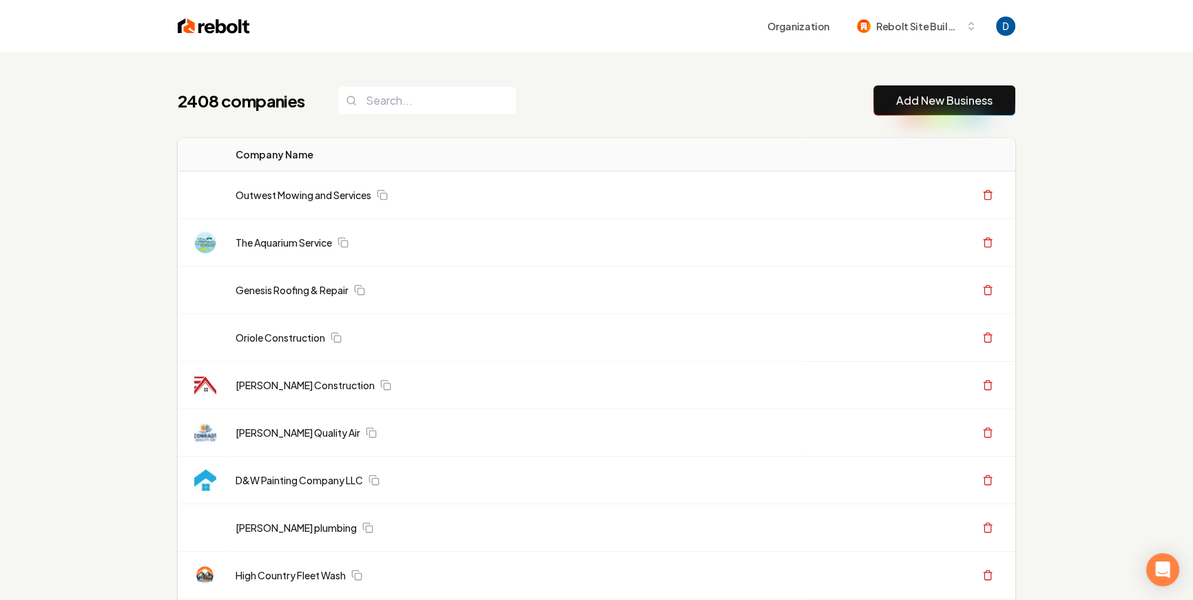
click at [303, 46] on div "Organization Rebolt Site Builder" at bounding box center [597, 26] width 882 height 52
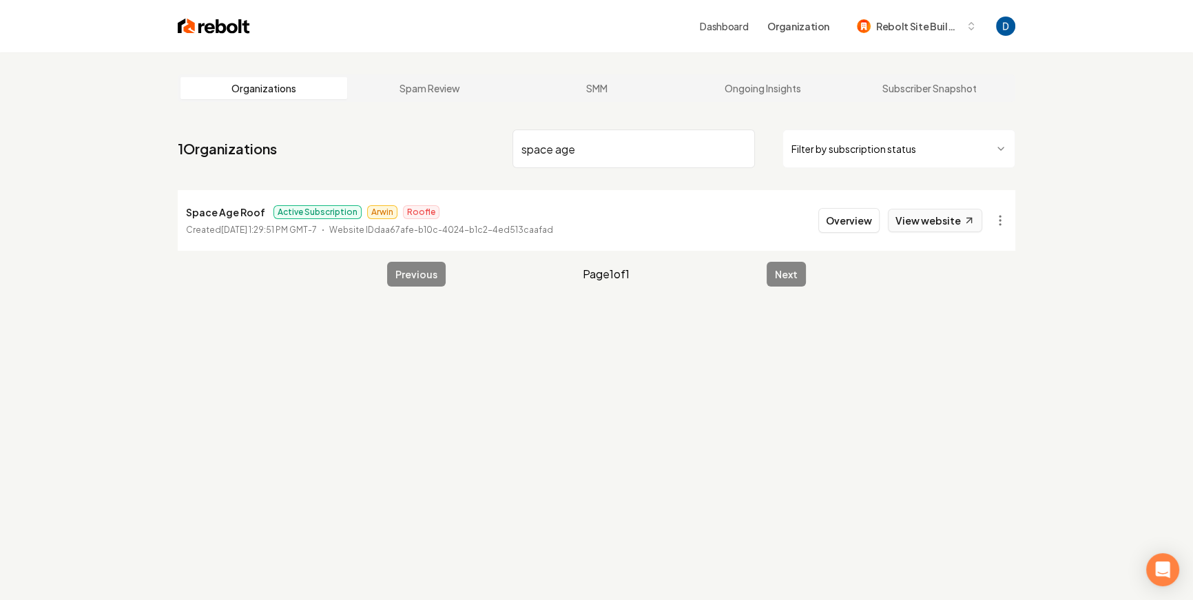
click at [951, 215] on link "View website" at bounding box center [935, 220] width 94 height 23
click at [462, 141] on nav "1 Organizations space age Filter by subscription status" at bounding box center [597, 154] width 838 height 61
click at [576, 153] on input "space age" at bounding box center [634, 149] width 242 height 39
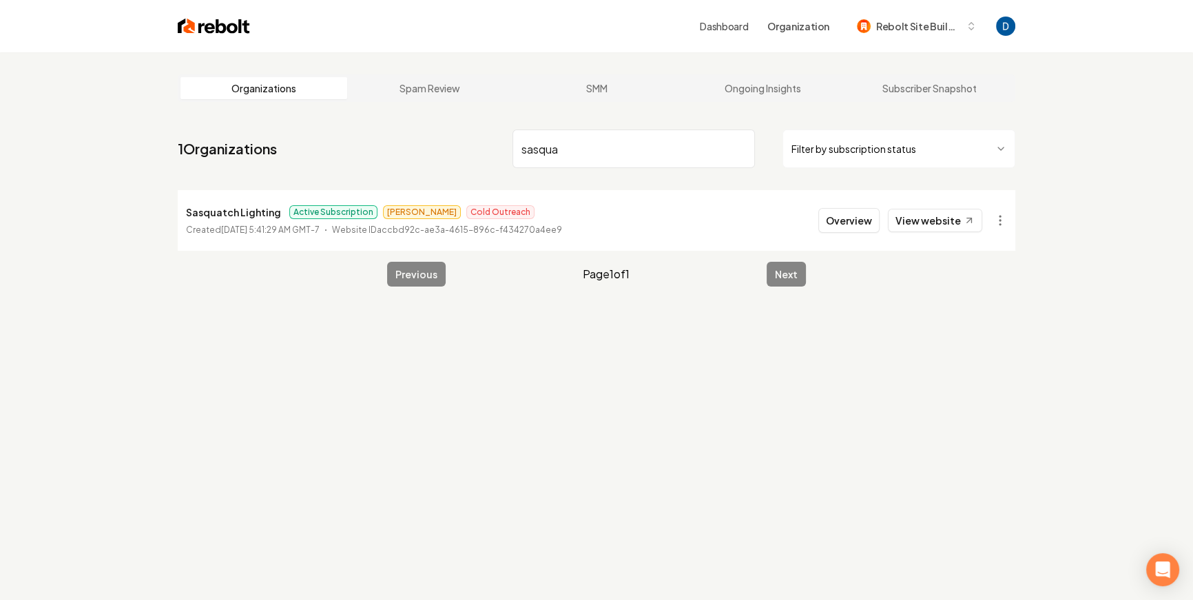
type input "sasqua"
click at [240, 218] on p "Sasquatch Lighting" at bounding box center [233, 212] width 95 height 17
copy p "Sasquatch Lighting"
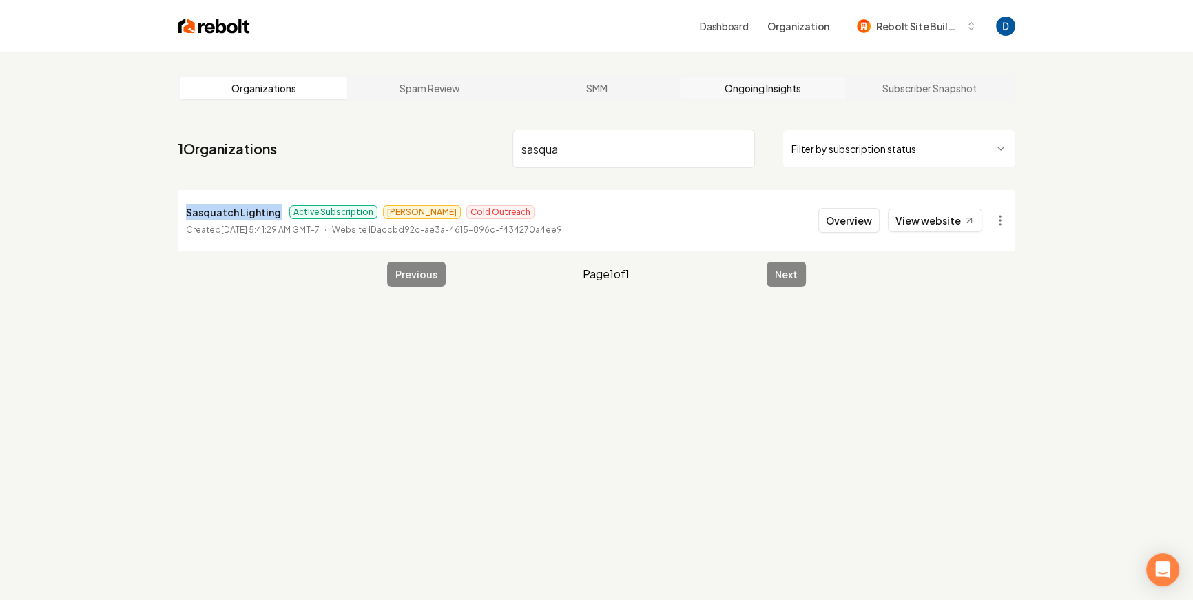
click at [774, 83] on link "Ongoing Insights" at bounding box center [763, 88] width 167 height 22
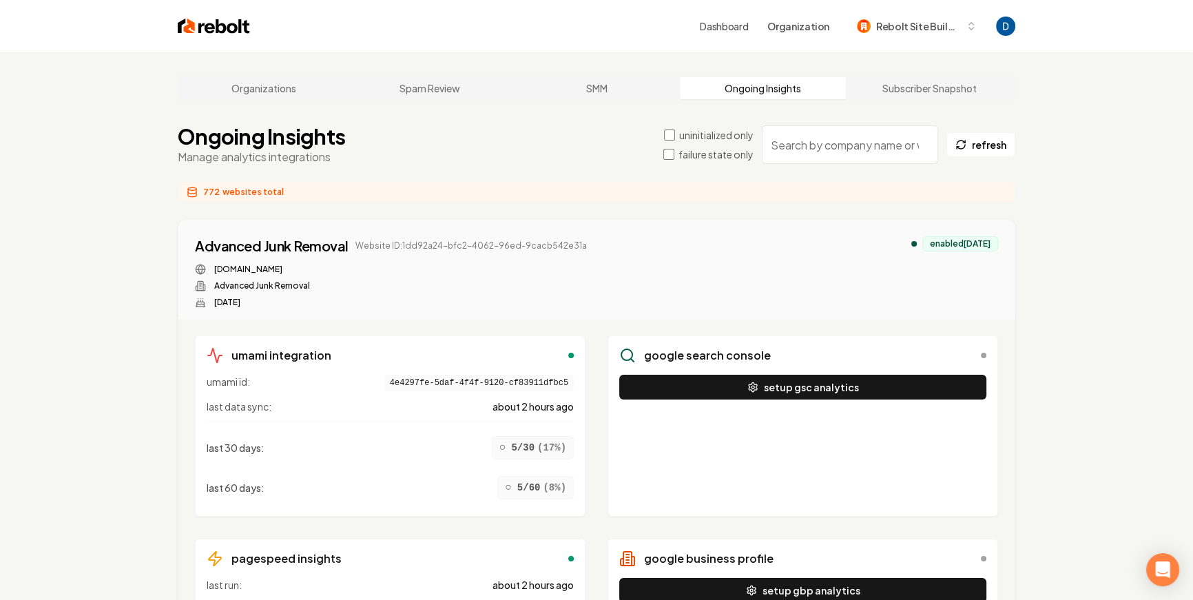
click at [822, 143] on input "search" at bounding box center [850, 144] width 176 height 39
paste input "Sasquatch Lighting"
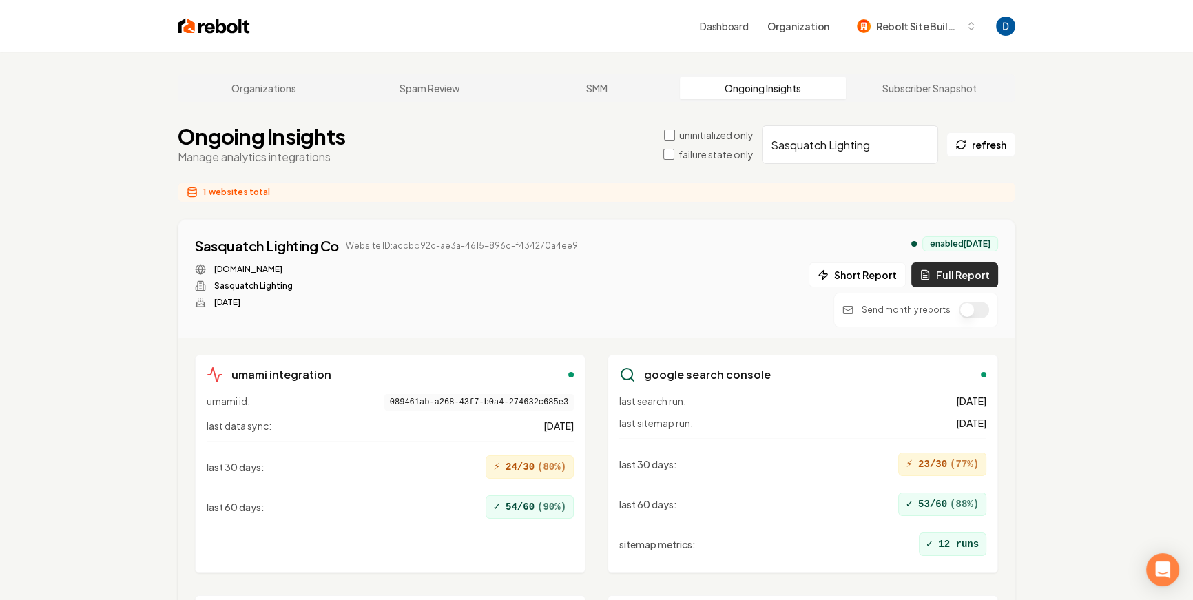
type input "Sasquatch Lighting"
click at [953, 271] on button "Full Report" at bounding box center [954, 274] width 87 height 25
click at [964, 307] on button "button" at bounding box center [974, 310] width 30 height 17
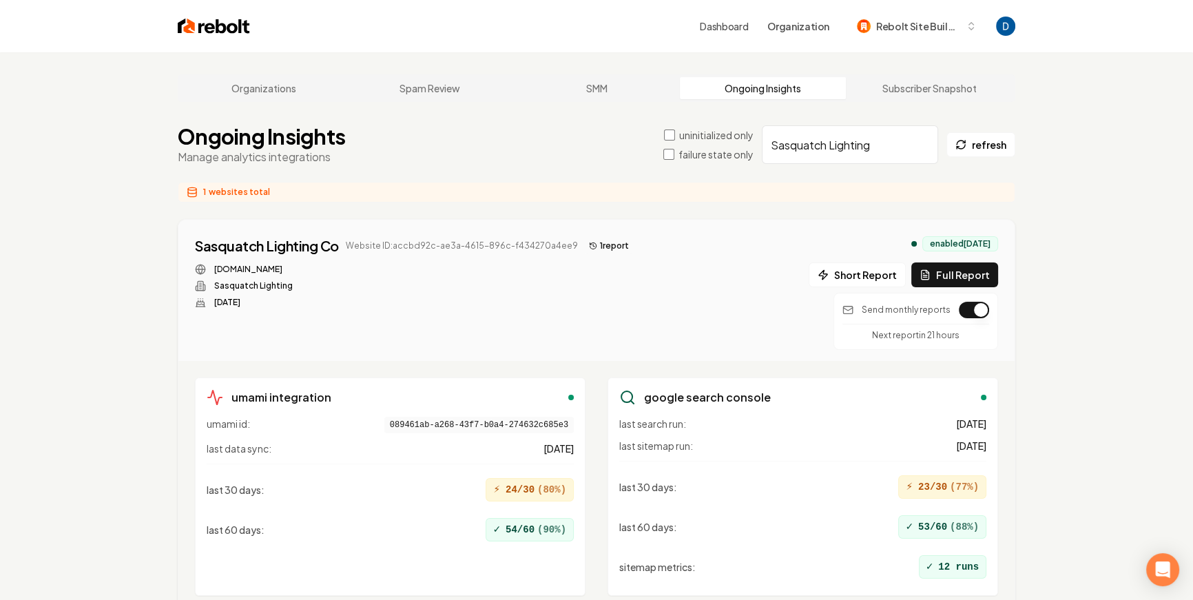
click at [606, 249] on button "1 report" at bounding box center [608, 246] width 51 height 17
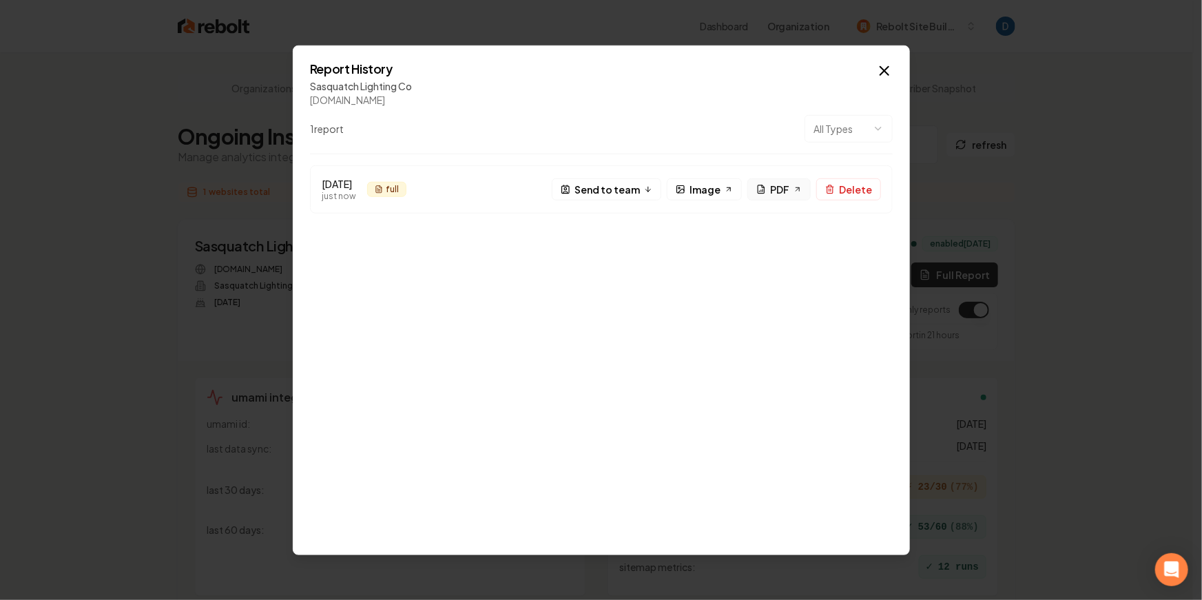
click at [792, 194] on link "PDF" at bounding box center [778, 189] width 63 height 22
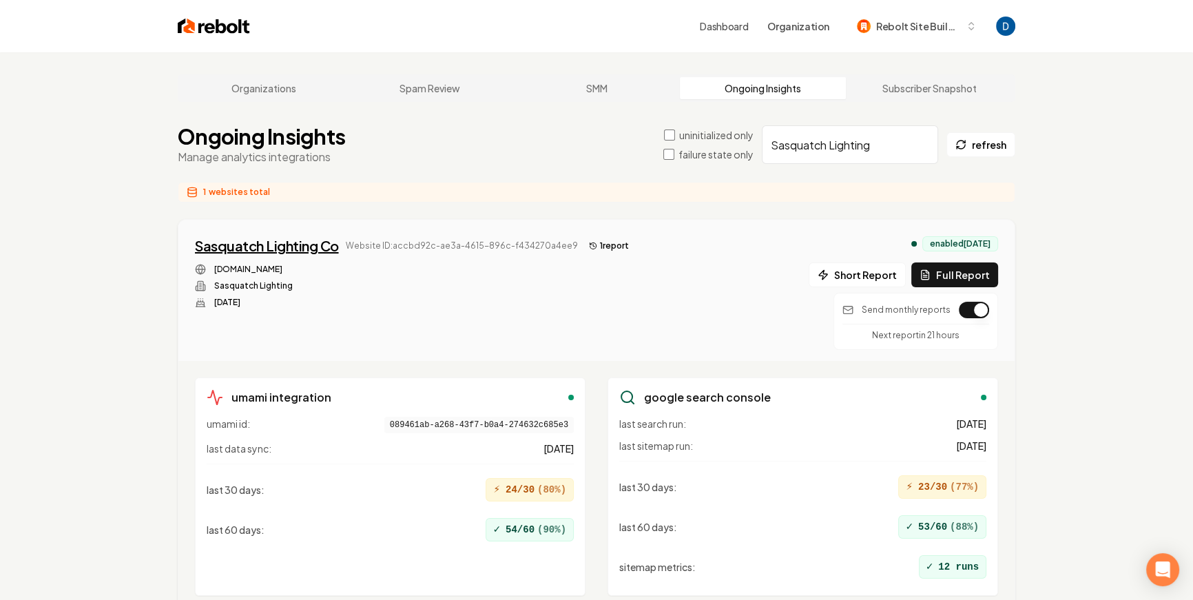
click at [258, 240] on div "Sasquatch Lighting Co" at bounding box center [267, 245] width 144 height 19
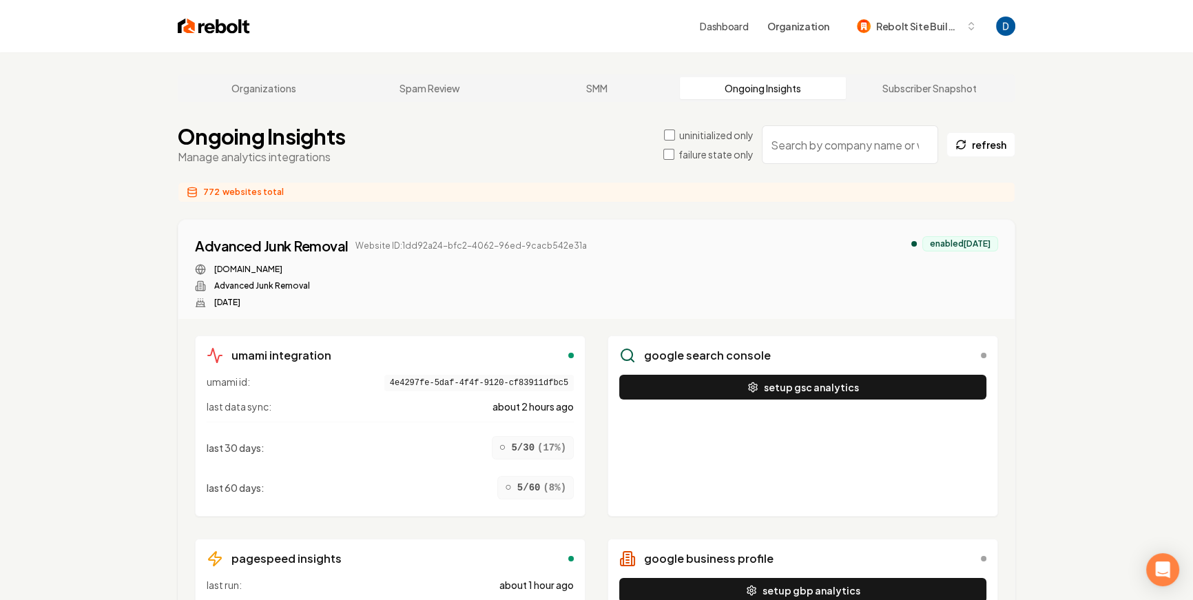
click at [822, 154] on input "search" at bounding box center [850, 144] width 176 height 39
paste input "Rooftop Solutions LLC"
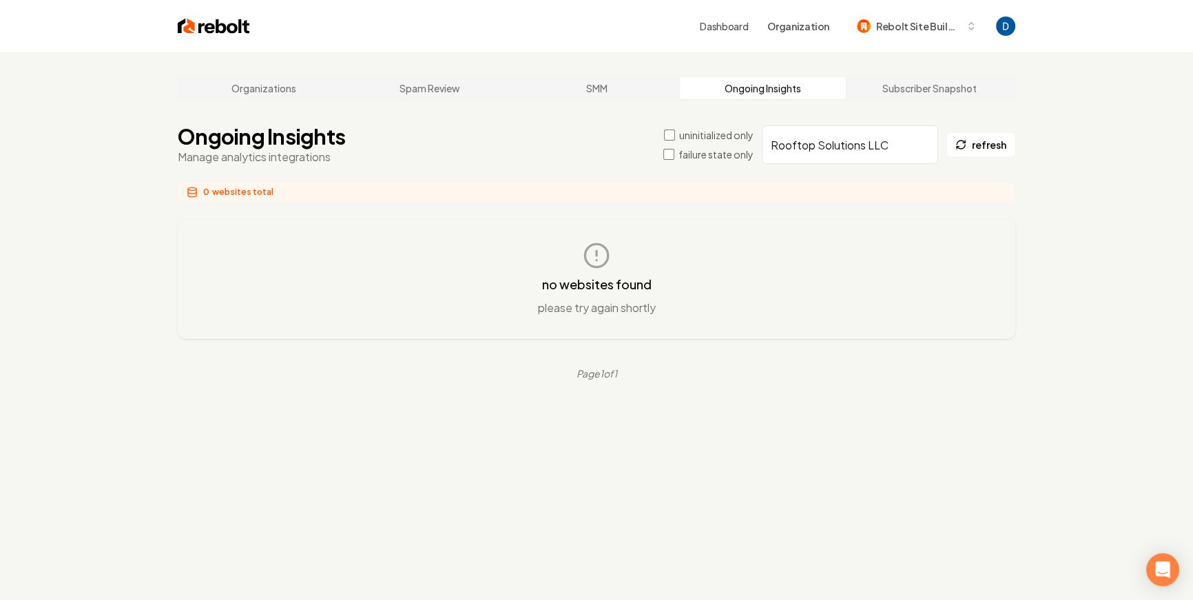
type input "Rooftop Solutions LLC"
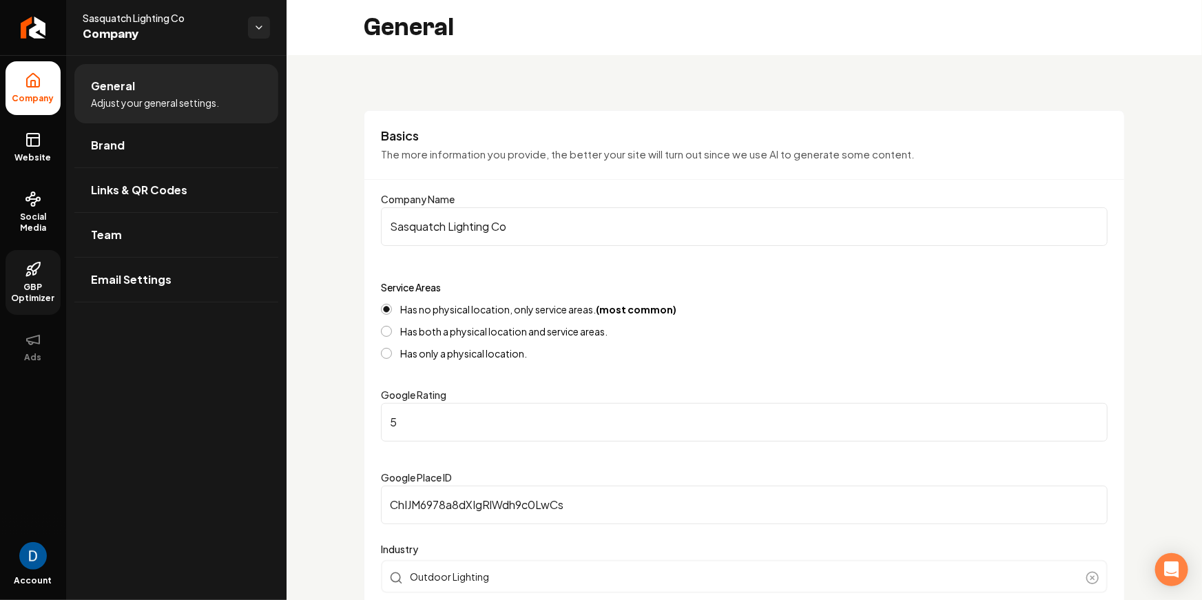
click at [41, 261] on icon at bounding box center [33, 269] width 17 height 17
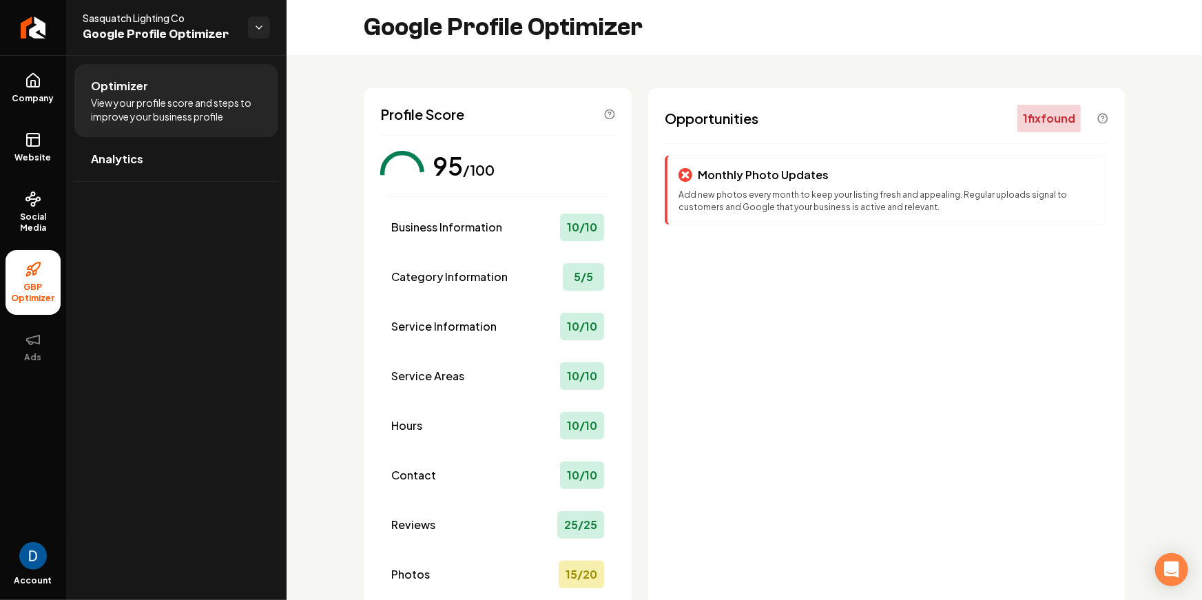
click at [675, 62] on div "Profile Score 95 /100 Business Information 10 / 10 Category Information 5 / 5 S…" at bounding box center [744, 405] width 915 height 701
click at [47, 35] on link "Return to dashboard" at bounding box center [33, 27] width 66 height 55
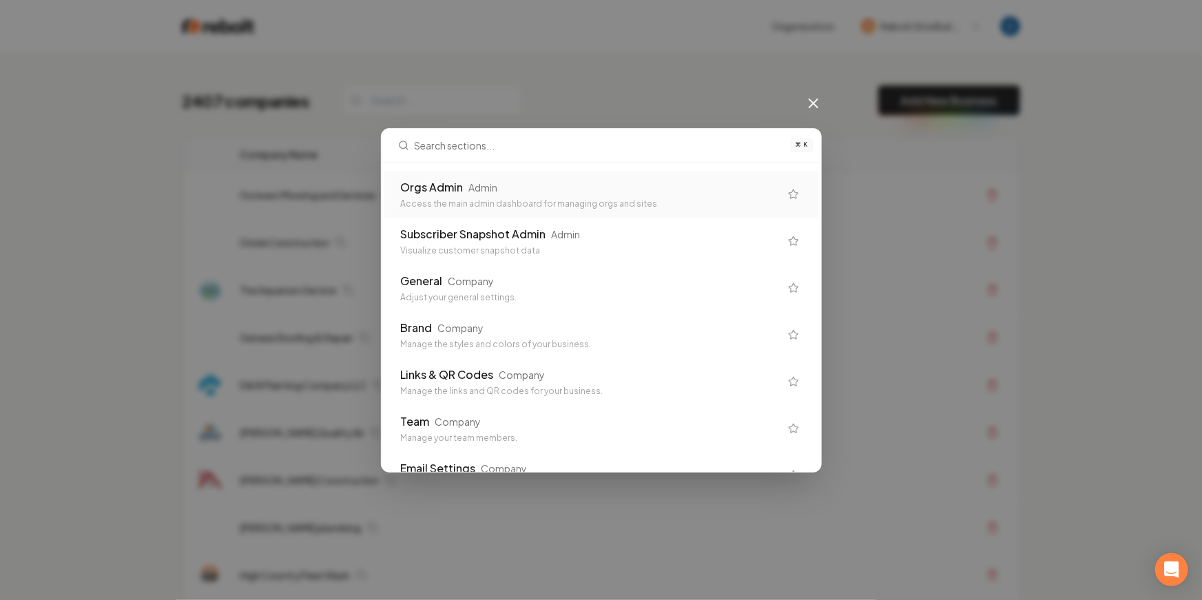
click at [609, 63] on div "⌘ K Orgs Admin Admin Access the main admin dashboard for managing orgs and site…" at bounding box center [601, 300] width 1202 height 600
click at [630, 53] on div "⌘ K Orgs Admin Admin Access the main admin dashboard for managing orgs and site…" at bounding box center [601, 300] width 1202 height 600
click at [610, 101] on div "⌘ K Orgs Admin Admin Access the main admin dashboard for managing orgs and site…" at bounding box center [601, 300] width 1202 height 600
click at [831, 113] on div "⌘ K Orgs Admin Admin Access the main admin dashboard for managing orgs and site…" at bounding box center [601, 300] width 1202 height 600
click at [818, 101] on icon at bounding box center [813, 103] width 17 height 17
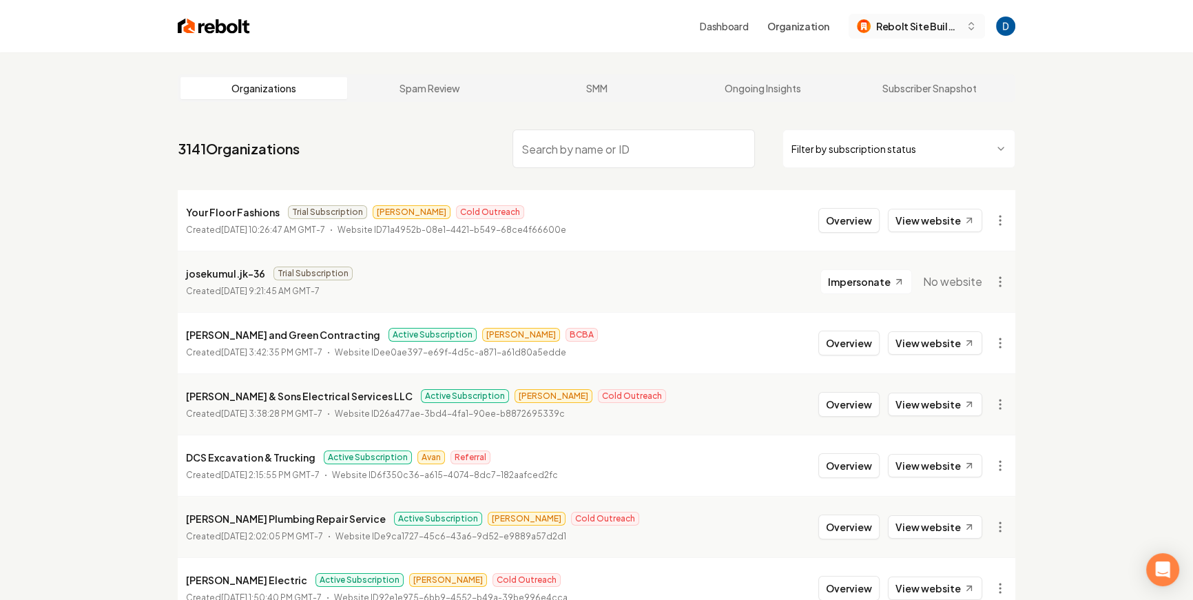
click at [943, 25] on span "Rebolt Site Builder" at bounding box center [918, 26] width 84 height 14
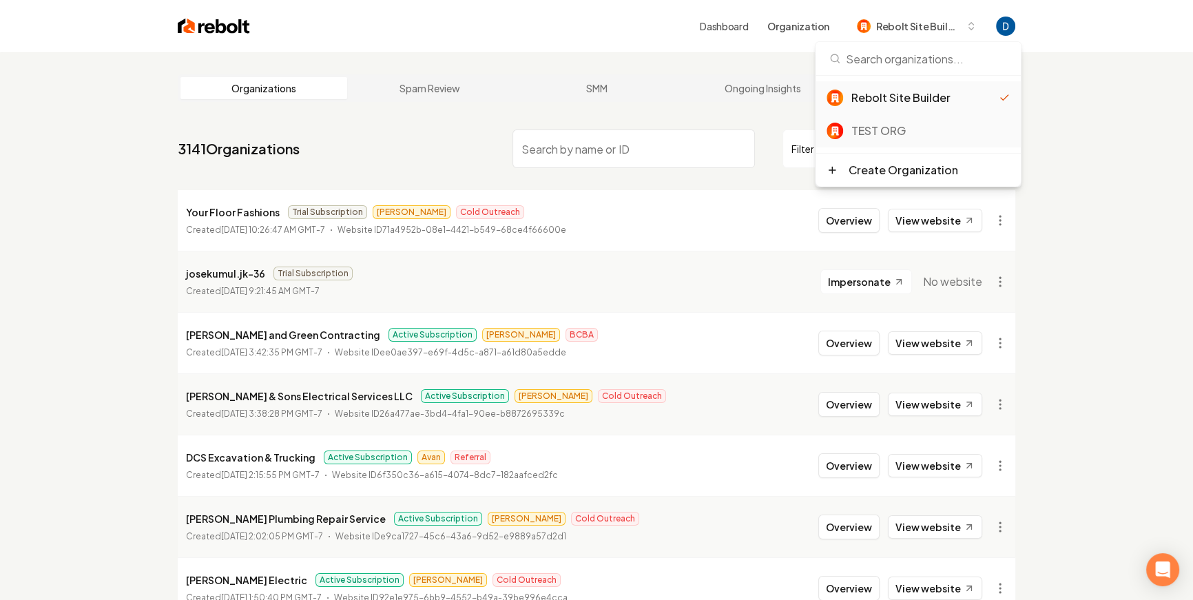
click at [880, 136] on div "TEST ORG" at bounding box center [930, 131] width 158 height 17
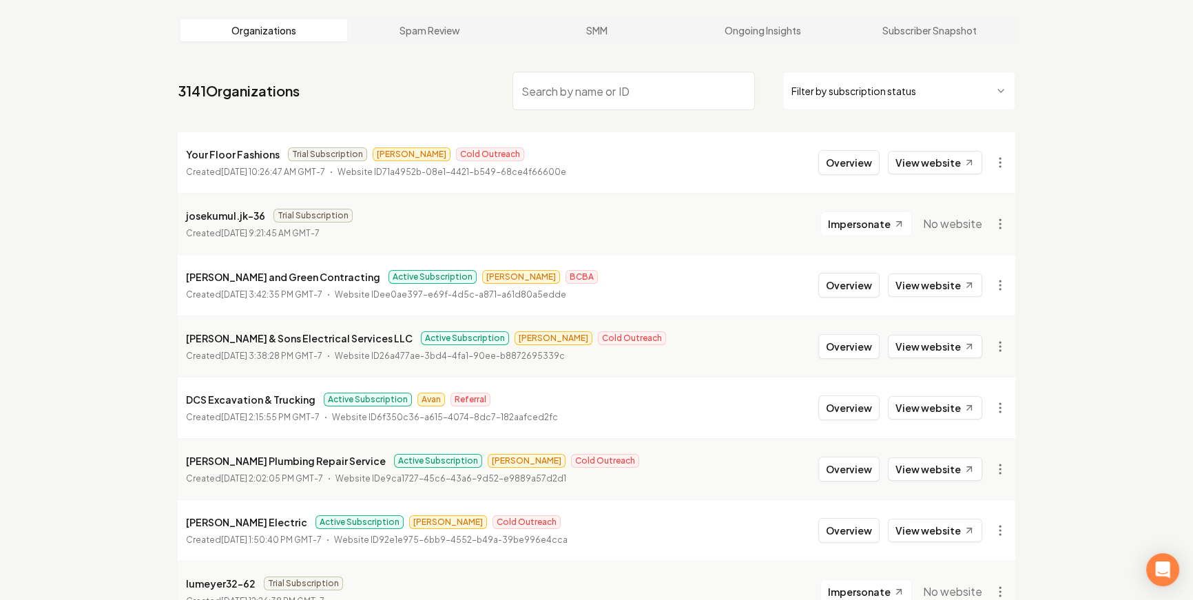
scroll to position [68, 0]
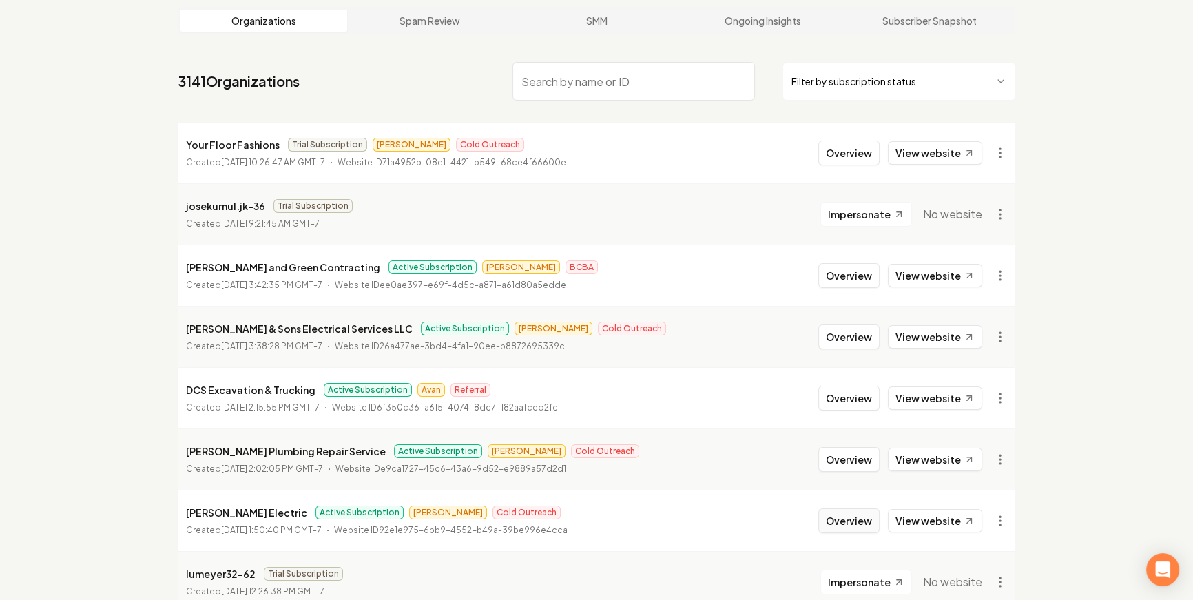
click at [834, 520] on button "Overview" at bounding box center [848, 520] width 61 height 25
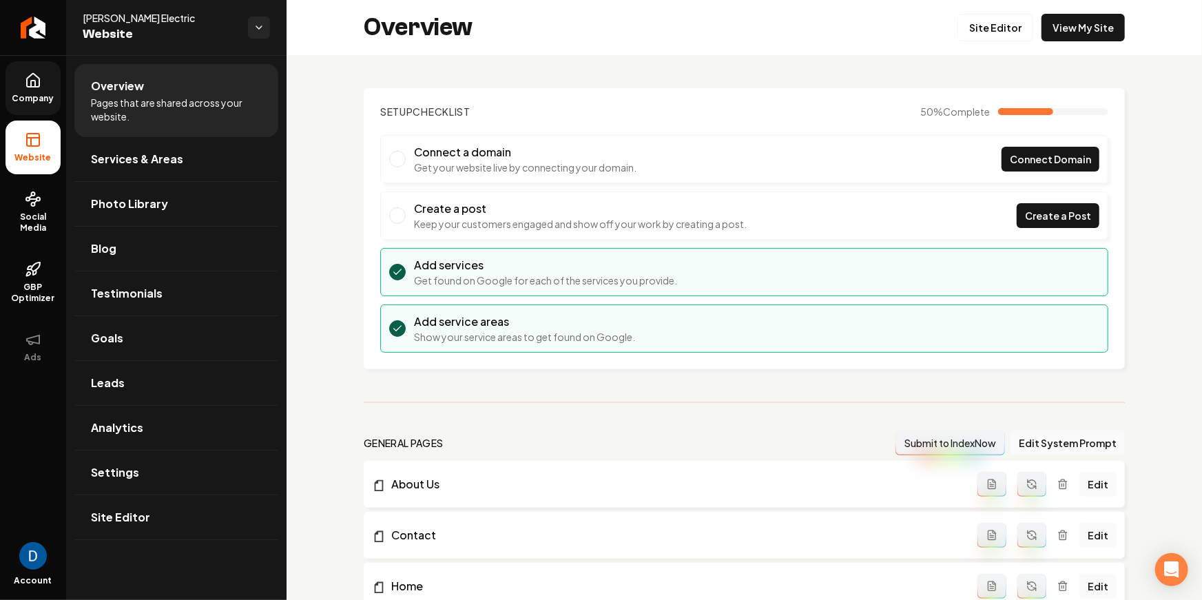
click at [48, 81] on link "Company" at bounding box center [33, 88] width 55 height 54
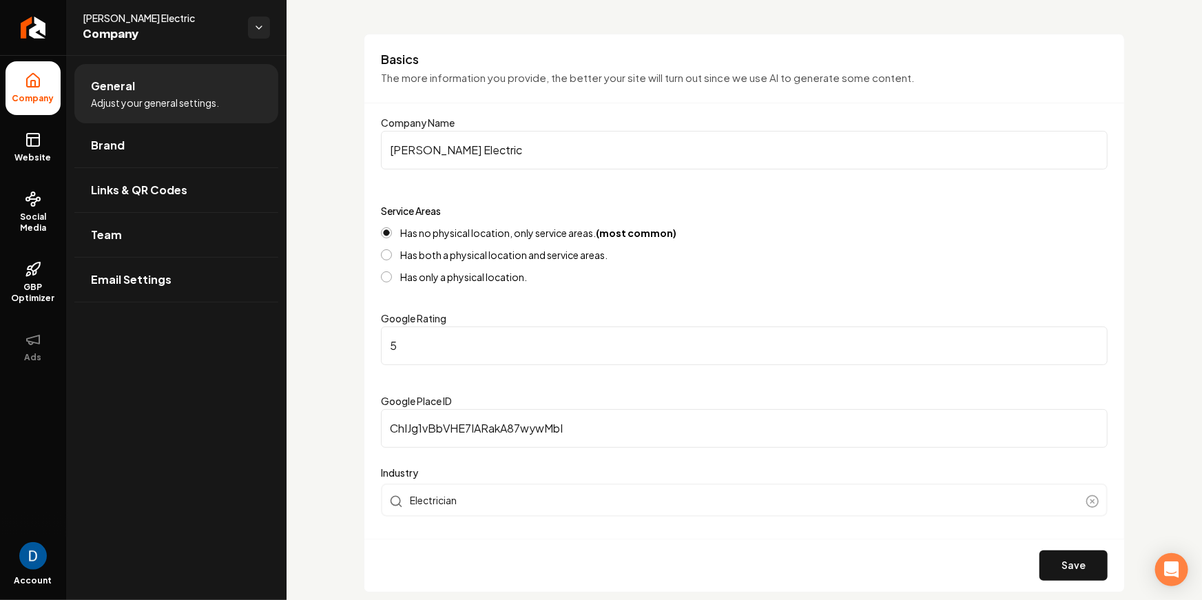
scroll to position [76, 0]
click at [481, 338] on input "5" at bounding box center [744, 346] width 727 height 39
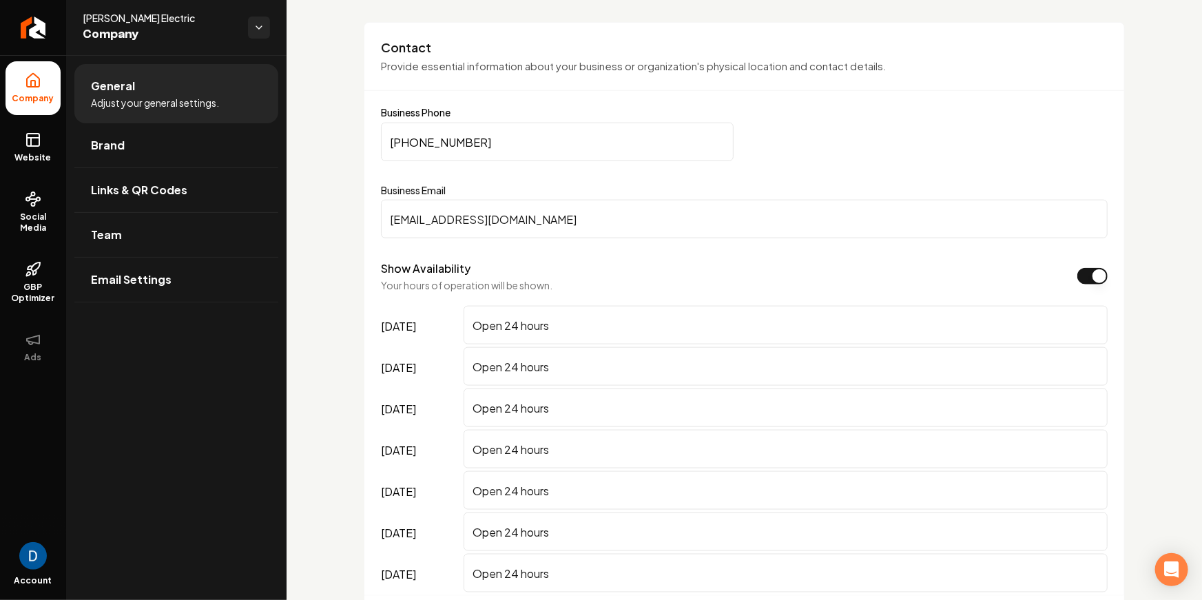
scroll to position [674, 0]
click at [514, 136] on input "(805) 441-9900" at bounding box center [557, 142] width 353 height 39
click at [428, 99] on div "Contact Provide essential information about your business or organization's phy…" at bounding box center [744, 336] width 761 height 628
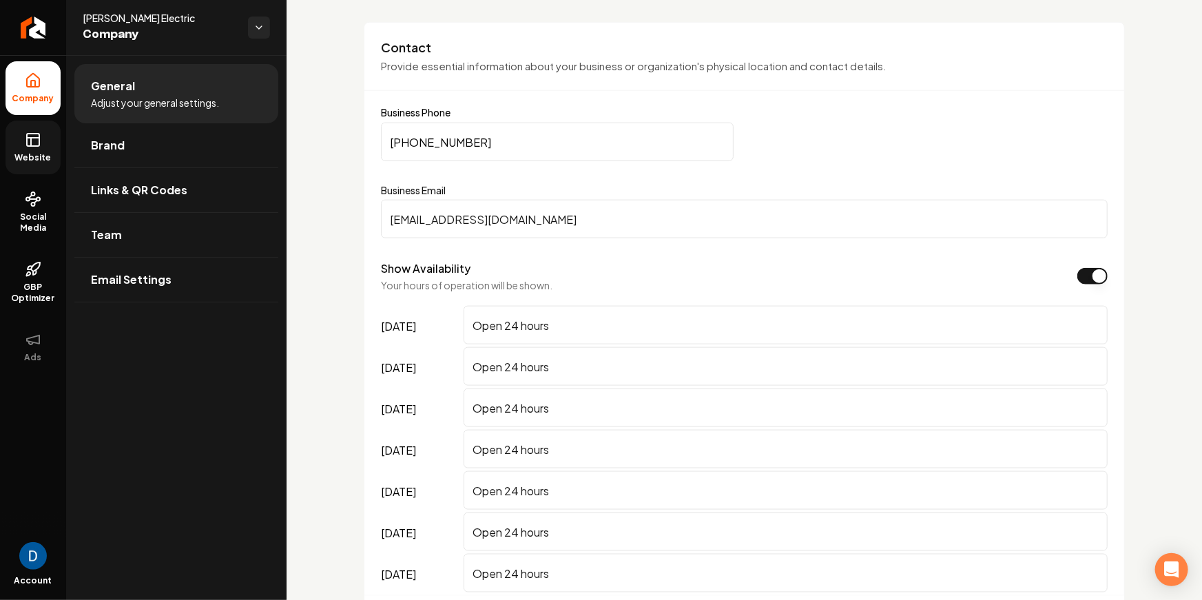
click at [52, 154] on span "Website" at bounding box center [34, 157] width 48 height 11
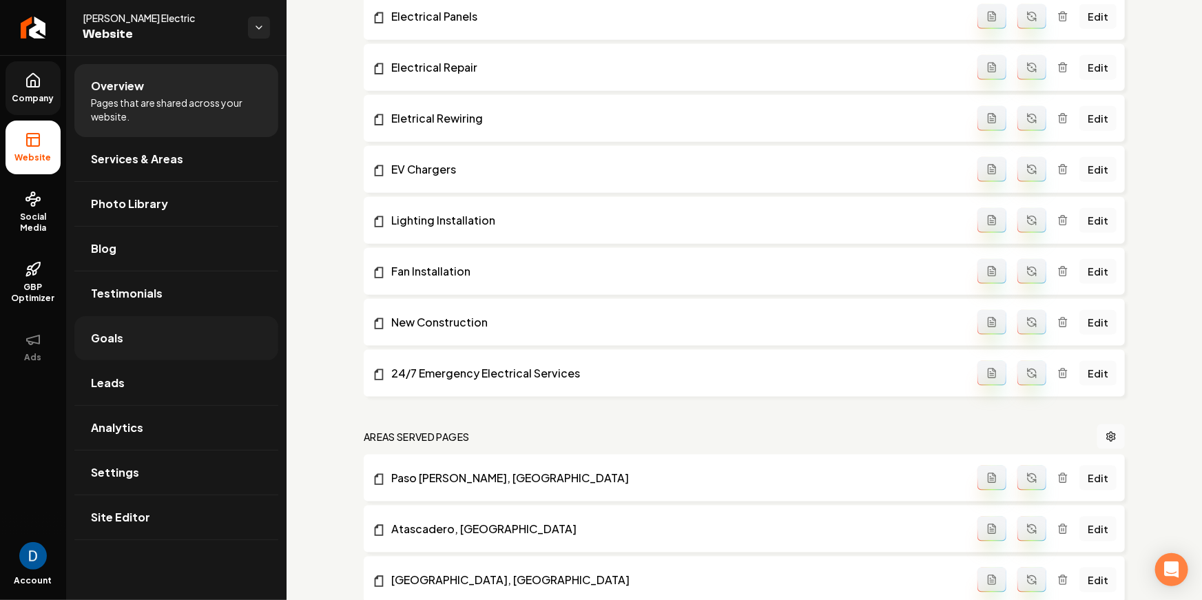
click at [198, 345] on link "Goals" at bounding box center [176, 338] width 204 height 44
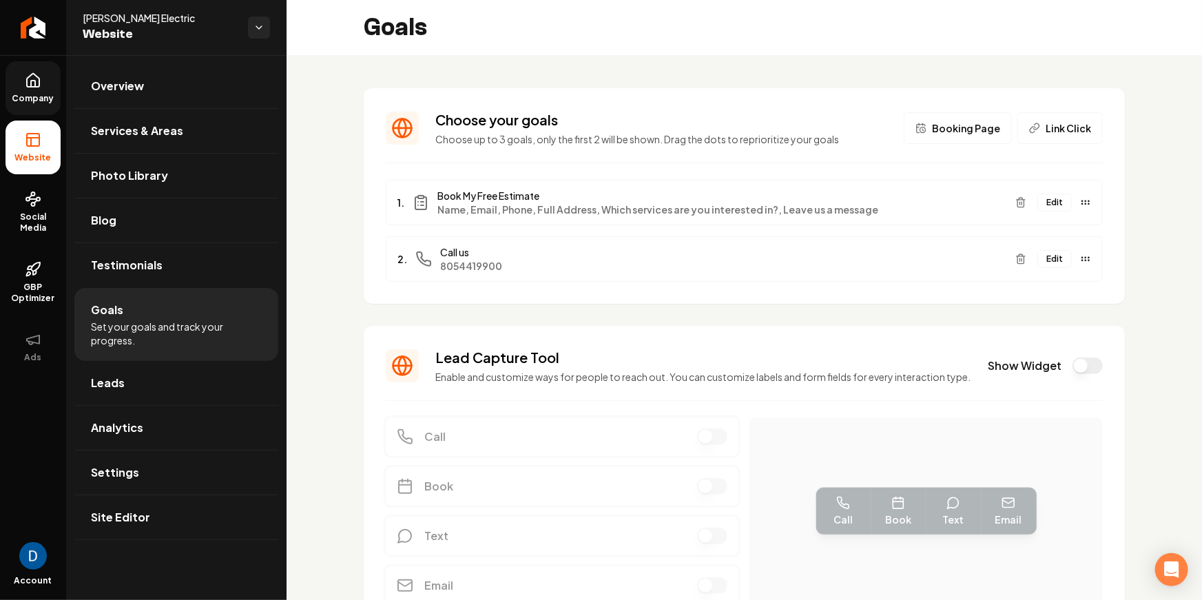
click at [1042, 262] on button "Edit" at bounding box center [1054, 259] width 34 height 18
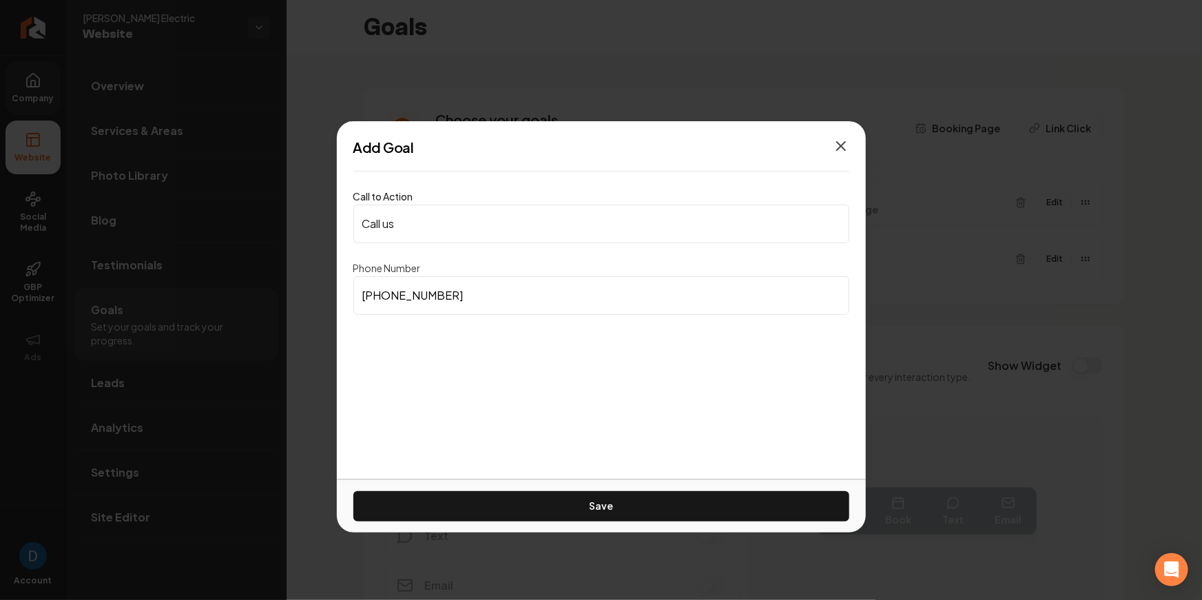
click at [847, 147] on icon "button" at bounding box center [841, 146] width 17 height 17
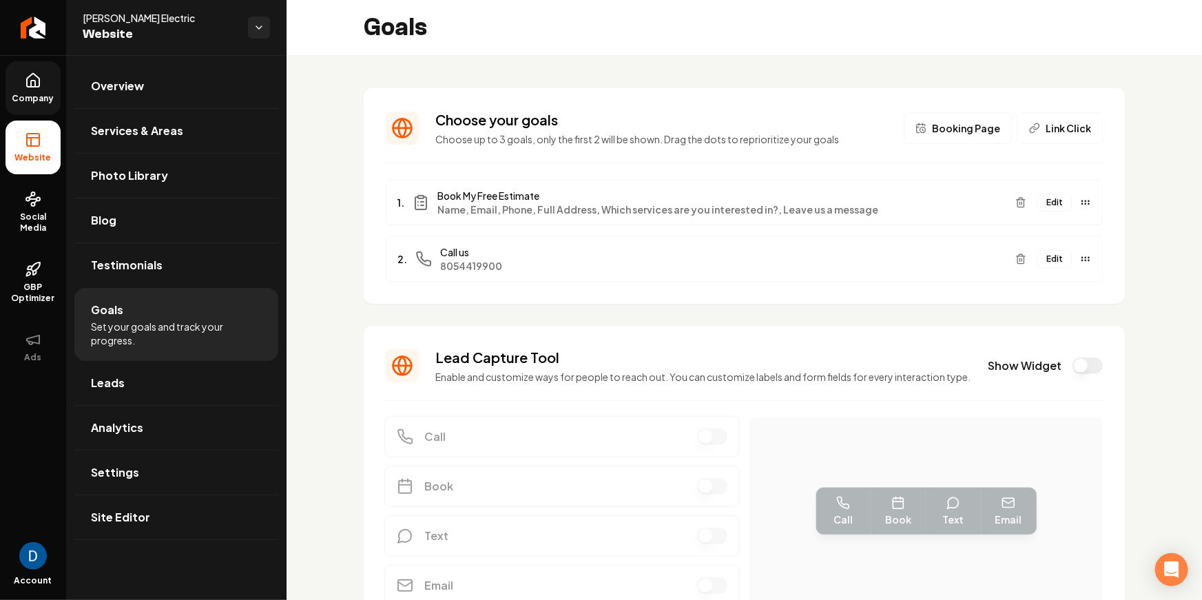
click at [609, 70] on div "Choose your goals Choose up to 3 goals, only the first 2 will be shown. Drag th…" at bounding box center [744, 368] width 915 height 627
click at [50, 147] on li "Website" at bounding box center [33, 148] width 55 height 54
click at [35, 94] on span "Company" at bounding box center [33, 98] width 53 height 11
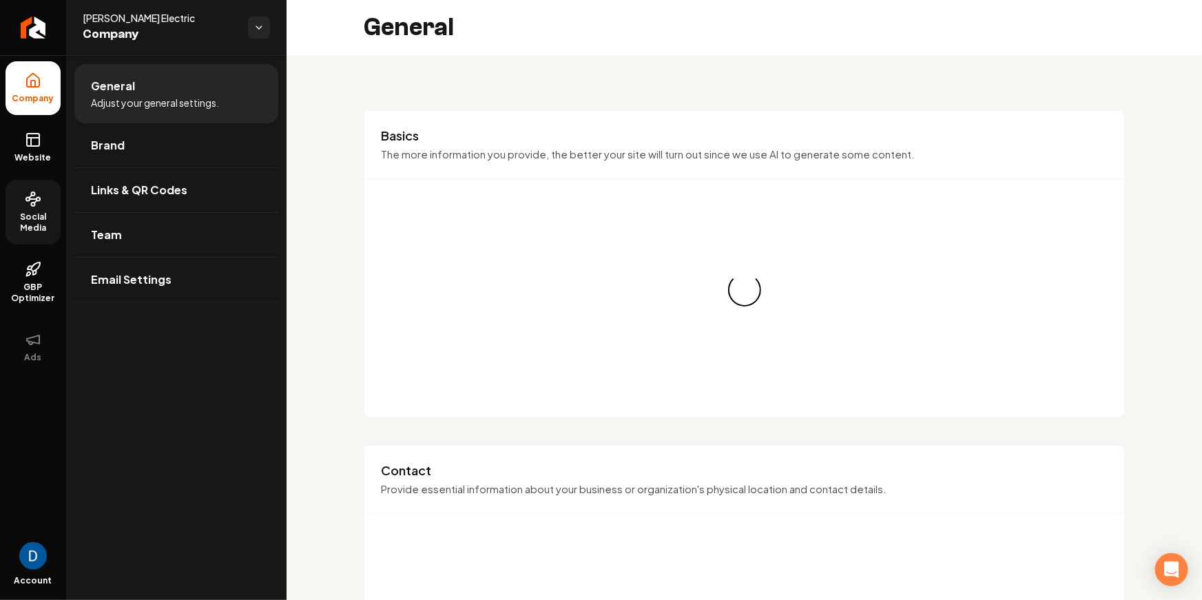
click at [57, 217] on span "Social Media" at bounding box center [33, 222] width 55 height 22
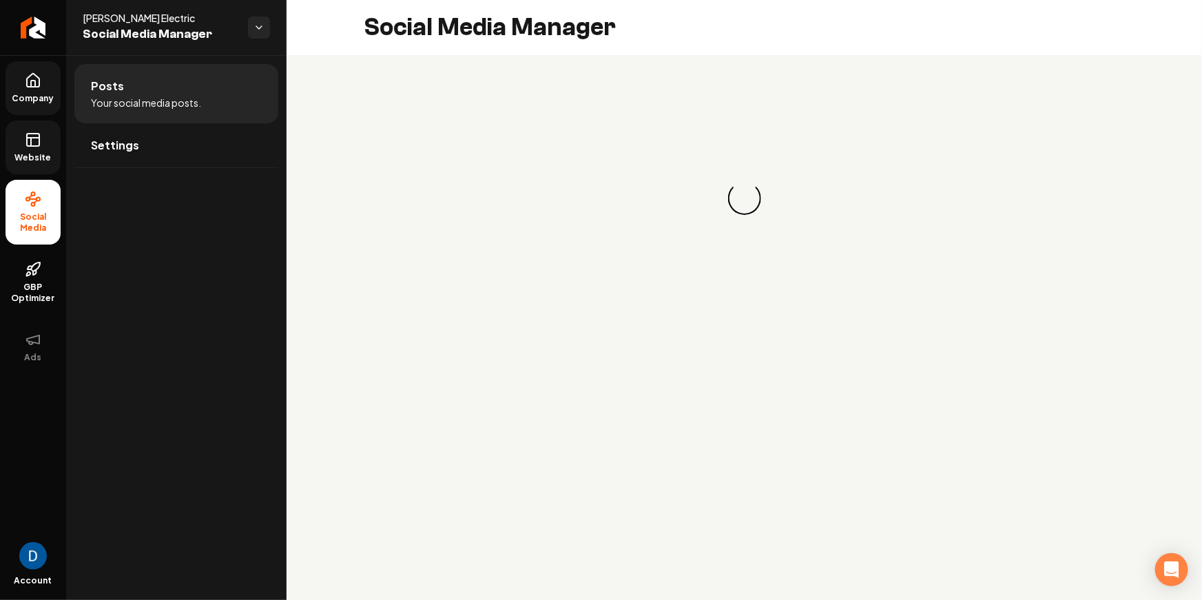
click at [43, 156] on span "Website" at bounding box center [34, 157] width 48 height 11
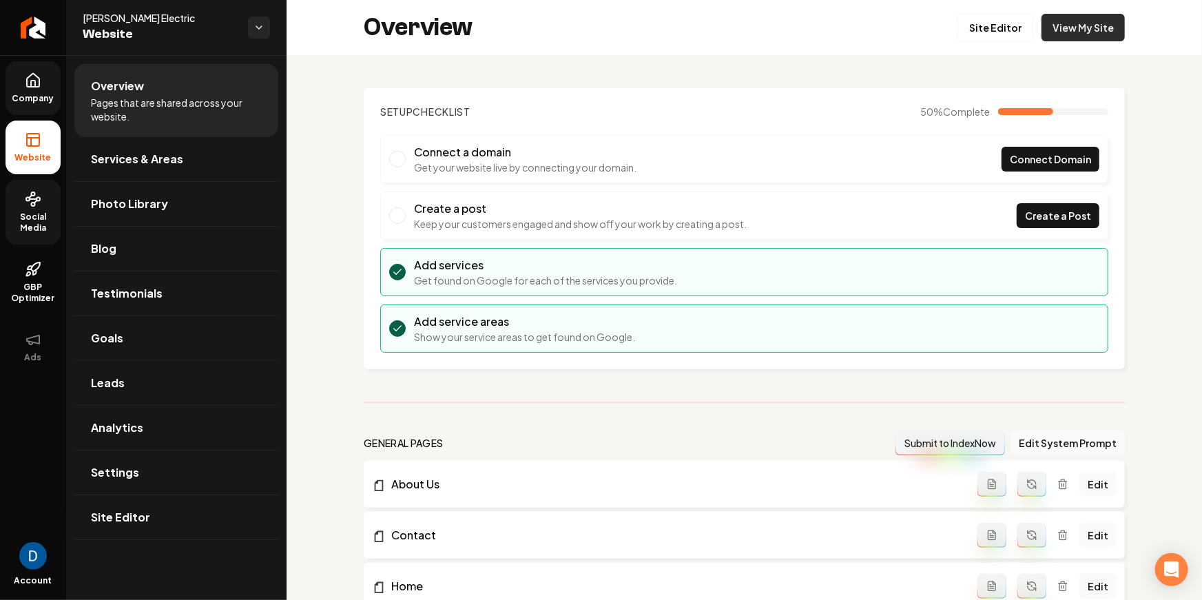
click at [1052, 35] on link "View My Site" at bounding box center [1083, 28] width 83 height 28
click at [1003, 36] on link "Site Editor" at bounding box center [996, 28] width 76 height 28
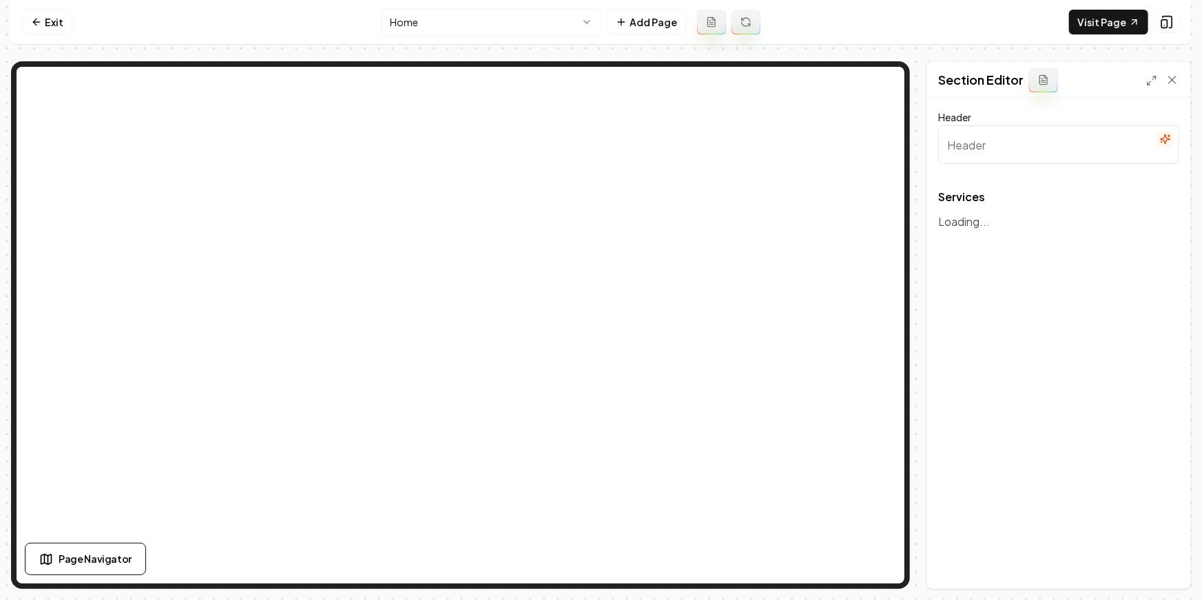
type input "Top-Quality Electrical Services"
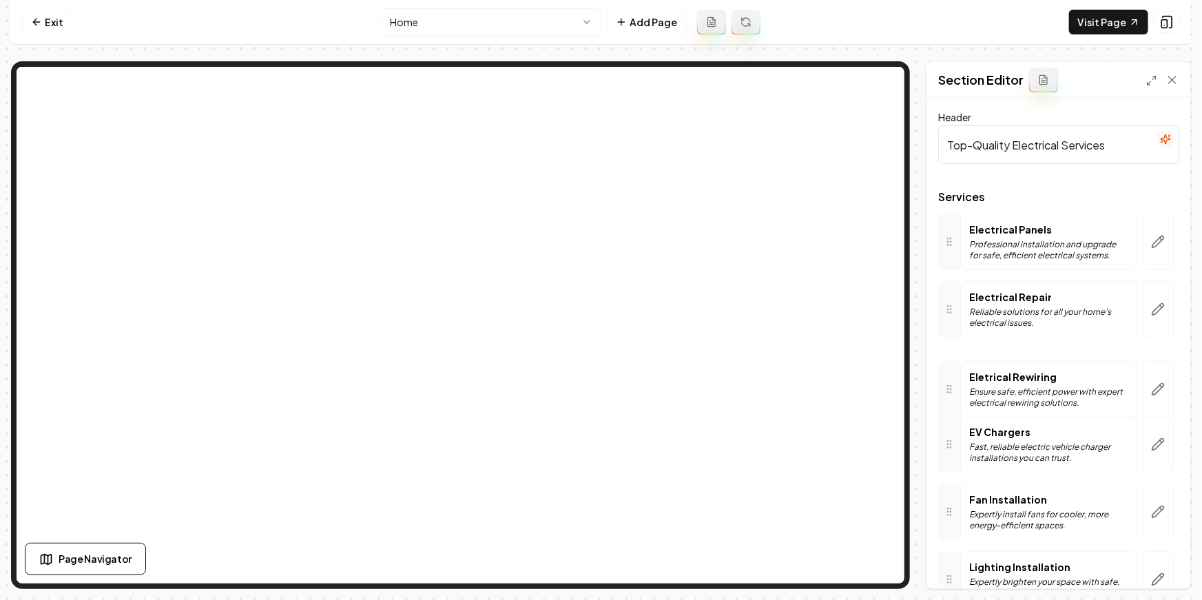
drag, startPoint x: 949, startPoint y: 377, endPoint x: 946, endPoint y: 390, distance: 12.6
click at [946, 390] on icon at bounding box center [949, 389] width 11 height 11
click at [1160, 306] on icon "button" at bounding box center [1161, 306] width 2 height 2
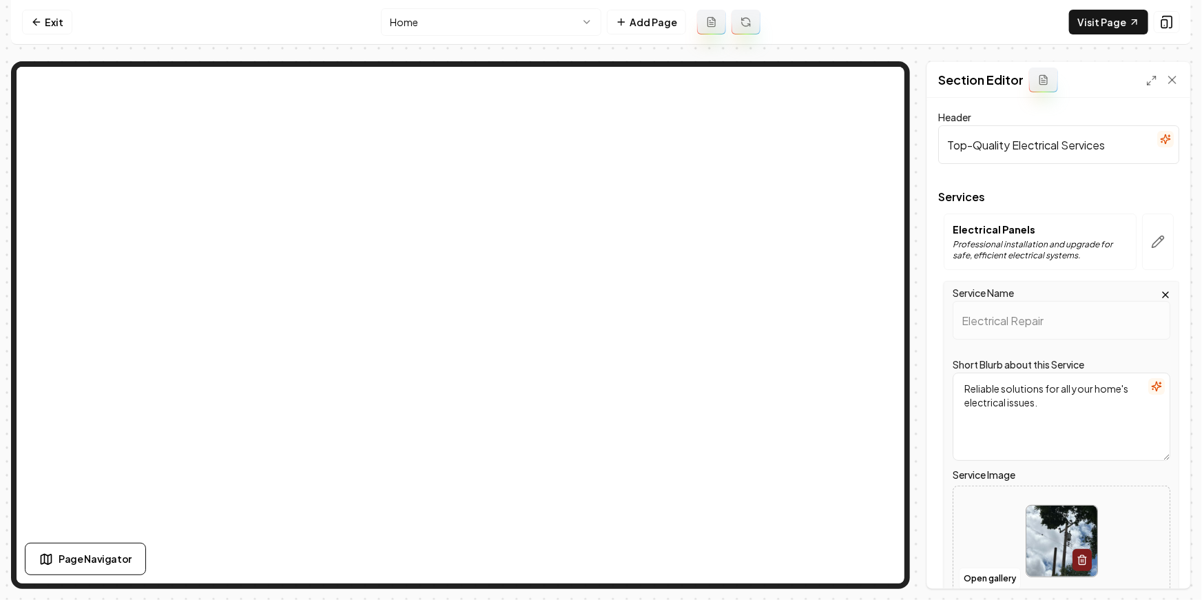
scroll to position [122, 0]
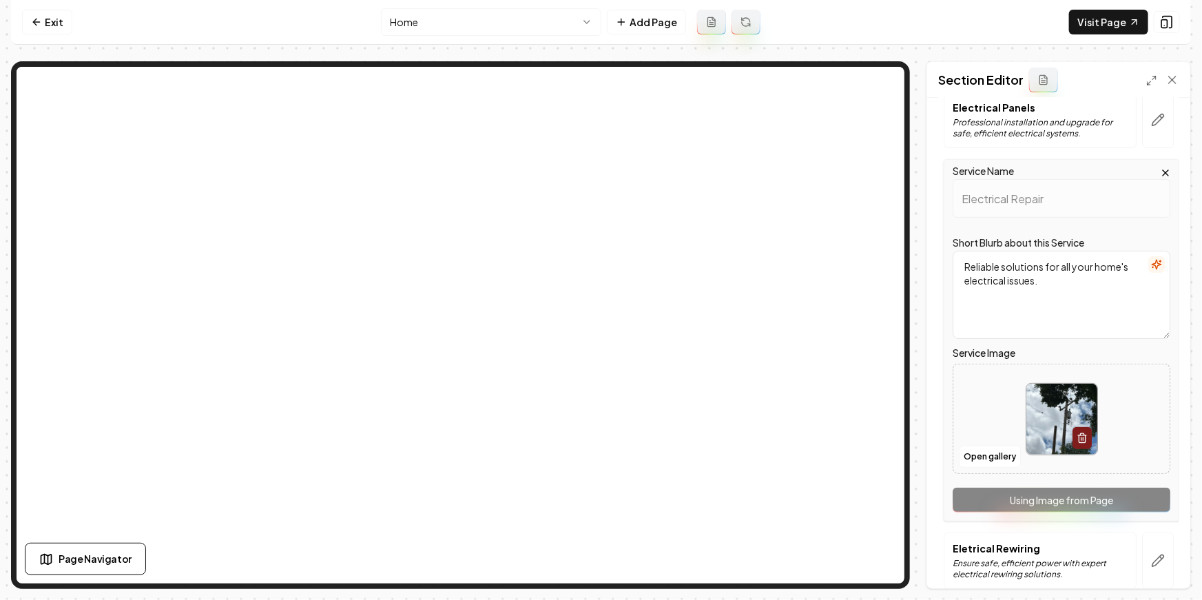
click at [1027, 276] on textarea "Reliable solutions for all your home's electrical issues." at bounding box center [1062, 295] width 218 height 88
click at [1006, 453] on button "Open gallery" at bounding box center [990, 457] width 62 height 22
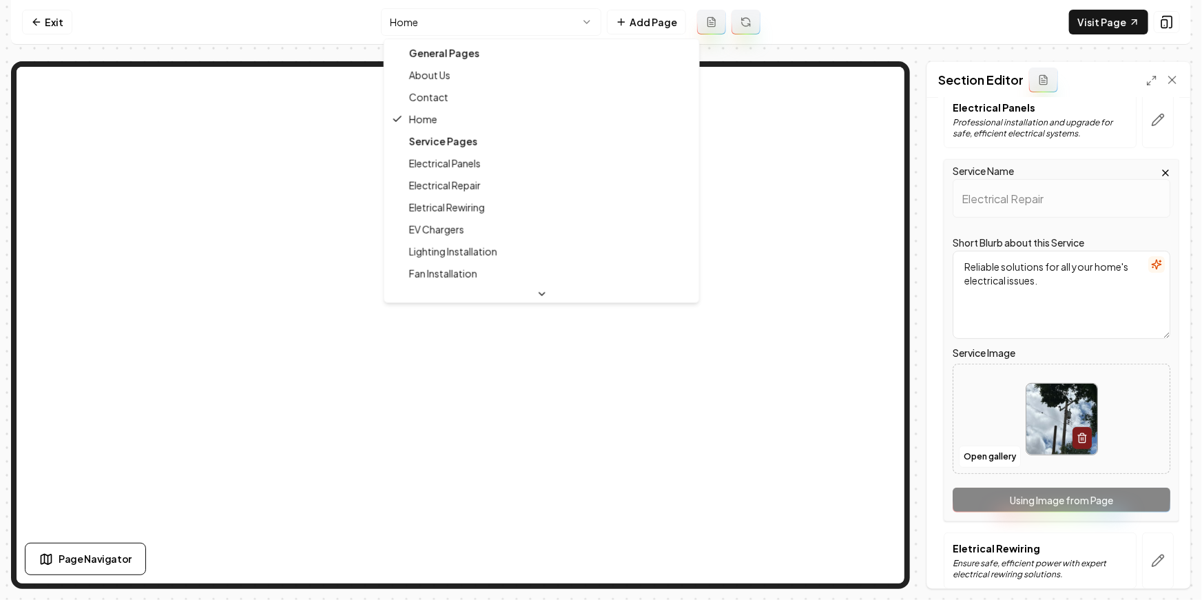
click at [418, 25] on html "Computer Required This feature is only available on a computer. Please switch t…" at bounding box center [601, 300] width 1202 height 600
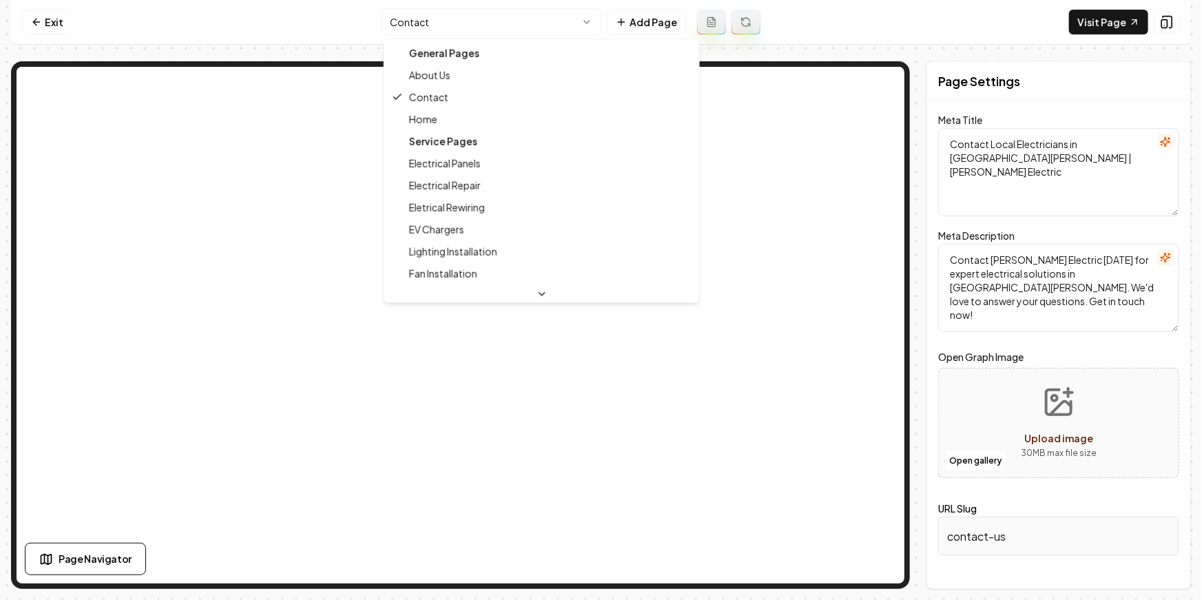
click at [517, 20] on html "Computer Required This feature is only available on a computer. Please switch t…" at bounding box center [601, 300] width 1202 height 600
type textarea "Electrician Services in Paso Robles - Bolton Electric"
type textarea "Discover quality electrical services with Bolton Electric, serving Paso Robles …"
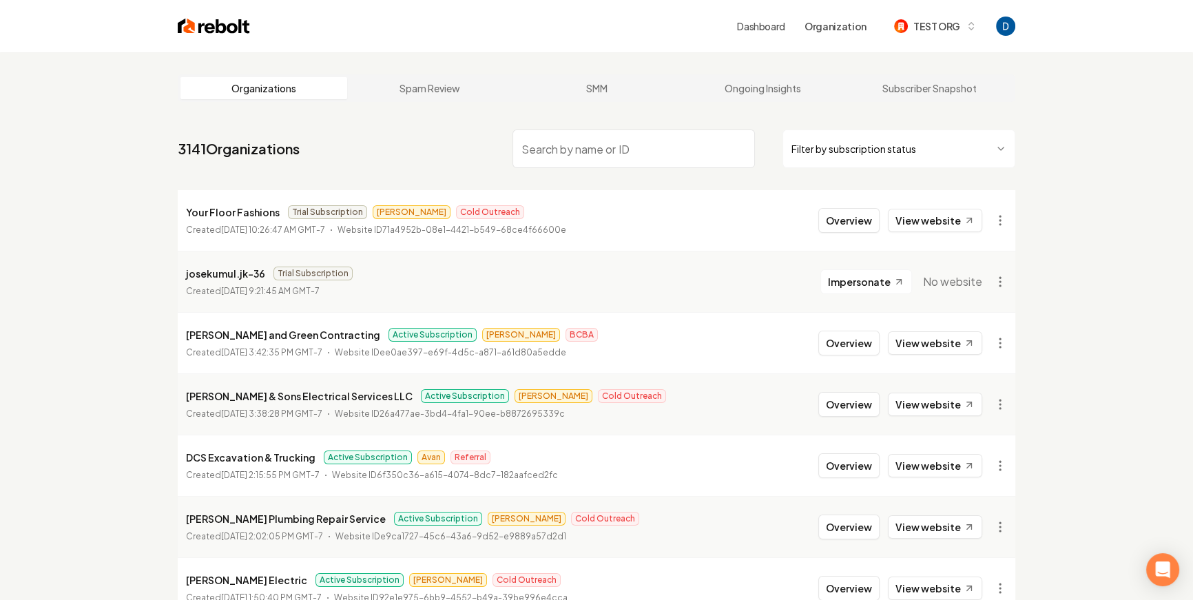
click at [603, 150] on input "search" at bounding box center [634, 149] width 242 height 39
click at [860, 339] on button "Overview" at bounding box center [848, 343] width 61 height 25
